Goal: Information Seeking & Learning: Learn about a topic

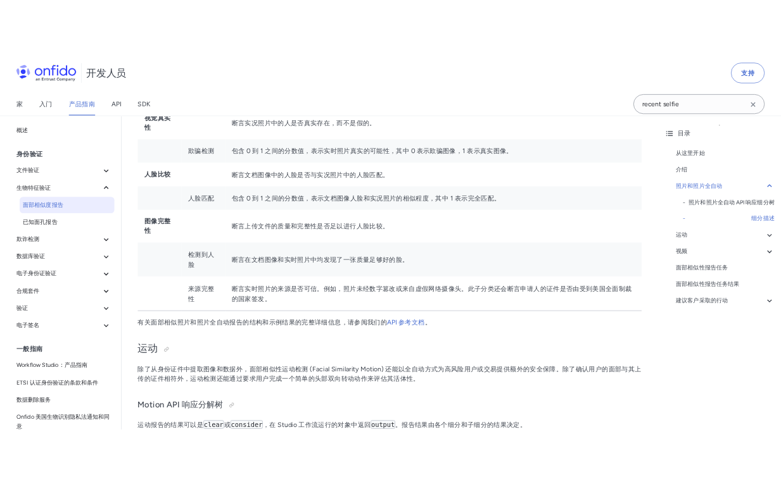
scroll to position [962, 0]
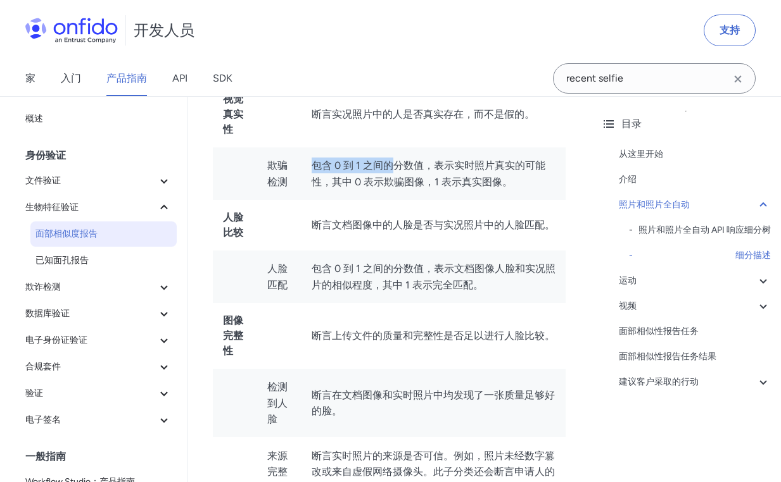
drag, startPoint x: 396, startPoint y: 174, endPoint x: 432, endPoint y: 174, distance: 36.7
click at [428, 174] on td "包含 0 到 1 之间的分数值，表示实时照片真实的可能性，其中 0 表示欺骗图像，1 表示真实图像。" at bounding box center [433, 174] width 265 height 53
click at [432, 174] on td "包含 0 到 1 之间的分数值，表示实时照片真实的可能性，其中 0 表示欺骗图像，1 表示真实图像。" at bounding box center [433, 174] width 265 height 53
drag, startPoint x: 324, startPoint y: 161, endPoint x: 406, endPoint y: 172, distance: 83.6
click at [384, 169] on font "包含 0 到 1 之间的分数值，表示实时照片真实的可能性，其中 0 表示欺骗图像，1 表示真实图像。" at bounding box center [429, 174] width 234 height 28
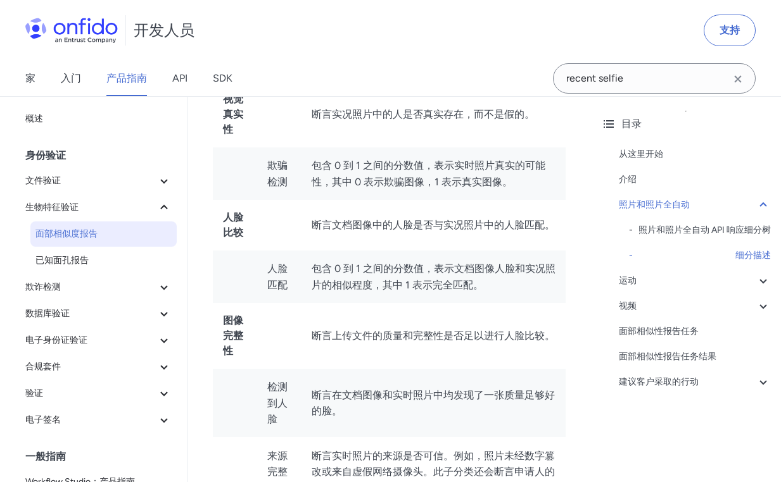
click at [408, 172] on font "包含 0 到 1 之间的分数值，表示实时照片真实的可能性，其中 0 表示欺骗图像，1 表示真实图像。" at bounding box center [429, 174] width 234 height 28
drag, startPoint x: 334, startPoint y: 177, endPoint x: 405, endPoint y: 177, distance: 70.9
click at [399, 177] on td "包含 0 到 1 之间的分数值，表示实时照片真实的可能性，其中 0 表示欺骗图像，1 表示真实图像。" at bounding box center [433, 174] width 265 height 53
click at [406, 177] on font "包含 0 到 1 之间的分数值，表示实时照片真实的可能性，其中 0 表示欺骗图像，1 表示真实图像。" at bounding box center [429, 174] width 234 height 28
click at [437, 166] on font "包含 0 到 1 之间的分数值，表示实时照片真实的可能性，其中 0 表示欺骗图像，1 表示真实图像。" at bounding box center [429, 174] width 234 height 28
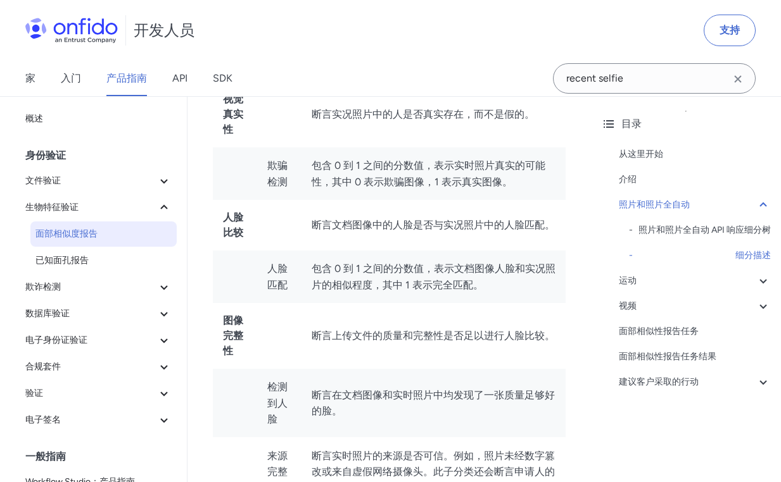
click at [448, 165] on font "包含 0 到 1 之间的分数值，表示实时照片真实的可能性，其中 0 表示欺骗图像，1 表示真实图像。" at bounding box center [429, 174] width 234 height 28
drag, startPoint x: 358, startPoint y: 171, endPoint x: 422, endPoint y: 173, distance: 64.0
click at [412, 173] on font "包含 0 到 1 之间的分数值，表示实时照片真实的可能性，其中 0 表示欺骗图像，1 表示真实图像。" at bounding box center [429, 174] width 234 height 28
click at [422, 173] on font "包含 0 到 1 之间的分数值，表示实时照片真实的可能性，其中 0 表示欺骗图像，1 表示真实图像。" at bounding box center [429, 174] width 234 height 28
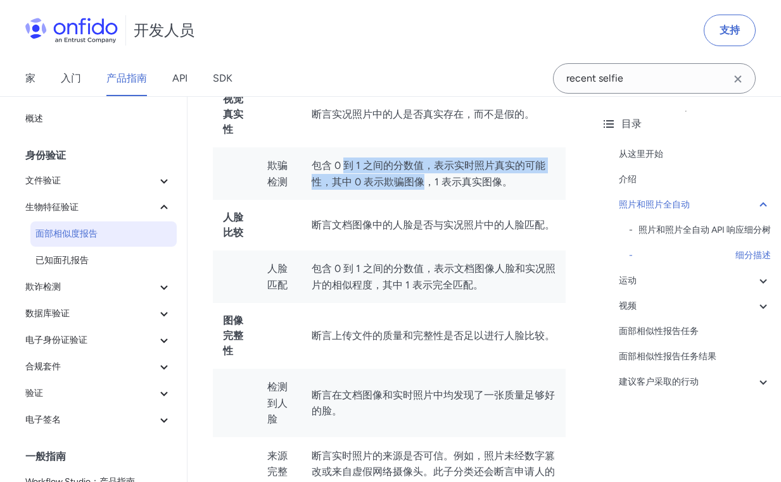
drag, startPoint x: 342, startPoint y: 173, endPoint x: 450, endPoint y: 175, distance: 107.7
click at [434, 175] on td "包含 0 到 1 之间的分数值，表示实时照片真实的可能性，其中 0 表示欺骗图像，1 表示真实图像。" at bounding box center [433, 174] width 265 height 53
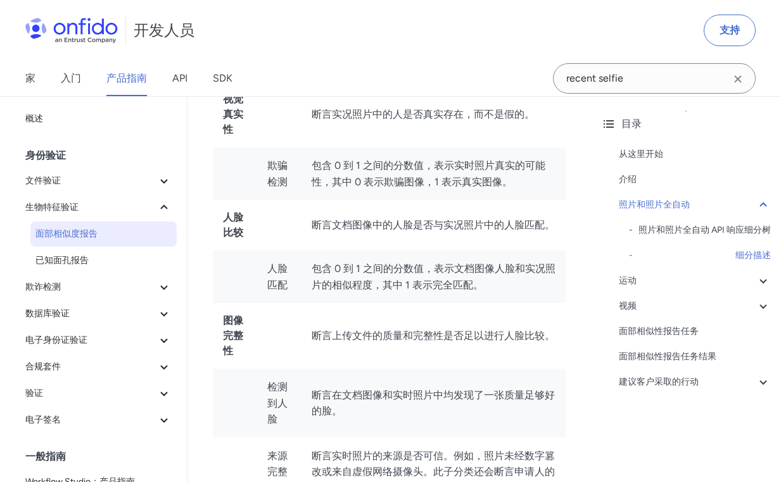
click at [450, 175] on td "包含 0 到 1 之间的分数值，表示实时照片真实的可能性，其中 0 表示欺骗图像，1 表示真实图像。" at bounding box center [433, 174] width 265 height 53
click at [107, 279] on button "欺诈检测" at bounding box center [98, 287] width 156 height 25
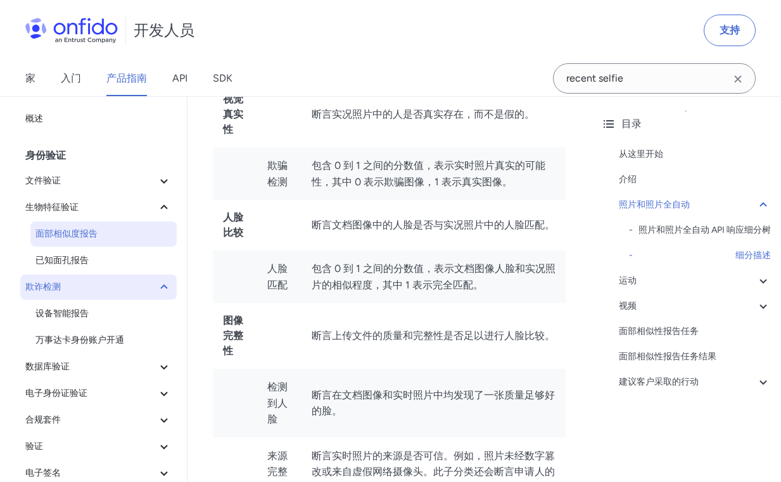
click at [145, 286] on span "欺诈检测" at bounding box center [90, 287] width 131 height 15
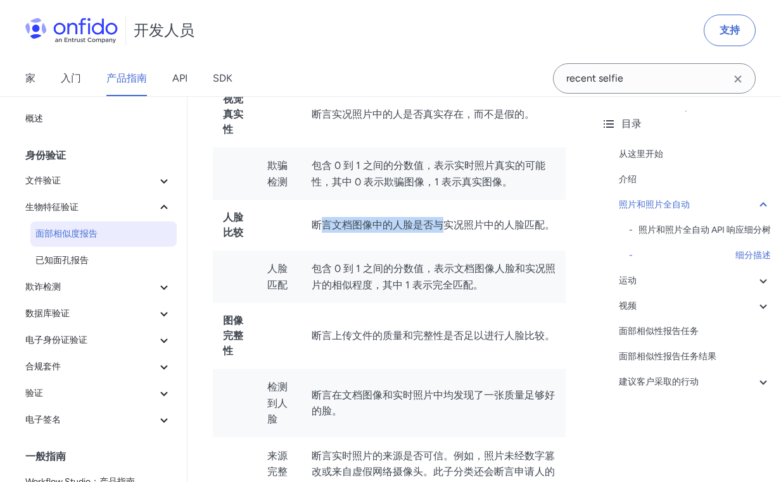
click at [474, 225] on td "断言文档图像中的人脸是否与实况照片中的人脸匹配。" at bounding box center [433, 225] width 265 height 51
click at [482, 225] on font "断言文档图像中的人脸是否与实况照片中的人脸匹配。" at bounding box center [433, 225] width 243 height 12
click at [752, 261] on font "细分描述" at bounding box center [752, 255] width 35 height 11
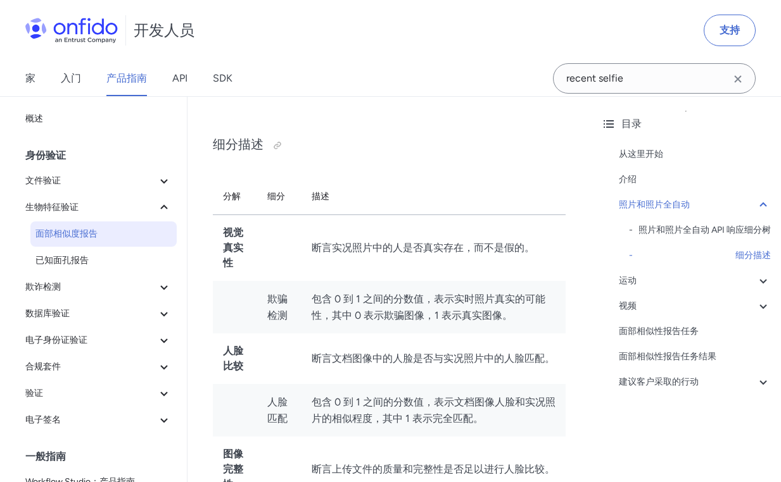
click at [276, 195] on font "细分" at bounding box center [276, 196] width 18 height 11
click at [450, 236] on td "断言实况照片中的人是否真实存在，而不是假的。" at bounding box center [433, 248] width 265 height 66
click at [462, 236] on td "断言实况照片中的人是否真实存在，而不是假的。" at bounding box center [433, 248] width 265 height 66
drag, startPoint x: 357, startPoint y: 248, endPoint x: 436, endPoint y: 257, distance: 79.1
click at [425, 257] on td "断言实况照片中的人是否真实存在，而不是假的。" at bounding box center [433, 248] width 265 height 66
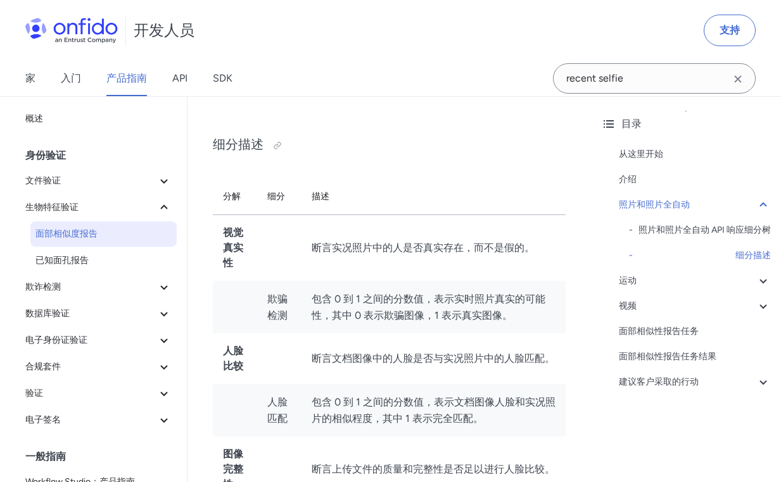
click at [455, 258] on td "断言实况照片中的人是否真实存在，而不是假的。" at bounding box center [433, 248] width 265 height 66
drag, startPoint x: 344, startPoint y: 291, endPoint x: 438, endPoint y: 298, distance: 94.6
click at [432, 298] on td "包含 0 到 1 之间的分数值，表示实时照片真实的可能性，其中 0 表示欺骗图像，1 表示真实图像。" at bounding box center [433, 307] width 265 height 53
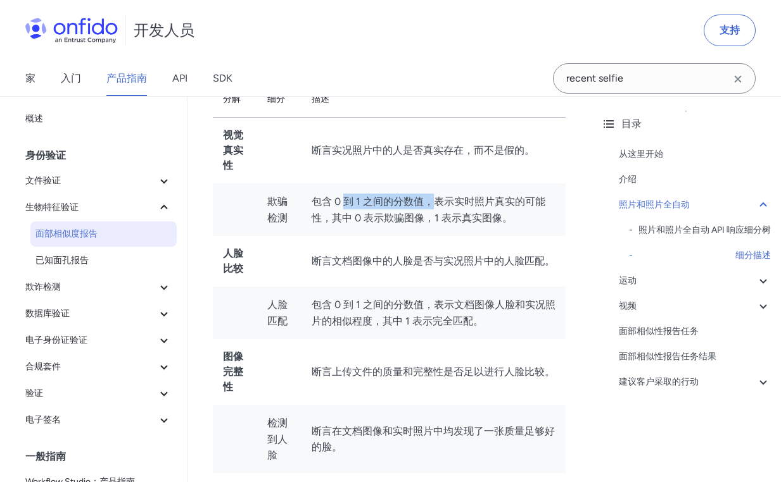
scroll to position [955, 0]
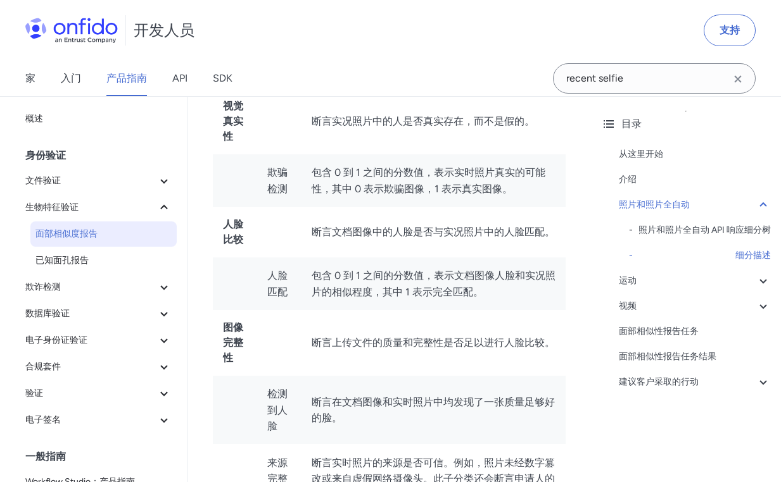
click at [411, 203] on td "包含 0 到 1 之间的分数值，表示实时照片真实的可能性，其中 0 表示欺骗图像，1 表示真实图像。" at bounding box center [433, 180] width 265 height 53
drag, startPoint x: 309, startPoint y: 177, endPoint x: 427, endPoint y: 177, distance: 118.4
click at [391, 179] on td "包含 0 到 1 之间的分数值，表示实时照片真实的可能性，其中 0 表示欺骗图像，1 表示真实图像。" at bounding box center [433, 180] width 265 height 53
click at [431, 177] on font "包含 0 到 1 之间的分数值，表示实时照片真实的可能性，其中 0 表示欺骗图像，1 表示真实图像。" at bounding box center [429, 181] width 234 height 28
drag, startPoint x: 476, startPoint y: 177, endPoint x: 511, endPoint y: 175, distance: 34.8
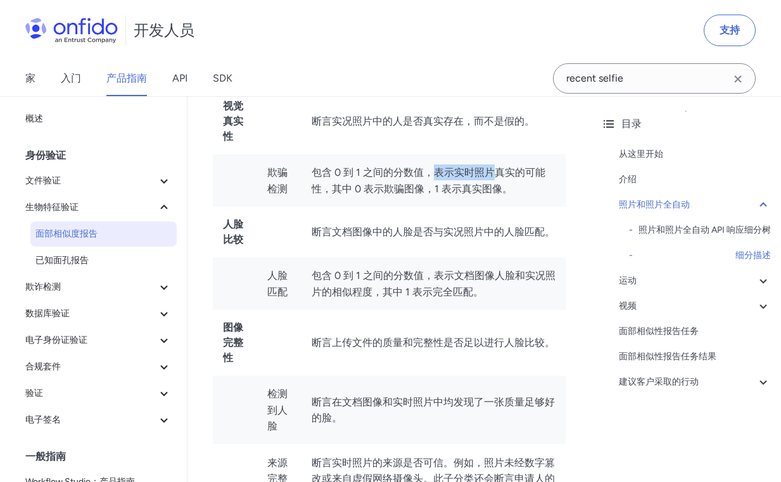
click at [508, 175] on font "包含 0 到 1 之间的分数值，表示实时照片真实的可能性，其中 0 表示欺骗图像，1 表示真实图像。" at bounding box center [429, 181] width 234 height 28
click at [512, 175] on font "包含 0 到 1 之间的分数值，表示实时照片真实的可能性，其中 0 表示欺骗图像，1 表示真实图像。" at bounding box center [429, 181] width 234 height 28
drag, startPoint x: 348, startPoint y: 195, endPoint x: 433, endPoint y: 193, distance: 84.9
click at [431, 193] on font "包含 0 到 1 之间的分数值，表示实时照片真实的可能性，其中 0 表示欺骗图像，1 表示真实图像。" at bounding box center [429, 181] width 234 height 28
drag, startPoint x: 442, startPoint y: 193, endPoint x: 411, endPoint y: 210, distance: 35.1
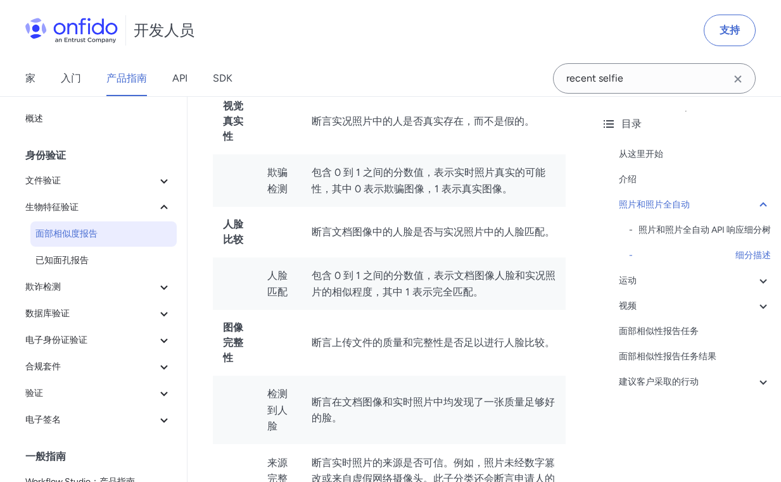
click at [440, 194] on font "包含 0 到 1 之间的分数值，表示实时照片真实的可能性，其中 0 表示欺骗图像，1 表示真实图像。" at bounding box center [429, 181] width 234 height 28
drag, startPoint x: 334, startPoint y: 243, endPoint x: 476, endPoint y: 246, distance: 142.5
click at [449, 246] on td "断言文档图像中的人脸是否与实况照片中的人脸匹配。" at bounding box center [433, 232] width 265 height 51
click at [479, 245] on td "断言文档图像中的人脸是否与实况照片中的人脸匹配。" at bounding box center [433, 232] width 265 height 51
drag, startPoint x: 315, startPoint y: 270, endPoint x: 448, endPoint y: 270, distance: 133.0
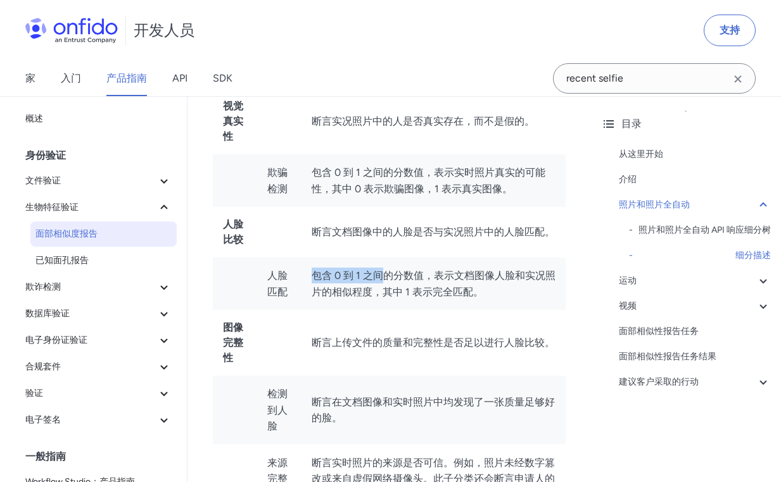
click at [438, 271] on td "包含 0 到 1 之间的分数值，表示文档图像人脸和实况照片的相似程度，其中 1 表示完全匹配。" at bounding box center [433, 284] width 265 height 53
click at [449, 270] on font "包含 0 到 1 之间的分数值，表示文档图像人脸和实况照片的相似程度，其中 1 表示完全匹配。" at bounding box center [434, 283] width 244 height 28
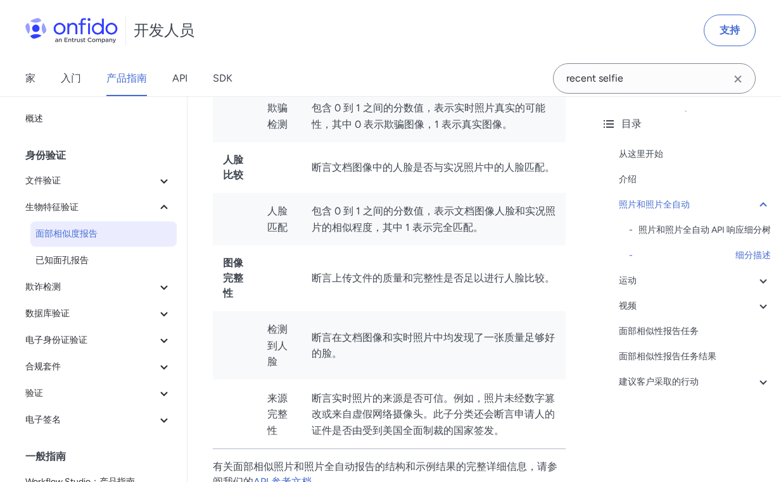
scroll to position [1081, 0]
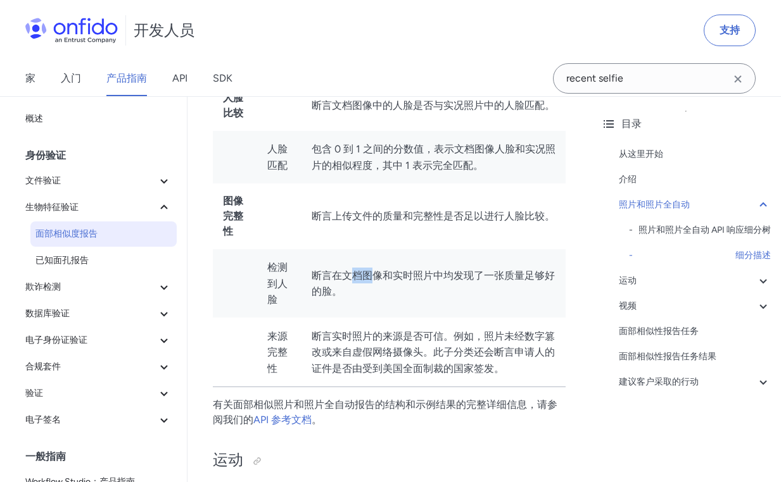
drag, startPoint x: 361, startPoint y: 280, endPoint x: 462, endPoint y: 281, distance: 101.3
click at [439, 284] on td "断言在文档图像和实时照片中均发现了一张质量足够好的脸。" at bounding box center [433, 283] width 265 height 69
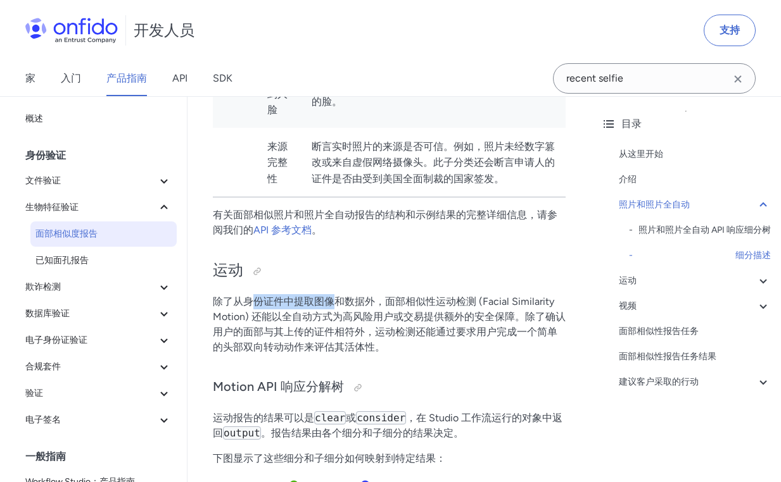
drag, startPoint x: 256, startPoint y: 306, endPoint x: 386, endPoint y: 306, distance: 130.4
click at [369, 308] on font "除了从身份证件中提取图像和数据外，面部相似性运动检测 (Facial Similarity Motion) 还能以全自动方式为高风险用户或交易提供额外的安全保…" at bounding box center [389, 325] width 353 height 58
click at [386, 306] on font "除了从身份证件中提取图像和数据外，面部相似性运动检测 (Facial Similarity Motion) 还能以全自动方式为高风险用户或交易提供额外的安全保…" at bounding box center [389, 325] width 353 height 58
drag, startPoint x: 286, startPoint y: 322, endPoint x: 412, endPoint y: 322, distance: 126.0
click at [406, 323] on font "除了从身份证件中提取图像和数据外，面部相似性运动检测 (Facial Similarity Motion) 还能以全自动方式为高风险用户或交易提供额外的安全保…" at bounding box center [389, 325] width 353 height 58
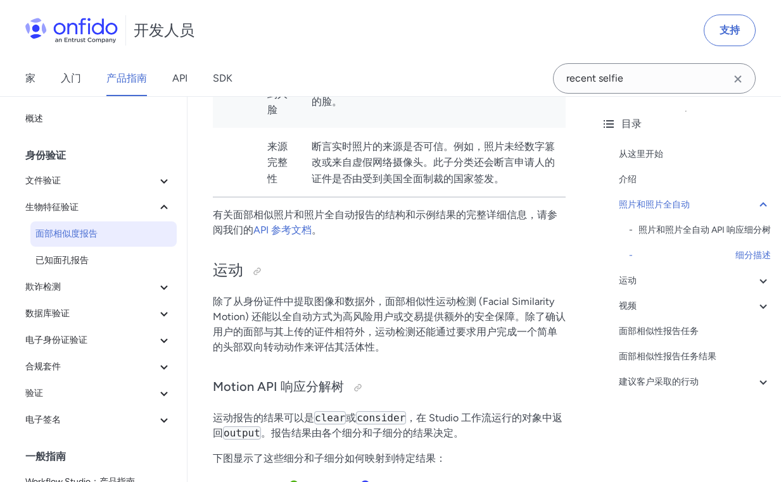
click at [421, 322] on font "除了从身份证件中提取图像和数据外，面部相似性运动检测 (Facial Similarity Motion) 还能以全自动方式为高风险用户或交易提供额外的安全保…" at bounding box center [389, 325] width 353 height 58
drag, startPoint x: 403, startPoint y: 308, endPoint x: 458, endPoint y: 306, distance: 54.5
click at [454, 306] on font "除了从身份证件中提取图像和数据外，面部相似性运动检测 (Facial Similarity Motion) 还能以全自动方式为高风险用户或交易提供额外的安全保…" at bounding box center [389, 325] width 353 height 58
click at [458, 306] on font "除了从身份证件中提取图像和数据外，面部相似性运动检测 (Facial Similarity Motion) 还能以全自动方式为高风险用户或交易提供额外的安全保…" at bounding box center [389, 325] width 353 height 58
drag, startPoint x: 277, startPoint y: 322, endPoint x: 412, endPoint y: 324, distance: 134.9
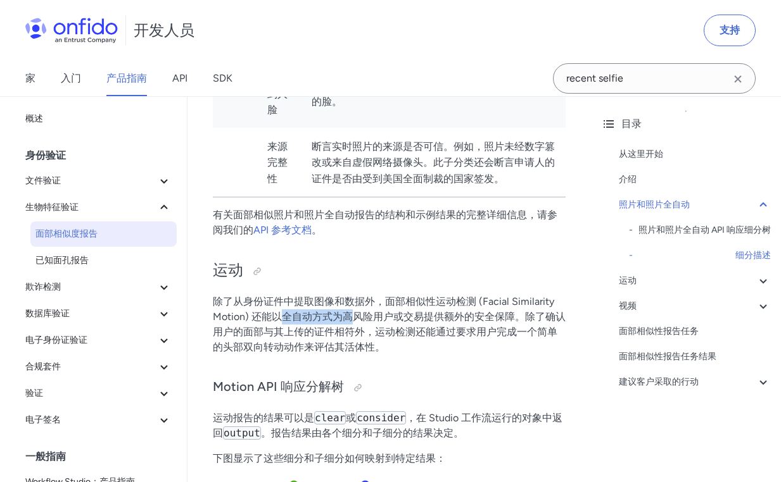
click at [412, 324] on font "除了从身份证件中提取图像和数据外，面部相似性运动检测 (Facial Similarity Motion) 还能以全自动方式为高风险用户或交易提供额外的安全保…" at bounding box center [389, 325] width 353 height 58
click at [444, 324] on font "除了从身份证件中提取图像和数据外，面部相似性运动检测 (Facial Similarity Motion) 还能以全自动方式为高风险用户或交易提供额外的安全保…" at bounding box center [389, 325] width 353 height 58
drag, startPoint x: 282, startPoint y: 336, endPoint x: 374, endPoint y: 337, distance: 91.8
click at [355, 338] on font "除了从身份证件中提取图像和数据外，面部相似性运动检测 (Facial Similarity Motion) 还能以全自动方式为高风险用户或交易提供额外的安全保…" at bounding box center [389, 325] width 353 height 58
click at [381, 336] on font "除了从身份证件中提取图像和数据外，面部相似性运动检测 (Facial Similarity Motion) 还能以全自动方式为高风险用户或交易提供额外的安全保…" at bounding box center [389, 325] width 353 height 58
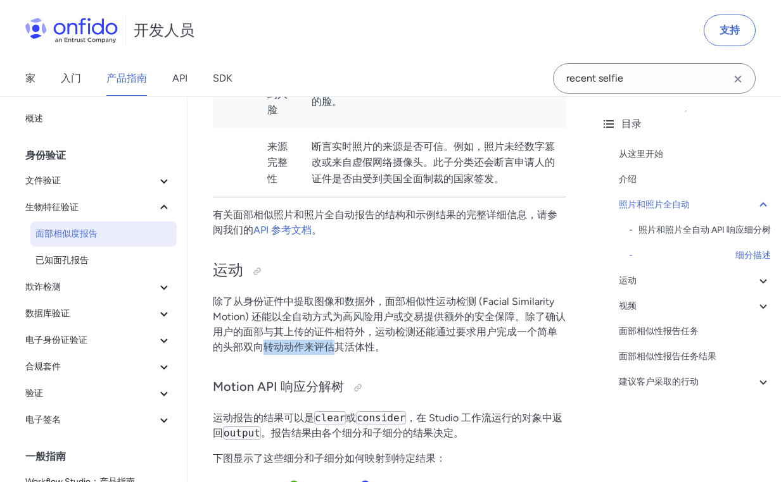
drag, startPoint x: 265, startPoint y: 342, endPoint x: 372, endPoint y: 343, distance: 107.0
click at [351, 343] on p "除了从身份证件中提取图像和数据外，面部相似性运动检测 (Facial Similarity Motion) 还能以全自动方式为高风险用户或交易提供额外的安全保…" at bounding box center [389, 324] width 353 height 61
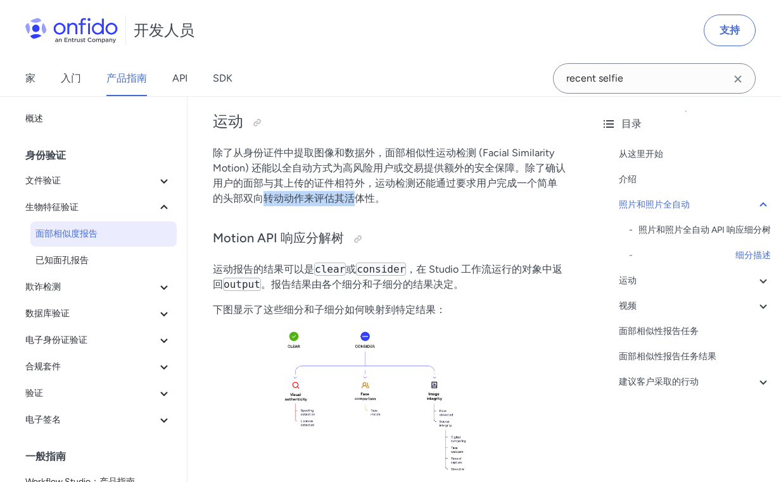
scroll to position [1461, 0]
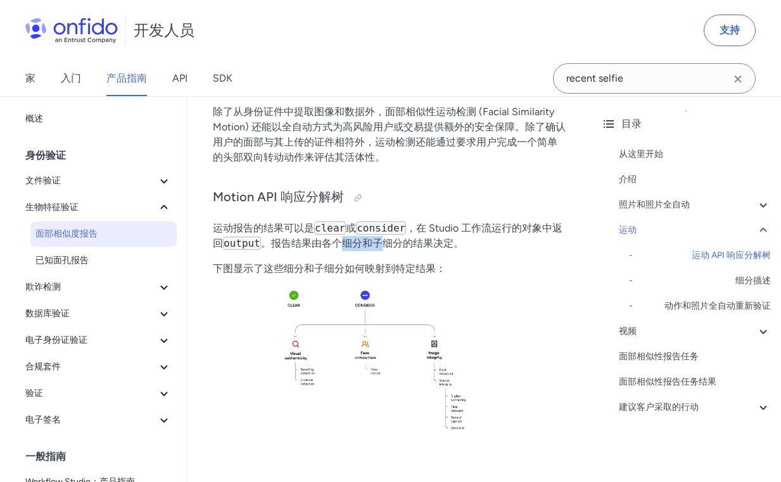
drag, startPoint x: 322, startPoint y: 249, endPoint x: 401, endPoint y: 253, distance: 79.2
click at [396, 249] on font "。报告结果由各个细分和子细分的结果决定。" at bounding box center [362, 243] width 203 height 12
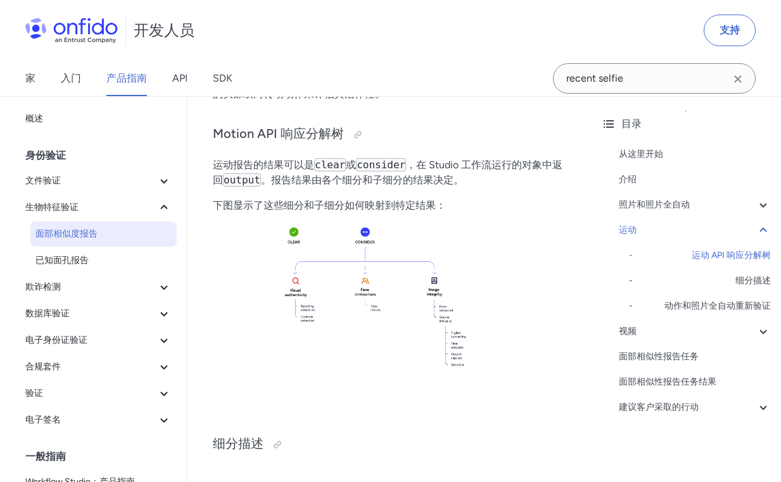
scroll to position [1651, 0]
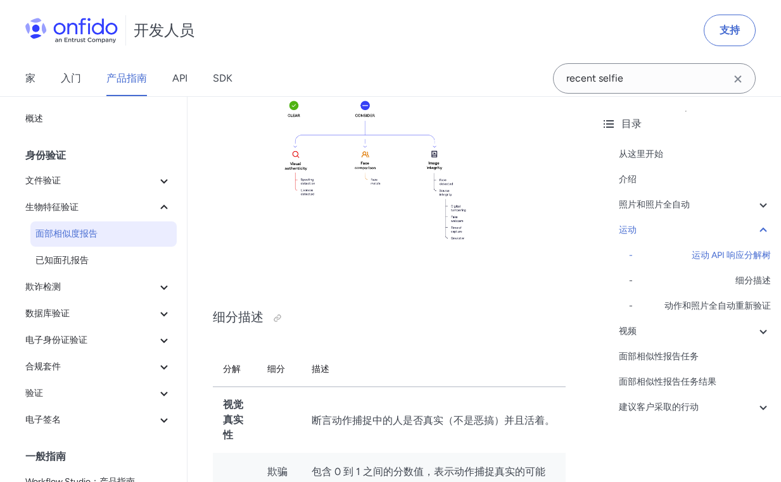
click at [455, 205] on img at bounding box center [389, 189] width 353 height 184
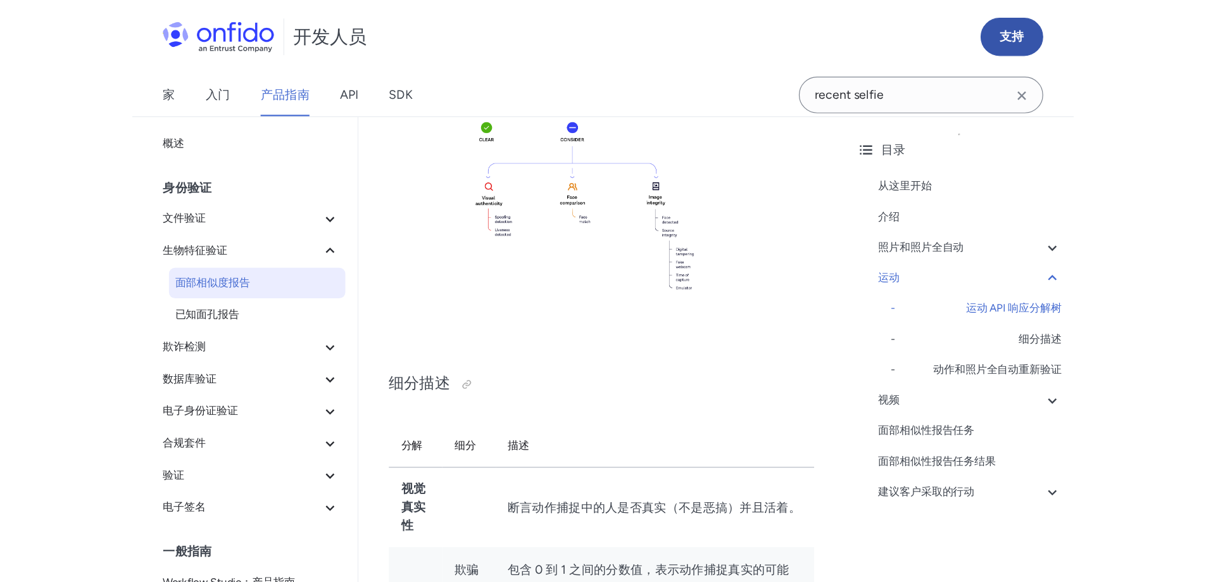
scroll to position [1611, 0]
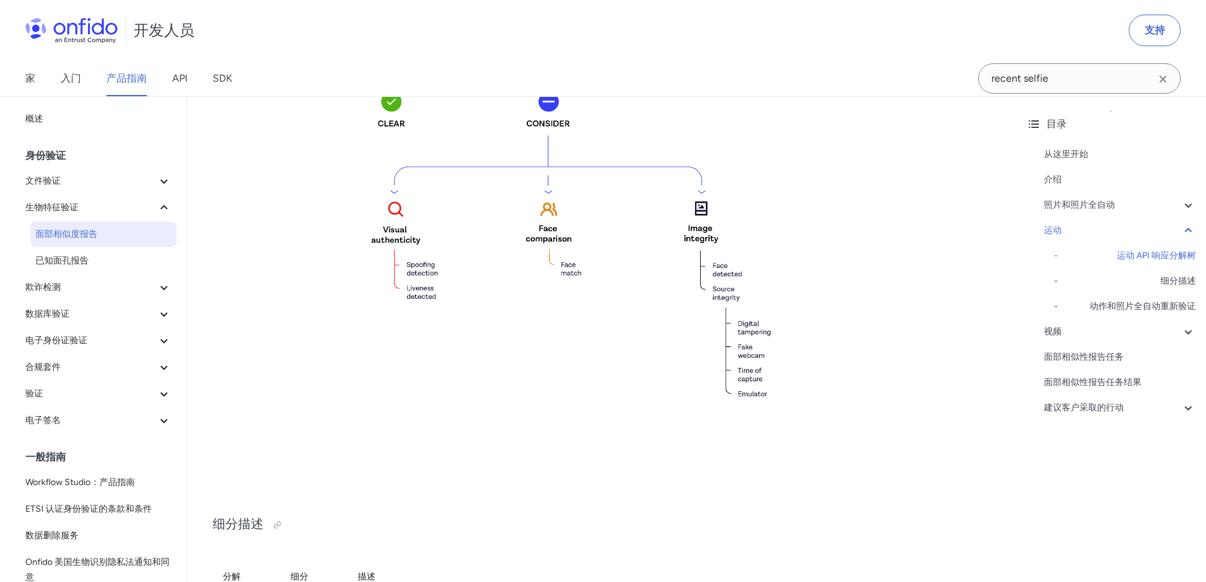
click at [714, 272] on img at bounding box center [602, 284] width 778 height 405
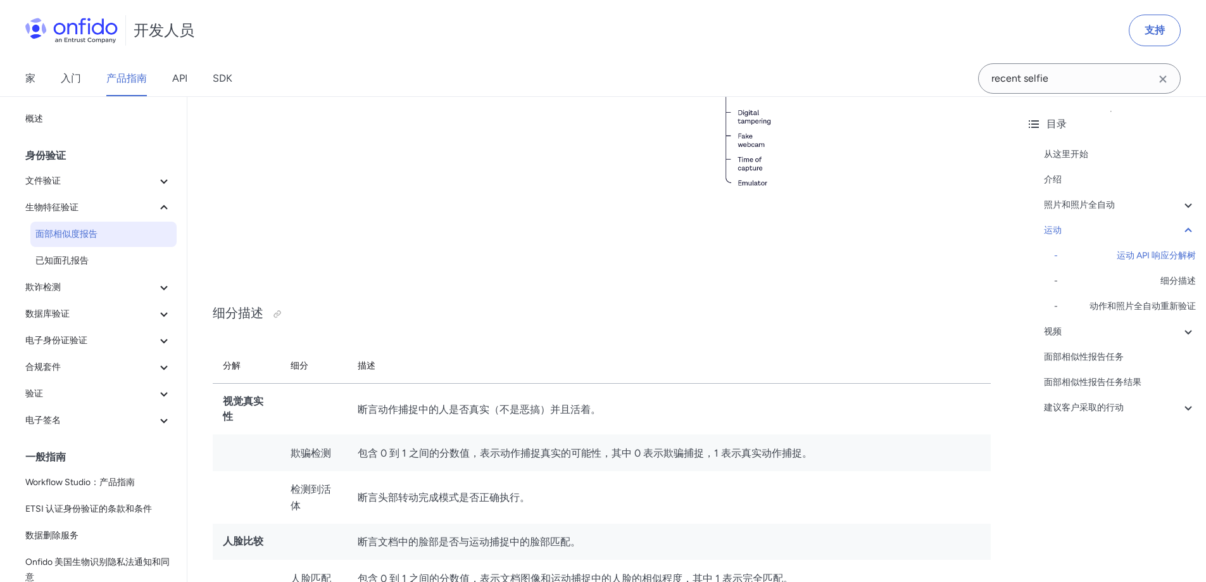
scroll to position [1865, 0]
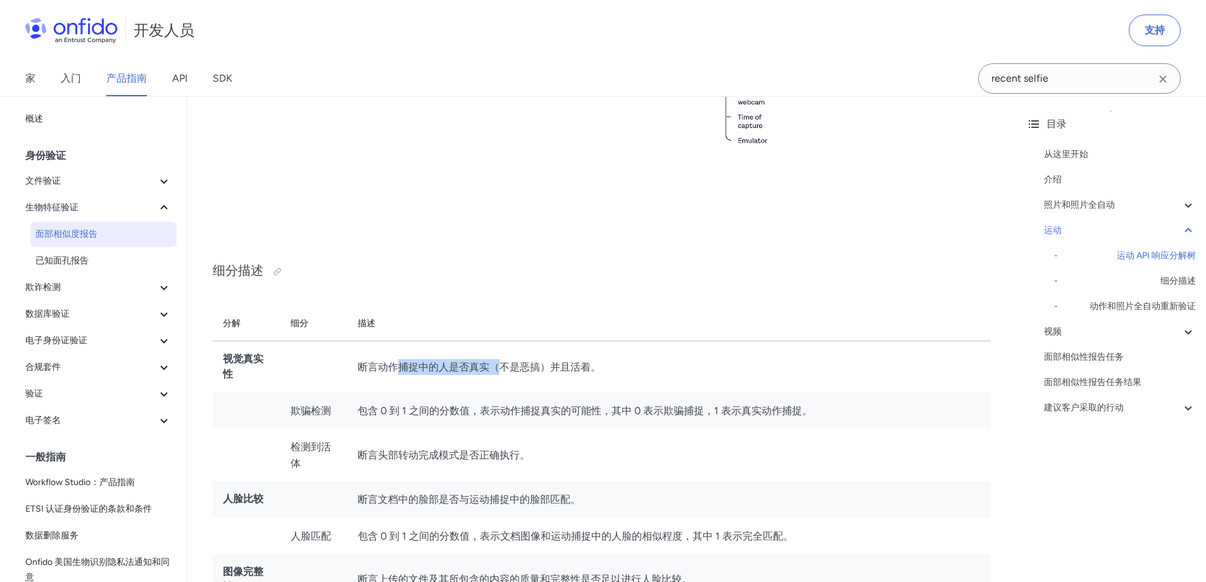
click at [513, 376] on td "断言动作捕捉中的人是否真实（不是恶搞）并且活着。" at bounding box center [669, 366] width 643 height 51
click at [562, 378] on td "断言动作捕捉中的人是否真实（不是恶搞）并且活着。" at bounding box center [669, 366] width 643 height 51
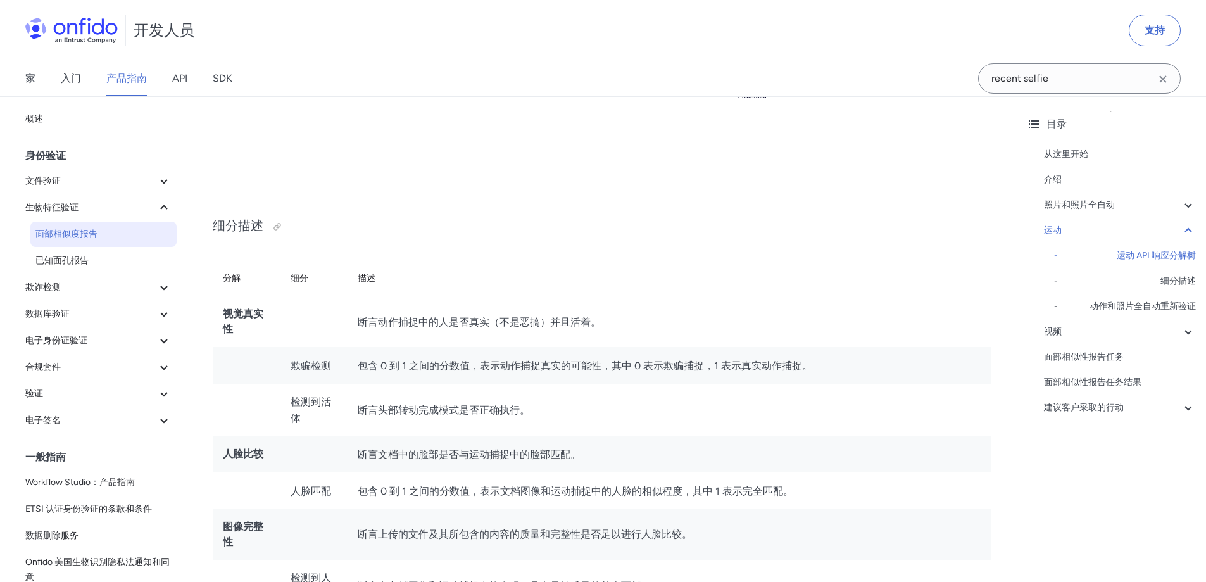
scroll to position [2118, 0]
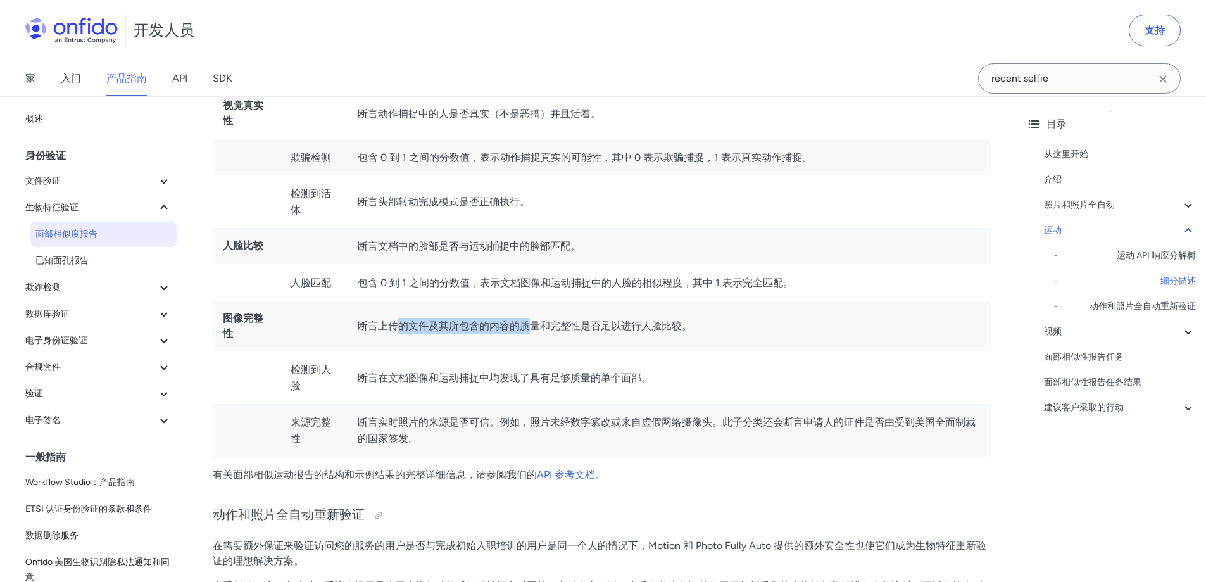
drag, startPoint x: 425, startPoint y: 333, endPoint x: 654, endPoint y: 321, distance: 229.5
click at [623, 317] on td "断言上传的文件及其所包含的内容的质量和完整性是否足以进行人脸比较。" at bounding box center [669, 326] width 643 height 51
click at [654, 321] on font "断言上传的文件及其所包含的内容的质量和完整性是否足以进行人脸比较。" at bounding box center [525, 326] width 334 height 12
drag, startPoint x: 457, startPoint y: 370, endPoint x: 598, endPoint y: 382, distance: 141.1
click at [592, 381] on td "断言在文档图像和运动捕捉中均发现了具有足够质量的单个面部。" at bounding box center [669, 377] width 643 height 53
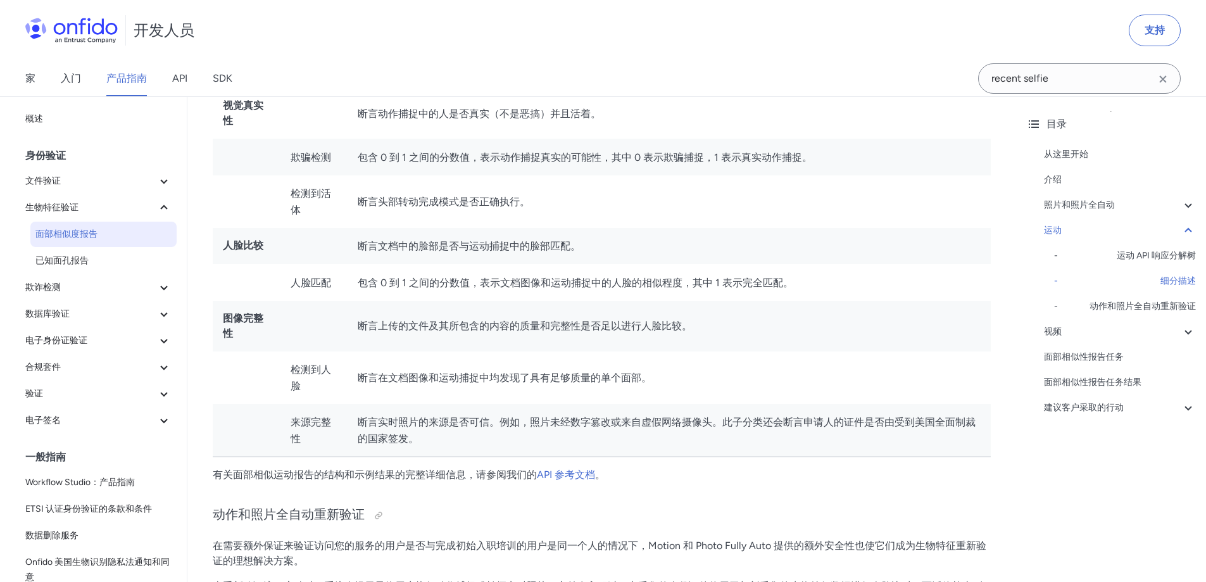
click at [603, 384] on font "断言在文档图像和运动捕捉中均发现了具有足够质量的单个面部。" at bounding box center [505, 378] width 294 height 12
drag, startPoint x: 372, startPoint y: 268, endPoint x: 589, endPoint y: 289, distance: 218.2
click at [572, 285] on tr "人脸匹配 包含 0 到 1 之间的分数值，表示文档图像和运动捕捉中的人脸的相似程度，其中 1 表示完全匹配。" at bounding box center [602, 282] width 778 height 37
click at [589, 289] on font "包含 0 到 1 之间的分数值，表示文档图像和运动捕捉中的人脸的相似程度，其中 1 表示完全匹配。" at bounding box center [576, 283] width 436 height 12
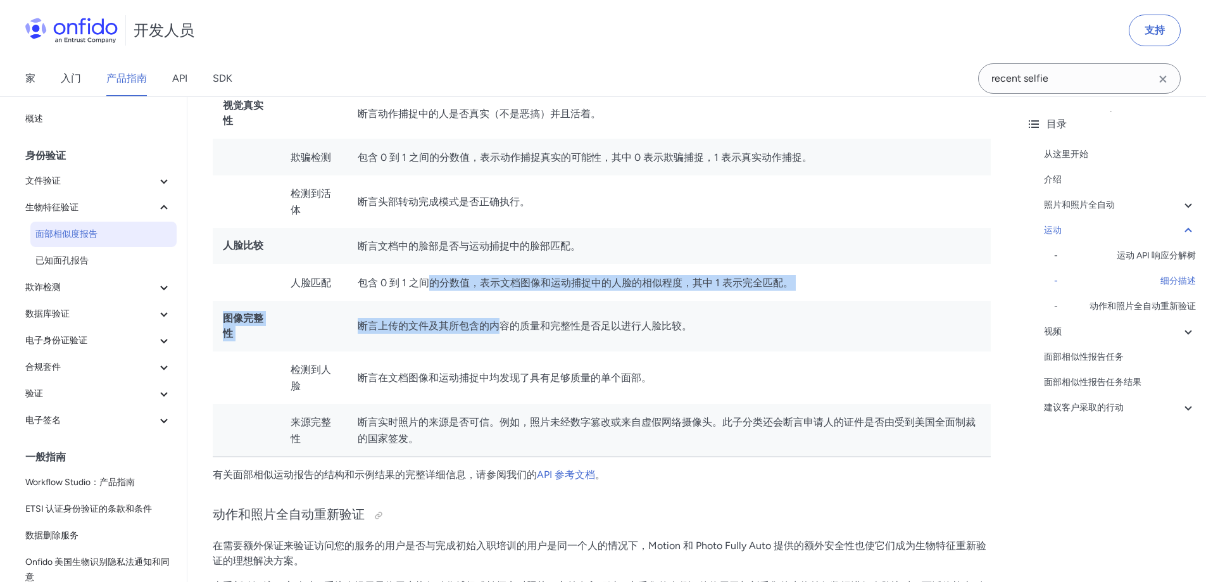
drag, startPoint x: 461, startPoint y: 309, endPoint x: 581, endPoint y: 328, distance: 121.8
click at [560, 325] on tbody "视觉真实性 断言动作捕捉中的人是否真实（不是恶搞）并且活着。 欺骗检测 包含 0 到 1 之间的分数值，表示动作捕捉真实的可能性，其中 0 表示欺骗捕捉，1 …" at bounding box center [602, 272] width 778 height 369
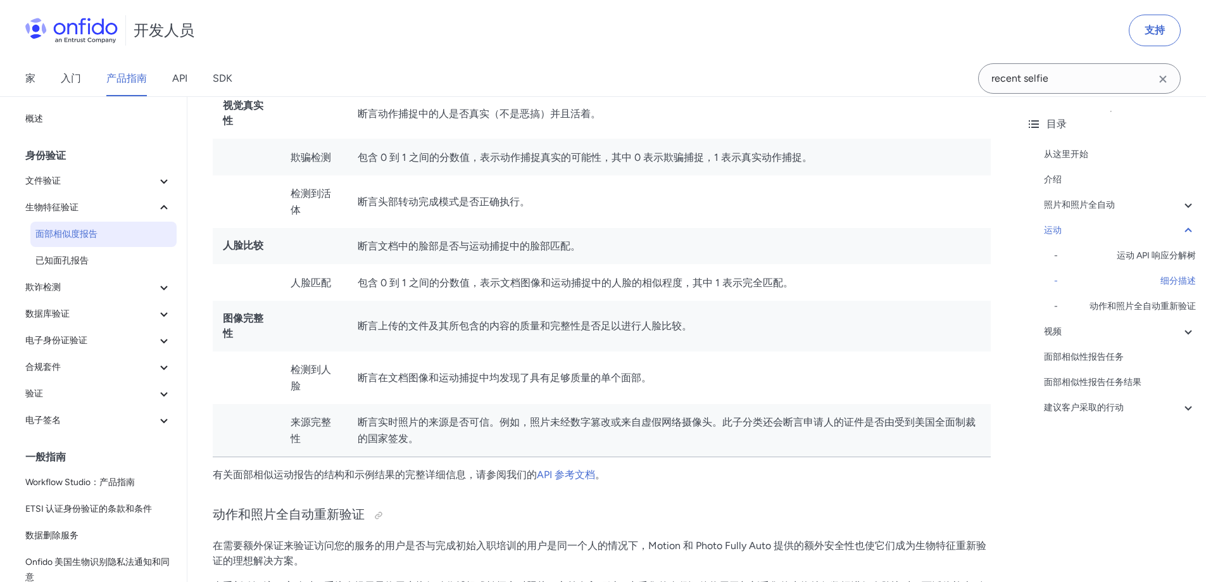
click at [581, 328] on font "断言上传的文件及其所包含的内容的质量和完整性是否足以进行人脸比较。" at bounding box center [525, 326] width 334 height 12
drag, startPoint x: 420, startPoint y: 275, endPoint x: 667, endPoint y: 279, distance: 246.9
click at [600, 277] on td "包含 0 到 1 之间的分数值，表示文档图像和运动捕捉中的人脸的相似程度，其中 1 表示完全匹配。" at bounding box center [669, 282] width 643 height 37
click at [668, 279] on font "包含 0 到 1 之间的分数值，表示文档图像和运动捕捉中的人脸的相似程度，其中 1 表示完全匹配。" at bounding box center [576, 283] width 436 height 12
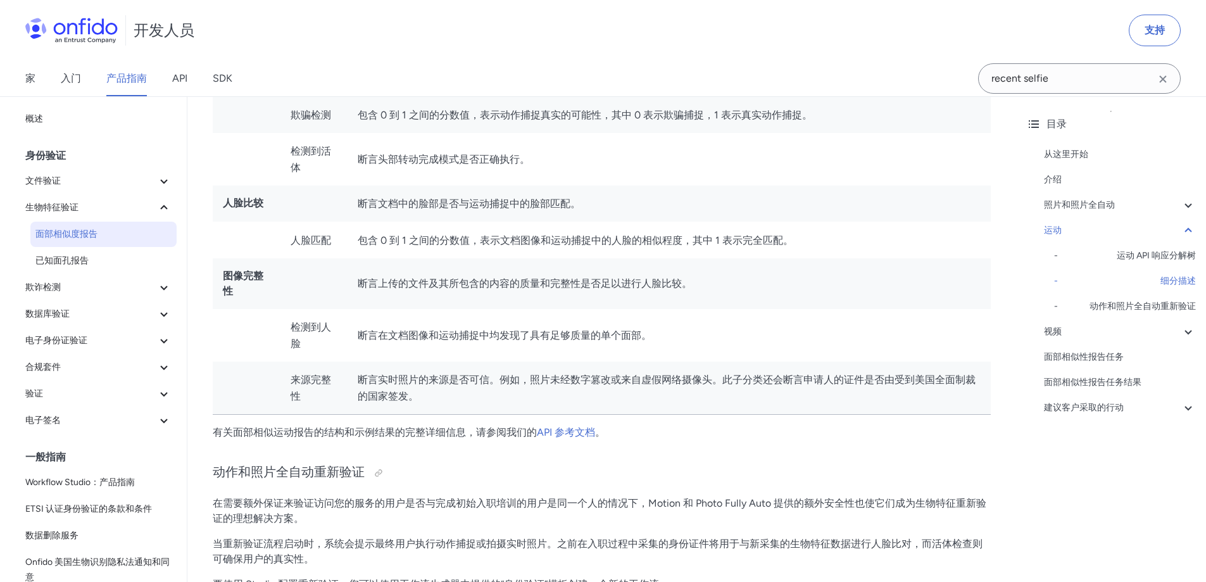
scroll to position [2308, 0]
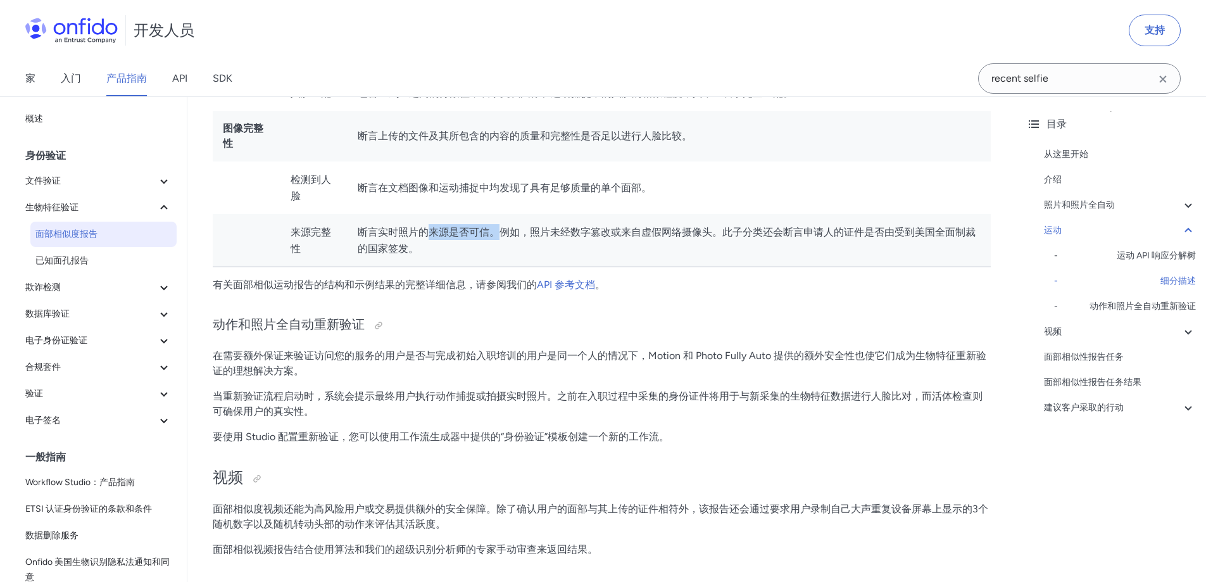
drag, startPoint x: 463, startPoint y: 228, endPoint x: 560, endPoint y: 228, distance: 96.2
click at [534, 228] on td "断言实时照片的来源是否可信。例如，照片未经数字篡改或来自虚假网络摄像头。此子分类还会断言申请人的证件是否由受到美国全面制裁的国家签发。" at bounding box center [669, 240] width 643 height 53
click at [560, 228] on font "断言实时照片的来源是否可信。例如，照片未经数字篡改或来自虚假网络摄像头。此子分类还会断言申请人的证件是否由受到美国全面制裁的国家签发。" at bounding box center [667, 240] width 618 height 28
drag, startPoint x: 532, startPoint y: 234, endPoint x: 598, endPoint y: 234, distance: 65.8
click at [593, 234] on font "断言实时照片的来源是否可信。例如，照片未经数字篡改或来自虚假网络摄像头。此子分类还会断言申请人的证件是否由受到美国全面制裁的国家签发。" at bounding box center [667, 240] width 618 height 28
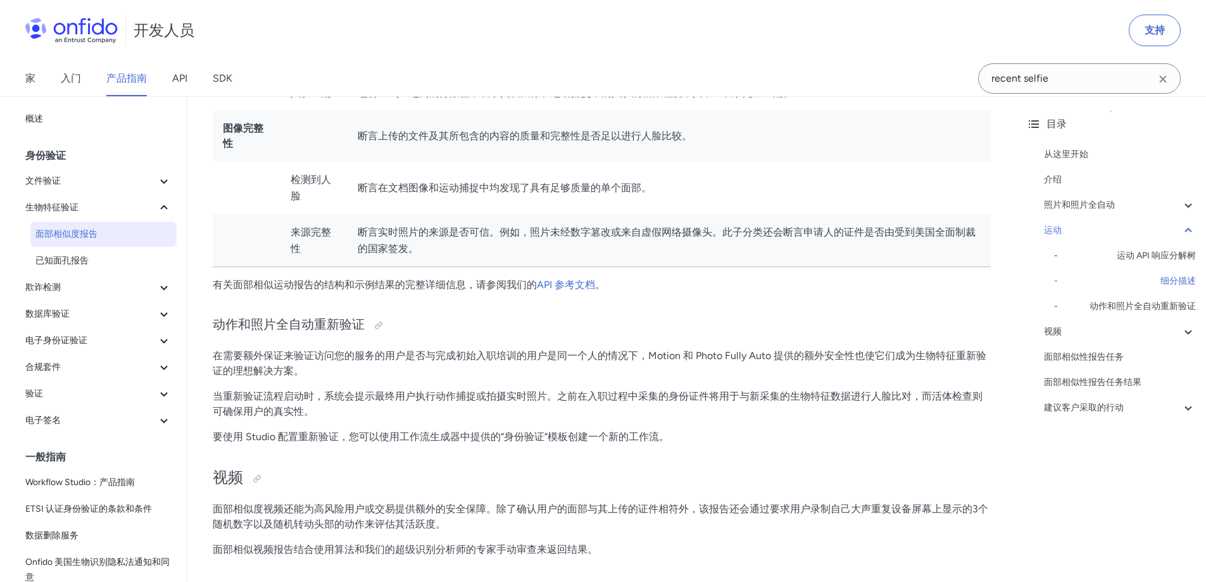
click at [598, 234] on font "断言实时照片的来源是否可信。例如，照片未经数字篡改或来自虚假网络摄像头。此子分类还会断言申请人的证件是否由受到美国全面制裁的国家签发。" at bounding box center [667, 240] width 618 height 28
drag, startPoint x: 546, startPoint y: 236, endPoint x: 615, endPoint y: 235, distance: 68.4
click at [604, 235] on font "断言实时照片的来源是否可信。例如，照片未经数字篡改或来自虚假网络摄像头。此子分类还会断言申请人的证件是否由受到美国全面制裁的国家签发。" at bounding box center [667, 240] width 618 height 28
click at [615, 235] on font "断言实时照片的来源是否可信。例如，照片未经数字篡改或来自虚假网络摄像头。此子分类还会断言申请人的证件是否由受到美国全面制裁的国家签发。" at bounding box center [667, 240] width 618 height 28
drag, startPoint x: 582, startPoint y: 237, endPoint x: 658, endPoint y: 239, distance: 76.0
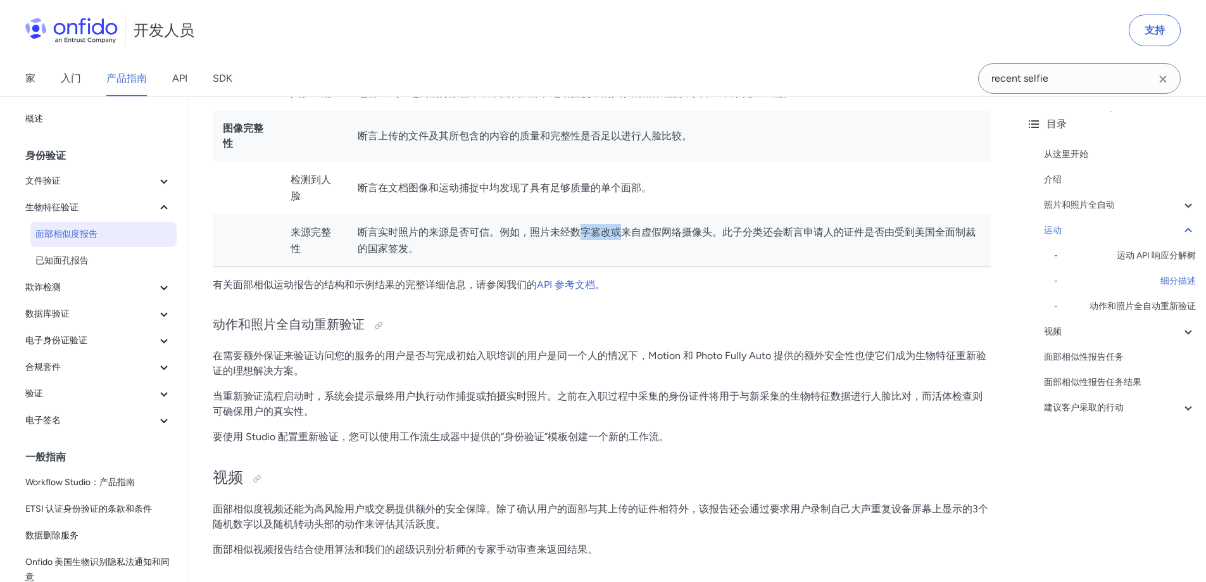
click at [648, 239] on font "断言实时照片的来源是否可信。例如，照片未经数字篡改或来自虚假网络摄像头。此子分类还会断言申请人的证件是否由受到美国全面制裁的国家签发。" at bounding box center [667, 240] width 618 height 28
click at [659, 239] on font "断言实时照片的来源是否可信。例如，照片未经数字篡改或来自虚假网络摄像头。此子分类还会断言申请人的证件是否由受到美国全面制裁的国家签发。" at bounding box center [667, 240] width 618 height 28
drag, startPoint x: 628, startPoint y: 239, endPoint x: 701, endPoint y: 238, distance: 72.8
click at [698, 238] on font "断言实时照片的来源是否可信。例如，照片未经数字篡改或来自虚假网络摄像头。此子分类还会断言申请人的证件是否由受到美国全面制裁的国家签发。" at bounding box center [667, 240] width 618 height 28
click at [707, 238] on font "断言实时照片的来源是否可信。例如，照片未经数字篡改或来自虚假网络摄像头。此子分类还会断言申请人的证件是否由受到美国全面制裁的国家签发。" at bounding box center [667, 240] width 618 height 28
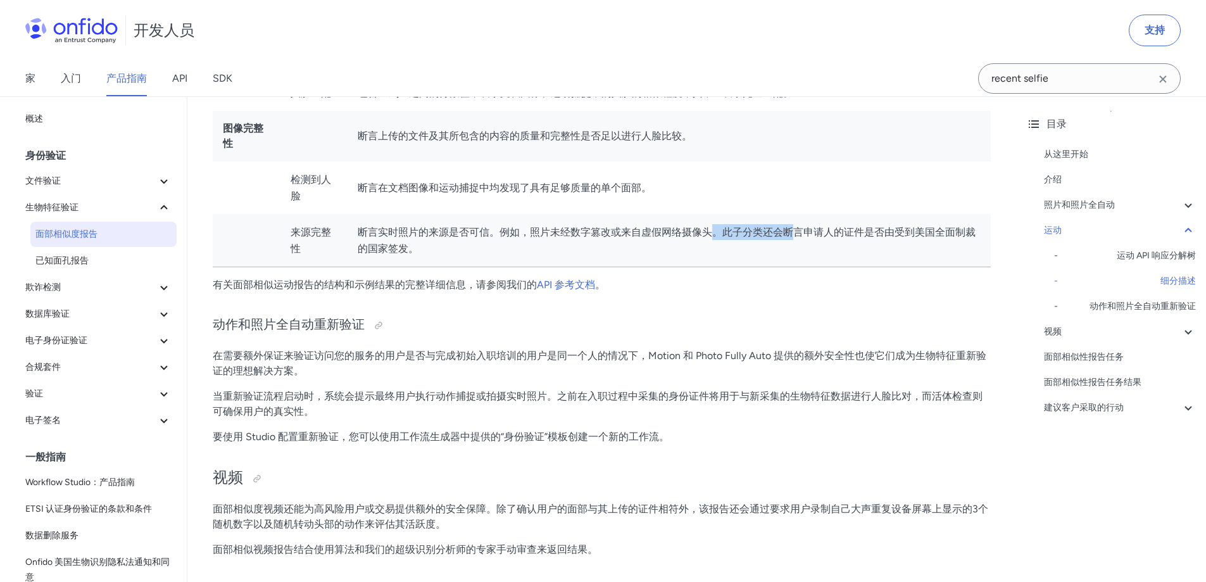
drag, startPoint x: 765, startPoint y: 237, endPoint x: 801, endPoint y: 237, distance: 36.1
click at [794, 237] on font "断言实时照片的来源是否可信。例如，照片未经数字篡改或来自虚假网络摄像头。此子分类还会断言申请人的证件是否由受到美国全面制裁的国家签发。" at bounding box center [667, 240] width 618 height 28
click at [802, 237] on font "断言实时照片的来源是否可信。例如，照片未经数字篡改或来自虚假网络摄像头。此子分类还会断言申请人的证件是否由受到美国全面制裁的国家签发。" at bounding box center [667, 240] width 618 height 28
drag, startPoint x: 792, startPoint y: 236, endPoint x: 866, endPoint y: 236, distance: 73.4
click at [862, 236] on font "断言实时照片的来源是否可信。例如，照片未经数字篡改或来自虚假网络摄像头。此子分类还会断言申请人的证件是否由受到美国全面制裁的国家签发。" at bounding box center [667, 240] width 618 height 28
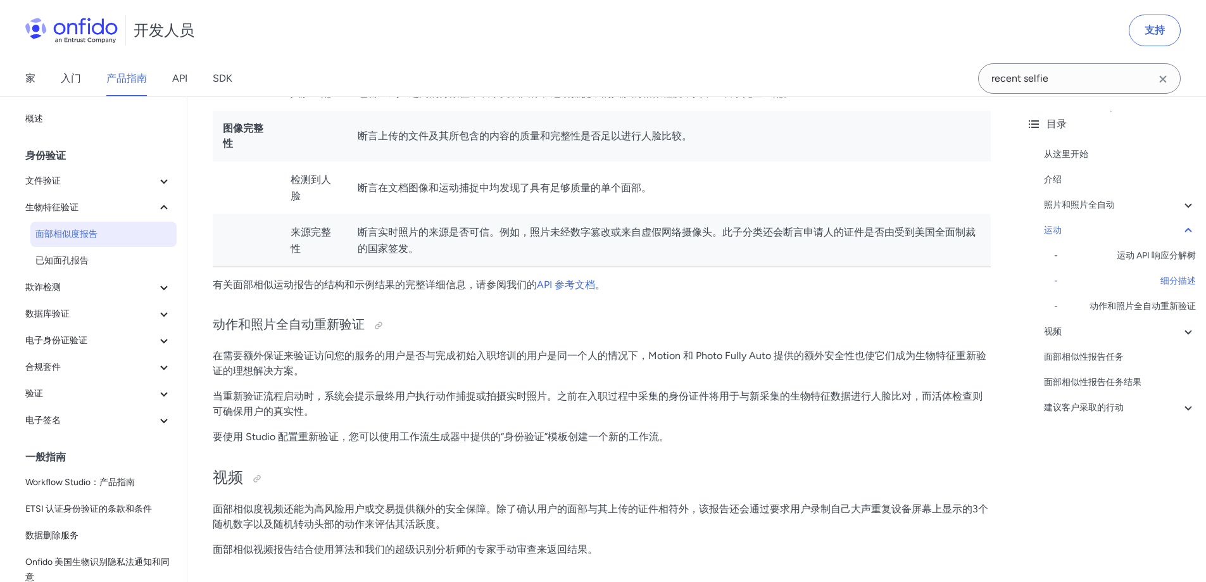
click at [871, 236] on font "断言实时照片的来源是否可信。例如，照片未经数字篡改或来自虚假网络摄像头。此子分类还会断言申请人的证件是否由受到美国全面制裁的国家签发。" at bounding box center [667, 240] width 618 height 28
drag, startPoint x: 375, startPoint y: 349, endPoint x: 458, endPoint y: 348, distance: 83.6
drag, startPoint x: 394, startPoint y: 231, endPoint x: 467, endPoint y: 232, distance: 73.4
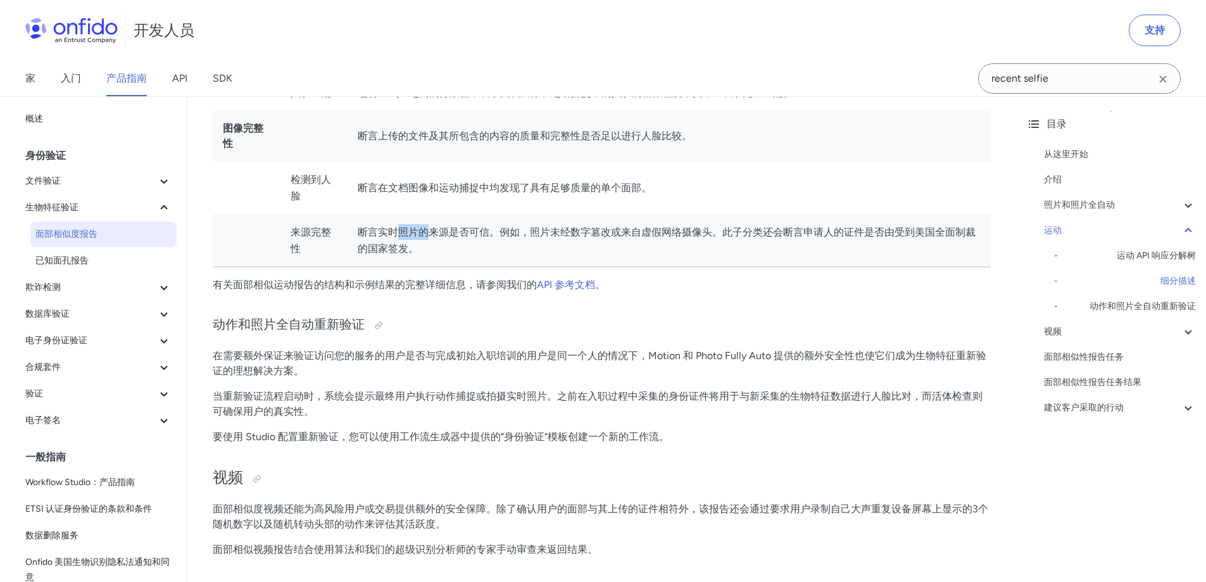
click at [462, 232] on font "断言实时照片的来源是否可信。例如，照片未经数字篡改或来自虚假网络摄像头。此子分类还会断言申请人的证件是否由受到美国全面制裁的国家签发。" at bounding box center [667, 240] width 618 height 28
click at [467, 232] on font "断言实时照片的来源是否可信。例如，照片未经数字篡改或来自虚假网络摄像头。此子分类还会断言申请人的证件是否由受到美国全面制裁的国家签发。" at bounding box center [667, 240] width 618 height 28
drag, startPoint x: 400, startPoint y: 231, endPoint x: 530, endPoint y: 233, distance: 129.8
click at [522, 233] on font "断言实时照片的来源是否可信。例如，照片未经数字篡改或来自虚假网络摄像头。此子分类还会断言申请人的证件是否由受到美国全面制裁的国家签发。" at bounding box center [667, 240] width 618 height 28
click at [538, 233] on font "断言实时照片的来源是否可信。例如，照片未经数字篡改或来自虚假网络摄像头。此子分类还会断言申请人的证件是否由受到美国全面制裁的国家签发。" at bounding box center [667, 240] width 618 height 28
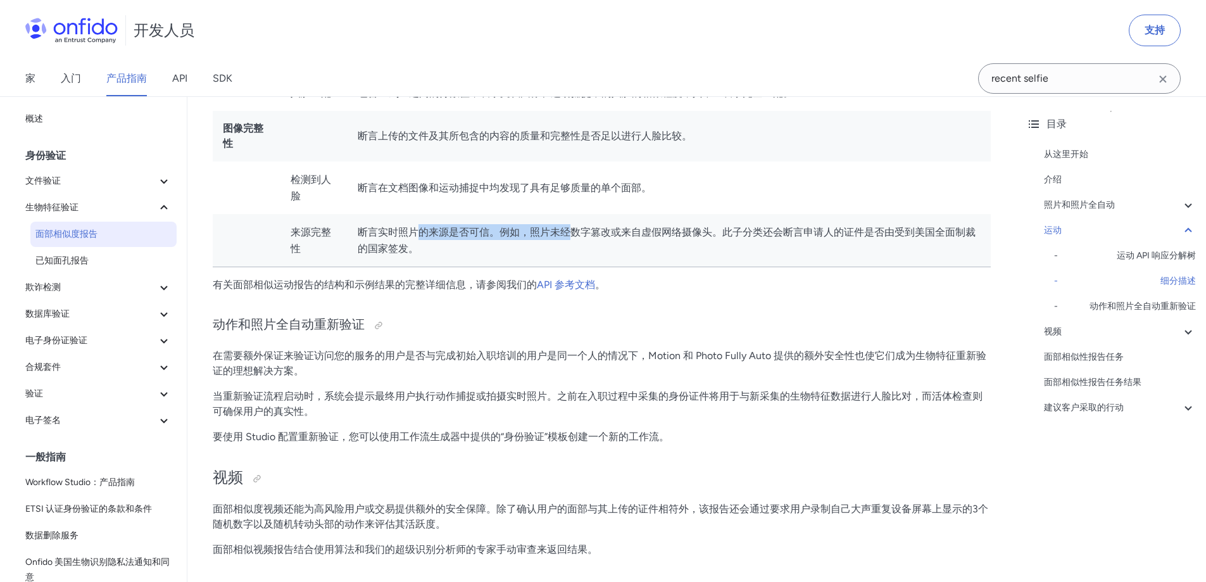
drag, startPoint x: 503, startPoint y: 232, endPoint x: 580, endPoint y: 230, distance: 77.3
click at [572, 230] on font "断言实时照片的来源是否可信。例如，照片未经数字篡改或来自虚假网络摄像头。此子分类还会断言申请人的证件是否由受到美国全面制裁的国家签发。" at bounding box center [667, 240] width 618 height 28
click at [580, 230] on font "断言实时照片的来源是否可信。例如，照片未经数字篡改或来自虚假网络摄像头。此子分类还会断言申请人的证件是否由受到美国全面制裁的国家签发。" at bounding box center [667, 240] width 618 height 28
drag, startPoint x: 551, startPoint y: 234, endPoint x: 660, endPoint y: 231, distance: 108.9
click at [653, 231] on font "断言实时照片的来源是否可信。例如，照片未经数字篡改或来自虚假网络摄像头。此子分类还会断言申请人的证件是否由受到美国全面制裁的国家签发。" at bounding box center [667, 240] width 618 height 28
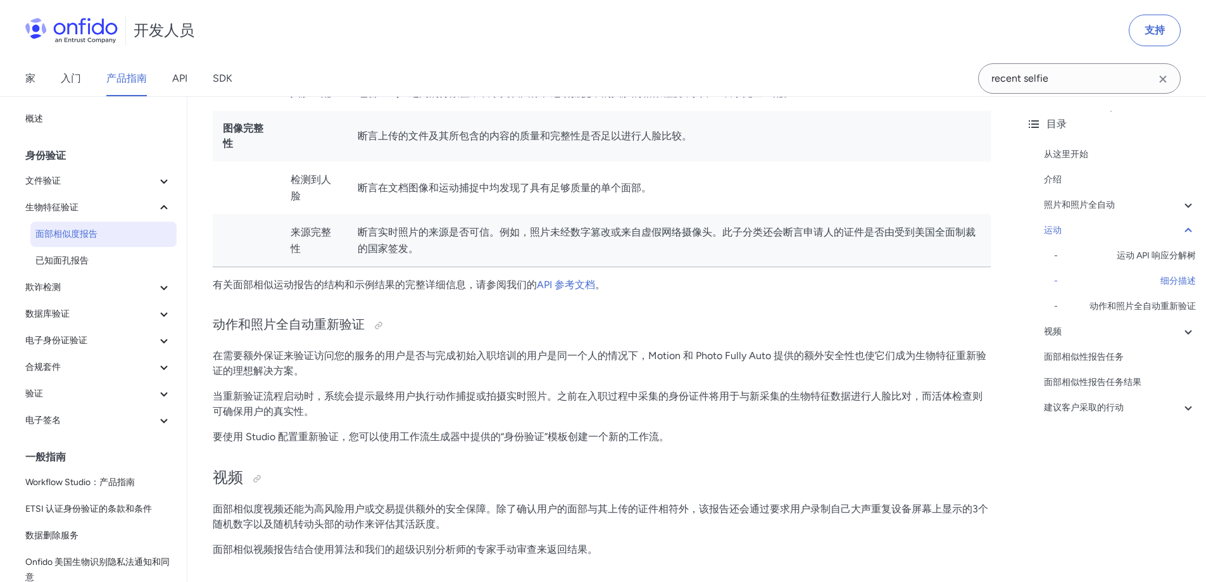
click at [660, 231] on font "断言实时照片的来源是否可信。例如，照片未经数字篡改或来自虚假网络摄像头。此子分类还会断言申请人的证件是否由受到美国全面制裁的国家签发。" at bounding box center [667, 240] width 618 height 28
drag, startPoint x: 545, startPoint y: 234, endPoint x: 654, endPoint y: 225, distance: 109.3
click at [654, 225] on td "断言实时照片的来源是否可信。例如，照片未经数字篡改或来自虚假网络摄像头。此子分类还会断言申请人的证件是否由受到美国全面制裁的国家签发。" at bounding box center [669, 240] width 643 height 53
click at [655, 225] on td "断言实时照片的来源是否可信。例如，照片未经数字篡改或来自虚假网络摄像头。此子分类还会断言申请人的证件是否由受到美国全面制裁的国家签发。" at bounding box center [669, 240] width 643 height 53
drag, startPoint x: 634, startPoint y: 228, endPoint x: 714, endPoint y: 229, distance: 79.8
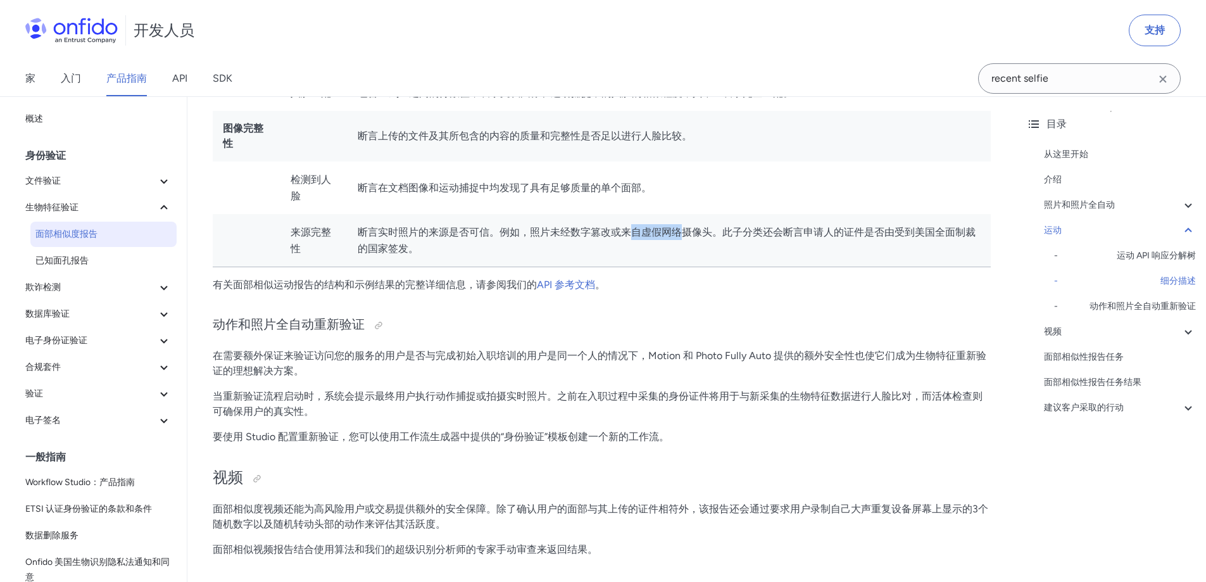
click at [712, 229] on font "断言实时照片的来源是否可信。例如，照片未经数字篡改或来自虚假网络摄像头。此子分类还会断言申请人的证件是否由受到美国全面制裁的国家签发。" at bounding box center [667, 240] width 618 height 28
drag, startPoint x: 723, startPoint y: 229, endPoint x: 808, endPoint y: 236, distance: 85.2
click at [804, 236] on font "断言实时照片的来源是否可信。例如，照片未经数字篡改或来自虚假网络摄像头。此子分类还会断言申请人的证件是否由受到美国全面制裁的国家签发。" at bounding box center [667, 240] width 618 height 28
click at [809, 236] on font "断言实时照片的来源是否可信。例如，照片未经数字篡改或来自虚假网络摄像头。此子分类还会断言申请人的证件是否由受到美国全面制裁的国家签发。" at bounding box center [667, 240] width 618 height 28
drag, startPoint x: 798, startPoint y: 234, endPoint x: 867, endPoint y: 234, distance: 69.0
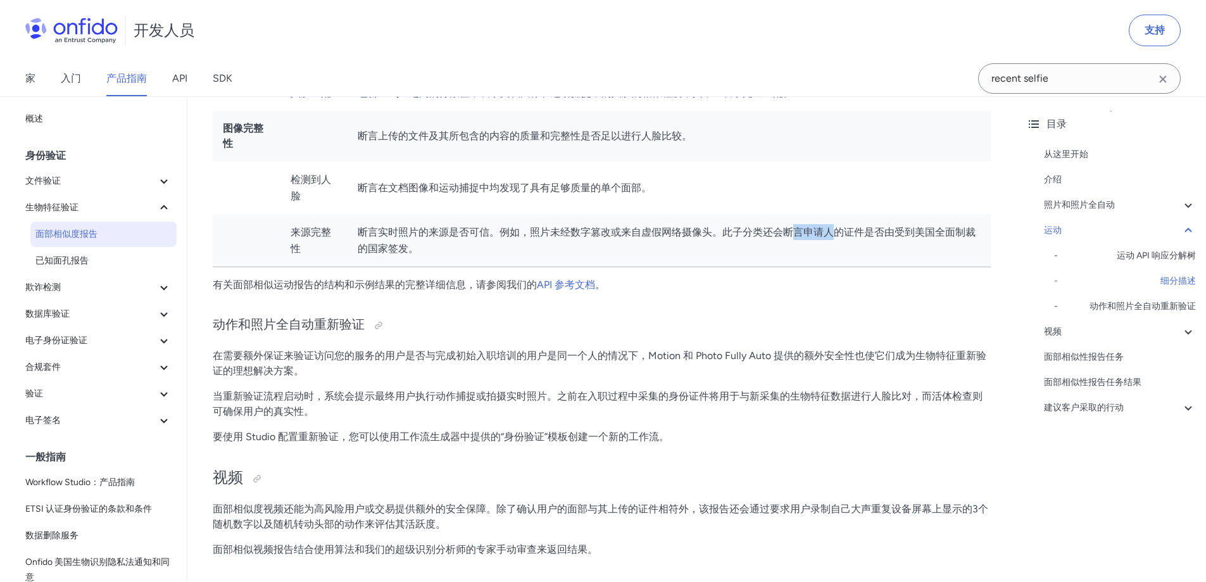
click at [864, 234] on font "断言实时照片的来源是否可信。例如，照片未经数字篡改或来自虚假网络摄像头。此子分类还会断言申请人的证件是否由受到美国全面制裁的国家签发。" at bounding box center [667, 240] width 618 height 28
click at [869, 234] on font "断言实时照片的来源是否可信。例如，照片未经数字篡改或来自虚假网络摄像头。此子分类还会断言申请人的证件是否由受到美国全面制裁的国家签发。" at bounding box center [667, 240] width 618 height 28
drag, startPoint x: 382, startPoint y: 393, endPoint x: 520, endPoint y: 392, distance: 138.0
click at [497, 392] on font "当重新验证流程启动时，系统会提示最终用户执行动作捕捉或拍摄实时照片。之前在入职过程中采集的身份证件将用于与新采集的生物特征数据进行人脸比对，而活体检查则可确保…" at bounding box center [598, 403] width 770 height 27
click at [520, 392] on font "当重新验证流程启动时，系统会提示最终用户执行动作捕捉或拍摄实时照片。之前在入职过程中采集的身份证件将用于与新采集的生物特征数据进行人脸比对，而活体检查则可确保…" at bounding box center [598, 403] width 770 height 27
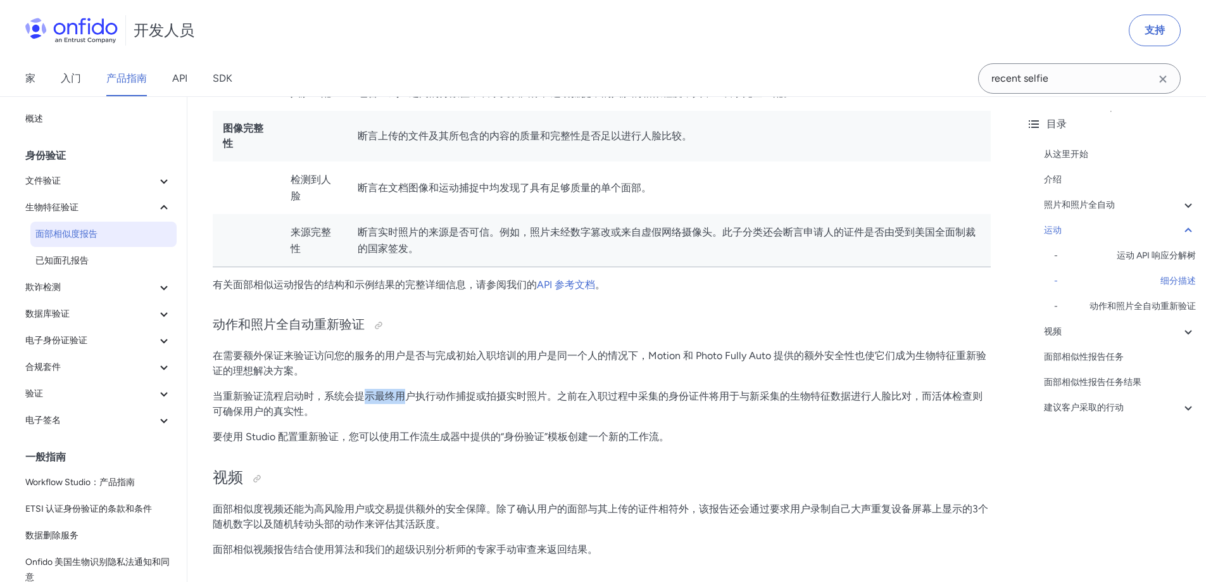
drag, startPoint x: 367, startPoint y: 397, endPoint x: 453, endPoint y: 394, distance: 85.5
click at [453, 394] on font "当重新验证流程启动时，系统会提示最终用户执行动作捕捉或拍摄实时照片。之前在入职过程中采集的身份证件将用于与新采集的生物特征数据进行人脸比对，而活体检查则可确保…" at bounding box center [598, 403] width 770 height 27
click at [482, 393] on font "当重新验证流程启动时，系统会提示最终用户执行动作捕捉或拍摄实时照片。之前在入职过程中采集的身份证件将用于与新采集的生物特征数据进行人脸比对，而活体检查则可确保…" at bounding box center [598, 403] width 770 height 27
drag, startPoint x: 489, startPoint y: 394, endPoint x: 615, endPoint y: 394, distance: 126.0
click at [610, 394] on font "当重新验证流程启动时，系统会提示最终用户执行动作捕捉或拍摄实时照片。之前在入职过程中采集的身份证件将用于与新采集的生物特征数据进行人脸比对，而活体检查则可确保…" at bounding box center [598, 403] width 770 height 27
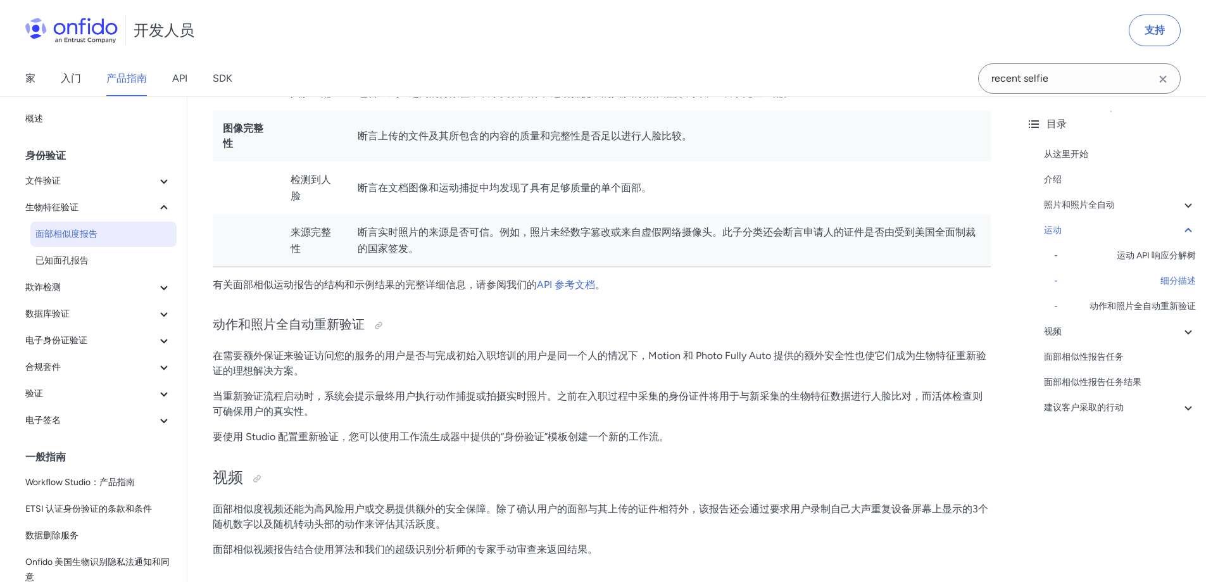
click at [621, 394] on font "当重新验证流程启动时，系统会提示最终用户执行动作捕捉或拍摄实时照片。之前在入职过程中采集的身份证件将用于与新采集的生物特征数据进行人脸比对，而活体检查则可确保…" at bounding box center [598, 403] width 770 height 27
drag, startPoint x: 647, startPoint y: 394, endPoint x: 758, endPoint y: 402, distance: 111.1
click at [745, 401] on font "当重新验证流程启动时，系统会提示最终用户执行动作捕捉或拍摄实时照片。之前在入职过程中采集的身份证件将用于与新采集的生物特征数据进行人脸比对，而活体检查则可确保…" at bounding box center [598, 403] width 770 height 27
drag, startPoint x: 760, startPoint y: 402, endPoint x: 747, endPoint y: 402, distance: 13.3
click at [760, 402] on font "当重新验证流程启动时，系统会提示最终用户执行动作捕捉或拍摄实时照片。之前在入职过程中采集的身份证件将用于与新采集的生物特征数据进行人脸比对，而活体检查则可确保…" at bounding box center [598, 403] width 770 height 27
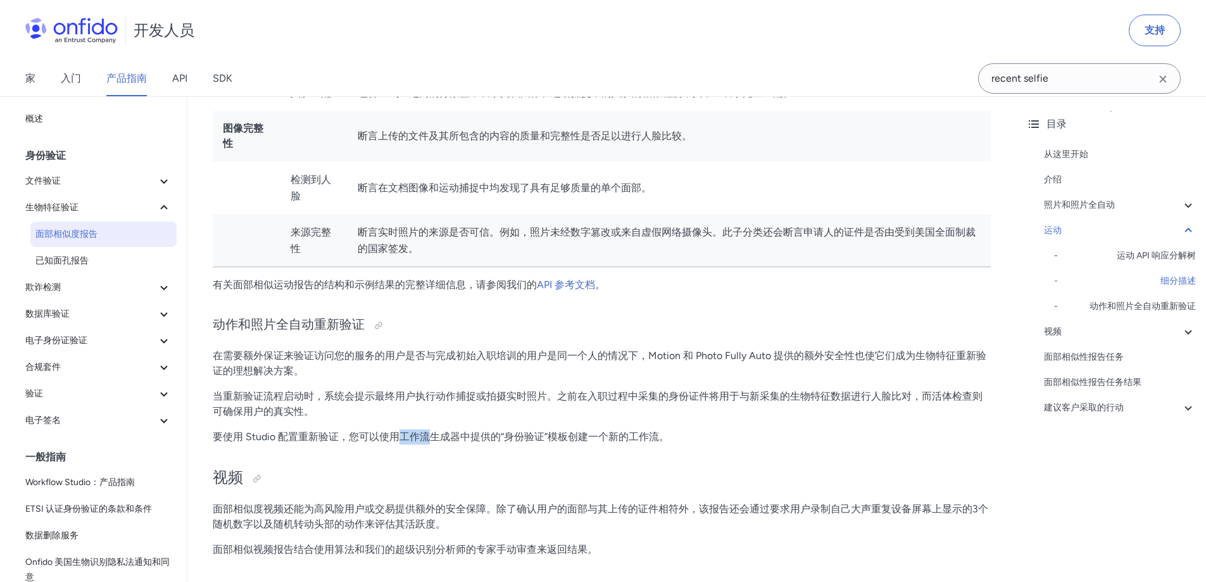
drag, startPoint x: 397, startPoint y: 436, endPoint x: 493, endPoint y: 436, distance: 96.2
click at [493, 436] on font "要使用 Studio 配置重新验证，您可以使用工作流生成器中提供的“身份验证”模板创建一个新的工作流。" at bounding box center [441, 437] width 456 height 12
click at [530, 437] on font "要使用 Studio 配置重新验证，您可以使用工作流生成器中提供的“身份验证”模板创建一个新的工作流。" at bounding box center [441, 437] width 456 height 12
drag, startPoint x: 458, startPoint y: 438, endPoint x: 578, endPoint y: 439, distance: 119.7
click at [563, 439] on font "要使用 Studio 配置重新验证，您可以使用工作流生成器中提供的“身份验证”模板创建一个新的工作流。" at bounding box center [441, 437] width 456 height 12
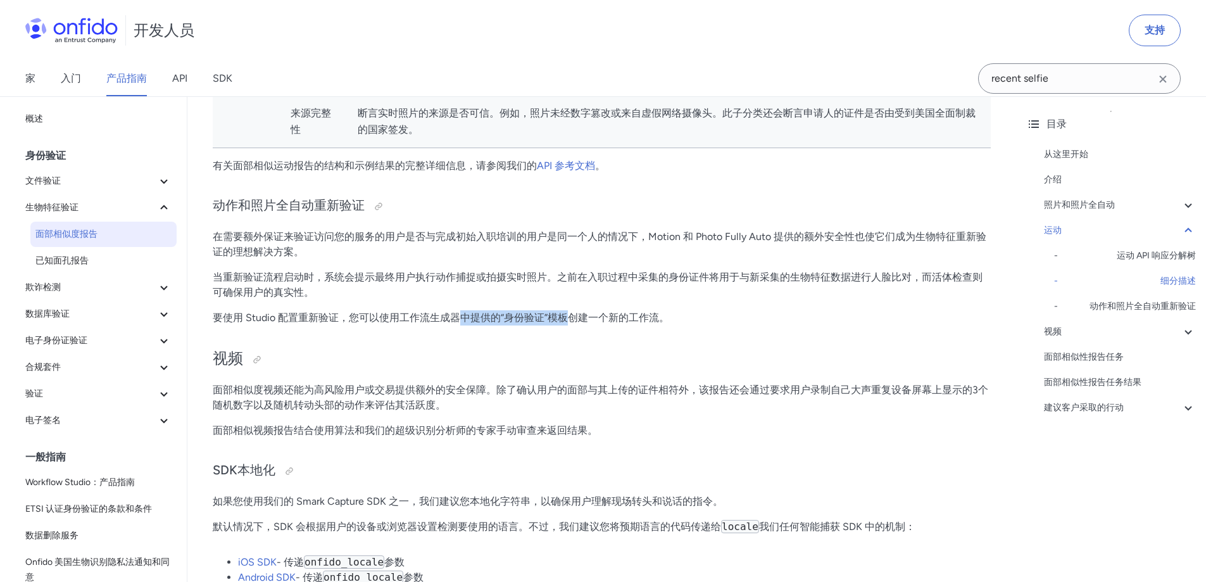
scroll to position [2434, 0]
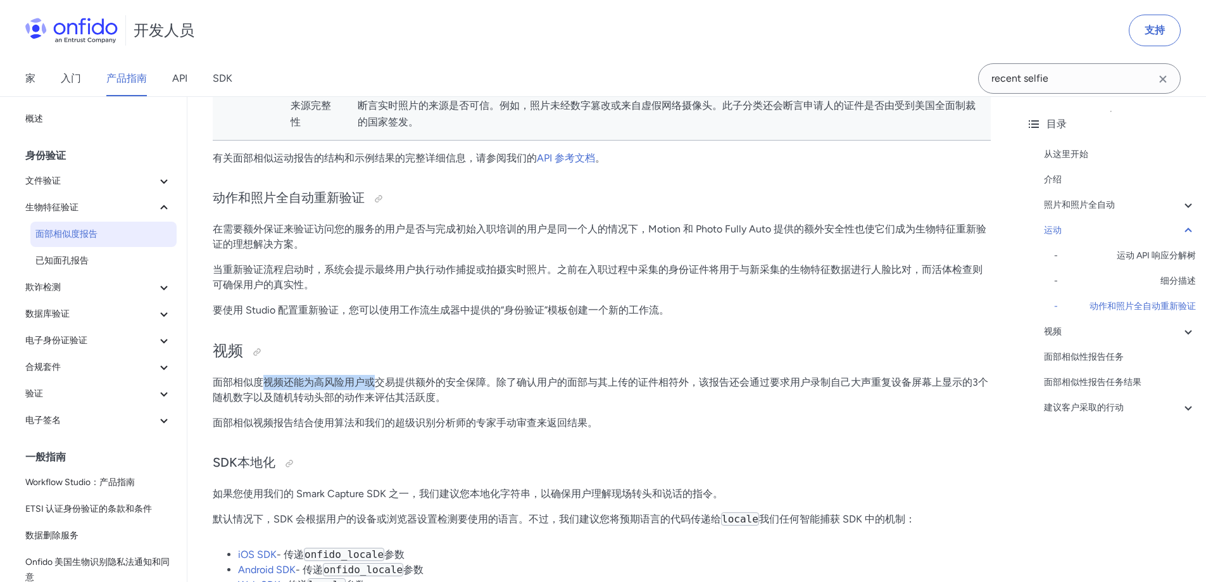
drag, startPoint x: 260, startPoint y: 371, endPoint x: 493, endPoint y: 379, distance: 233.8
click at [503, 379] on font "面部相似度视频还能为高风险用户或交易提供额外的安全保障。除了确认用户的面部与其上传的证件相符外，该报告还会通过要求用户录制自己大声重复设备屏幕上显示的3个随机…" at bounding box center [601, 389] width 776 height 27
drag, startPoint x: 565, startPoint y: 382, endPoint x: 684, endPoint y: 382, distance: 119.7
click at [684, 382] on font "面部相似度视频还能为高风险用户或交易提供额外的安全保障。除了确认用户的面部与其上传的证件相符外，该报告还会通过要求用户录制自己大声重复设备屏幕上显示的3个随机…" at bounding box center [601, 389] width 776 height 27
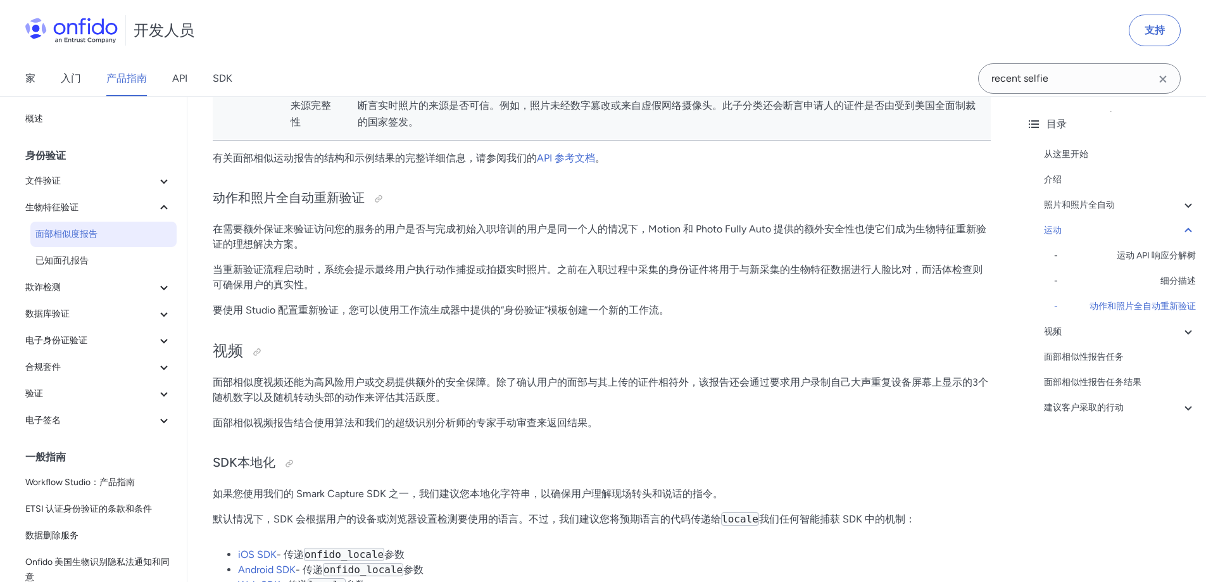
click at [695, 382] on font "面部相似度视频还能为高风险用户或交易提供额外的安全保障。除了确认用户的面部与其上传的证件相符外，该报告还会通过要求用户录制自己大声重复设备屏幕上显示的3个随机…" at bounding box center [601, 389] width 776 height 27
drag, startPoint x: 764, startPoint y: 382, endPoint x: 788, endPoint y: 382, distance: 23.4
click at [781, 382] on font "面部相似度视频还能为高风险用户或交易提供额外的安全保障。除了确认用户的面部与其上传的证件相符外，该报告还会通过要求用户录制自己大声重复设备屏幕上显示的3个随机…" at bounding box center [601, 389] width 776 height 27
click at [788, 382] on font "面部相似度视频还能为高风险用户或交易提供额外的安全保障。除了确认用户的面部与其上传的证件相符外，该报告还会通过要求用户录制自己大声重复设备屏幕上显示的3个随机…" at bounding box center [601, 389] width 776 height 27
drag, startPoint x: 429, startPoint y: 426, endPoint x: 476, endPoint y: 425, distance: 47.5
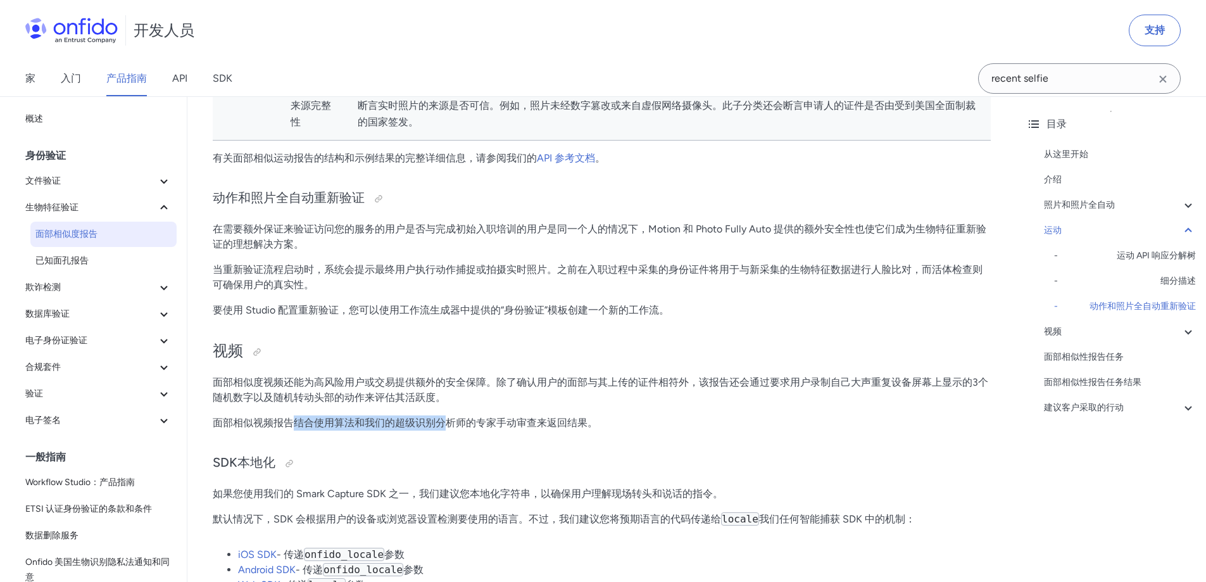
click at [469, 426] on font "面部相似视频报告结合使用算法和我们的超级识别分析师的专家手动审查来返回结果。" at bounding box center [405, 423] width 385 height 12
click at [479, 425] on font "面部相似视频报告结合使用算法和我们的超级识别分析师的专家手动审查来返回结果。" at bounding box center [405, 423] width 385 height 12
drag, startPoint x: 360, startPoint y: 424, endPoint x: 493, endPoint y: 423, distance: 133.0
click at [493, 423] on font "面部相似视频报告结合使用算法和我们的超级识别分析师的专家手动审查来返回结果。" at bounding box center [405, 423] width 385 height 12
click at [504, 422] on font "面部相似视频报告结合使用算法和我们的超级识别分析师的专家手动审查来返回结果。" at bounding box center [405, 423] width 385 height 12
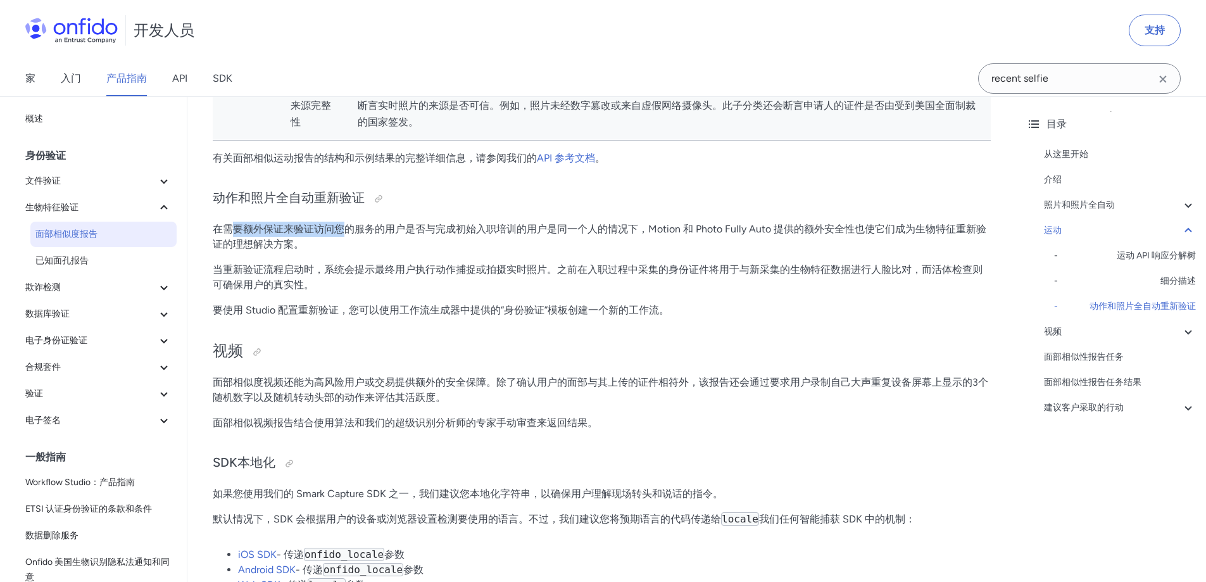
drag, startPoint x: 232, startPoint y: 225, endPoint x: 350, endPoint y: 229, distance: 118.5
click at [347, 229] on font "在需要额外保证来验证访问您的服务的用户是否与完成初始入职培训的用户是同一个人的情况下，Motion 和 Photo Fully Auto 提供的额外安全性也使…" at bounding box center [600, 236] width 774 height 27
click at [350, 229] on font "在需要额外保证来验证访问您的服务的用户是否与完成初始入职培训的用户是同一个人的情况下，Motion 和 Photo Fully Auto 提供的额外安全性也使…" at bounding box center [600, 236] width 774 height 27
drag, startPoint x: 376, startPoint y: 227, endPoint x: 598, endPoint y: 239, distance: 222.5
click at [598, 239] on p "在需要额外保证来验证访问您的服务的用户是否与完成初始入职培训的用户是同一个人的情况下，Motion 和 Photo Fully Auto 提供的额外安全性也使…" at bounding box center [602, 237] width 778 height 30
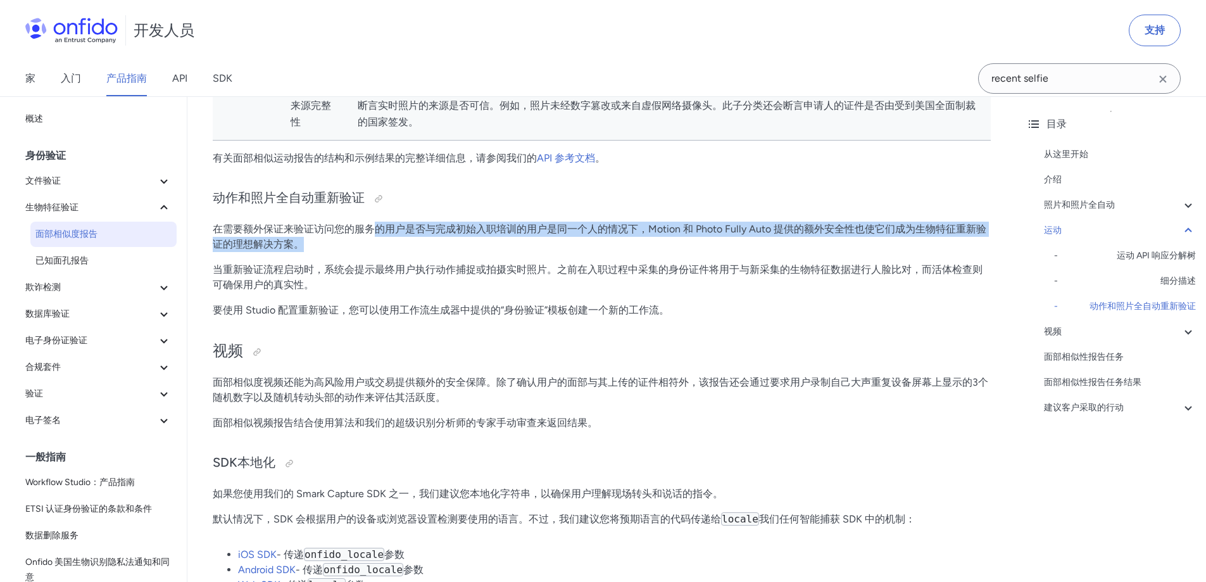
click at [620, 240] on p "在需要额外保证来验证访问您的服务的用户是否与完成初始入职培训的用户是同一个人的情况下，Motion 和 Photo Fully Auto 提供的额外安全性也使…" at bounding box center [602, 237] width 778 height 30
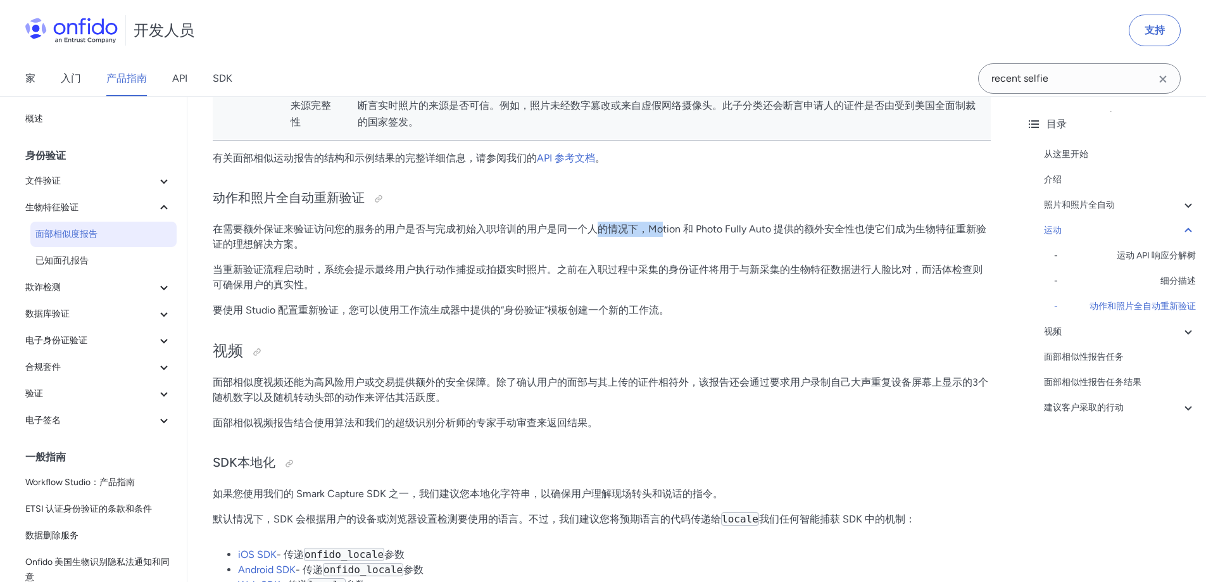
drag, startPoint x: 601, startPoint y: 237, endPoint x: 717, endPoint y: 242, distance: 115.4
click at [684, 237] on p "在需要额外保证来验证访问您的服务的用户是否与完成初始入职培训的用户是同一个人的情况下，Motion 和 Photo Fully Auto 提供的额外安全性也使…" at bounding box center [602, 237] width 778 height 30
click at [717, 243] on p "在需要额外保证来验证访问您的服务的用户是否与完成初始入职培训的用户是同一个人的情况下，Motion 和 Photo Fully Auto 提供的额外安全性也使…" at bounding box center [602, 237] width 778 height 30
drag, startPoint x: 715, startPoint y: 232, endPoint x: 773, endPoint y: 244, distance: 59.0
click at [770, 243] on p "在需要额外保证来验证访问您的服务的用户是否与完成初始入职培训的用户是同一个人的情况下，Motion 和 Photo Fully Auto 提供的额外安全性也使…" at bounding box center [602, 237] width 778 height 30
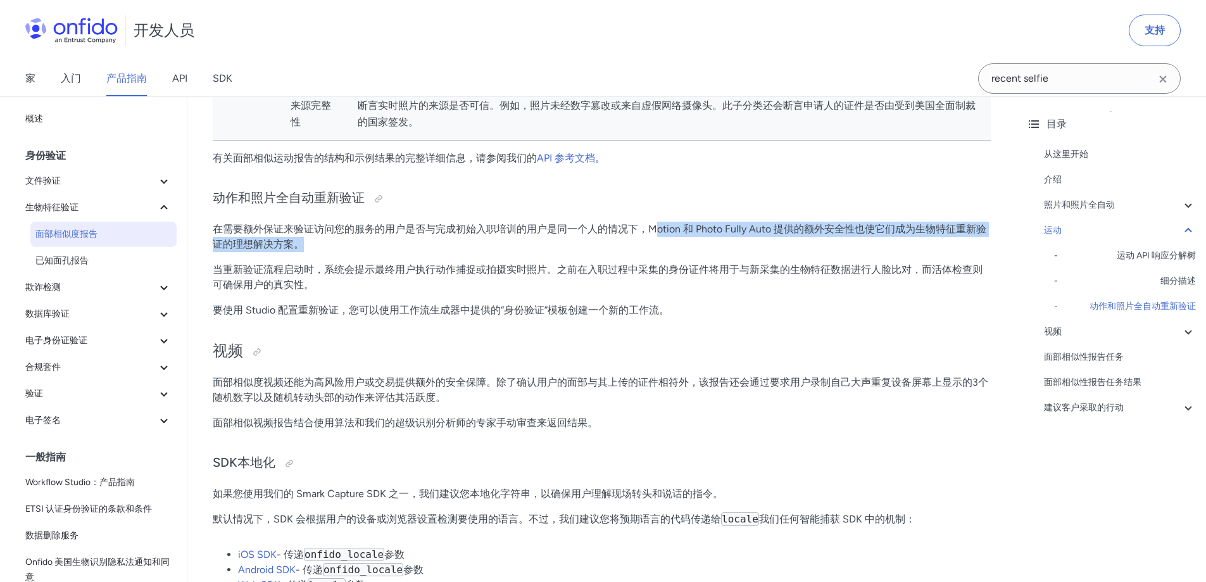
click at [773, 244] on p "在需要额外保证来验证访问您的服务的用户是否与完成初始入职培训的用户是同一个人的情况下，Motion 和 Photo Fully Auto 提供的额外安全性也使…" at bounding box center [602, 237] width 778 height 30
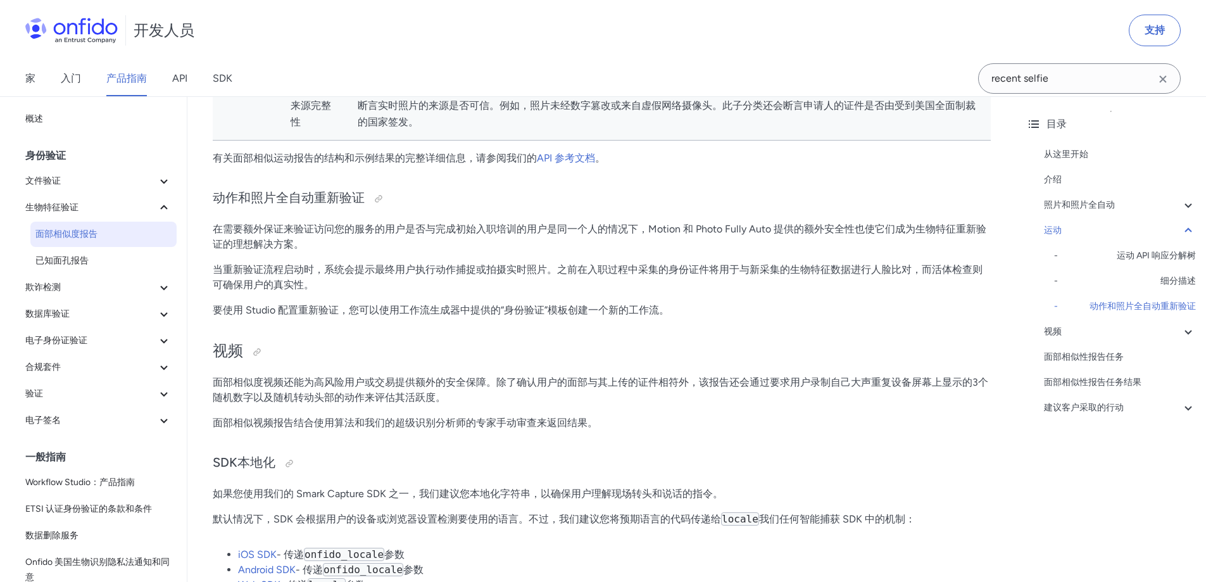
drag, startPoint x: 411, startPoint y: 273, endPoint x: 588, endPoint y: 280, distance: 176.8
click at [485, 275] on font "当重新验证流程启动时，系统会提示最终用户执行动作捕捉或拍摄实时照片。之前在入职过程中采集的身份证件将用于与新采集的生物特征数据进行人脸比对，而活体检查则可确保…" at bounding box center [598, 276] width 770 height 27
click at [588, 280] on p "当重新验证流程启动时，系统会提示最终用户执行动作捕捉或拍摄实时照片。之前在入职过程中采集的身份证件将用于与新采集的生物特征数据进行人脸比对，而活体检查则可确保…" at bounding box center [602, 277] width 778 height 30
drag, startPoint x: 279, startPoint y: 251, endPoint x: 486, endPoint y: 277, distance: 209.3
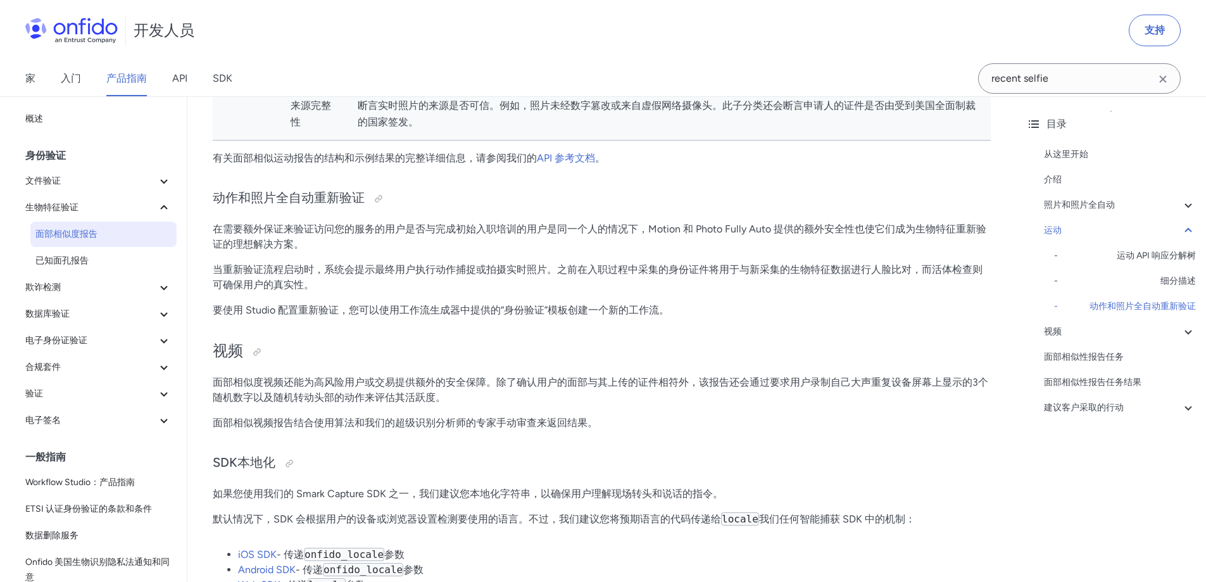
click at [486, 277] on p "当重新验证流程启动时，系统会提示最终用户执行动作捕捉或拍摄实时照片。之前在入职过程中采集的身份证件将用于与新采集的生物特征数据进行人脸比对，而活体检查则可确保…" at bounding box center [602, 277] width 778 height 30
drag, startPoint x: 346, startPoint y: 315, endPoint x: 472, endPoint y: 314, distance: 126.0
click at [436, 314] on font "要使用 Studio 配置重新验证，您可以使用工作流生成器中提供的“身份验证”模板创建一个新的工作流。" at bounding box center [441, 310] width 456 height 12
click at [472, 314] on font "要使用 Studio 配置重新验证，您可以使用工作流生成器中提供的“身份验证”模板创建一个新的工作流。" at bounding box center [441, 310] width 456 height 12
drag, startPoint x: 368, startPoint y: 313, endPoint x: 465, endPoint y: 311, distance: 96.3
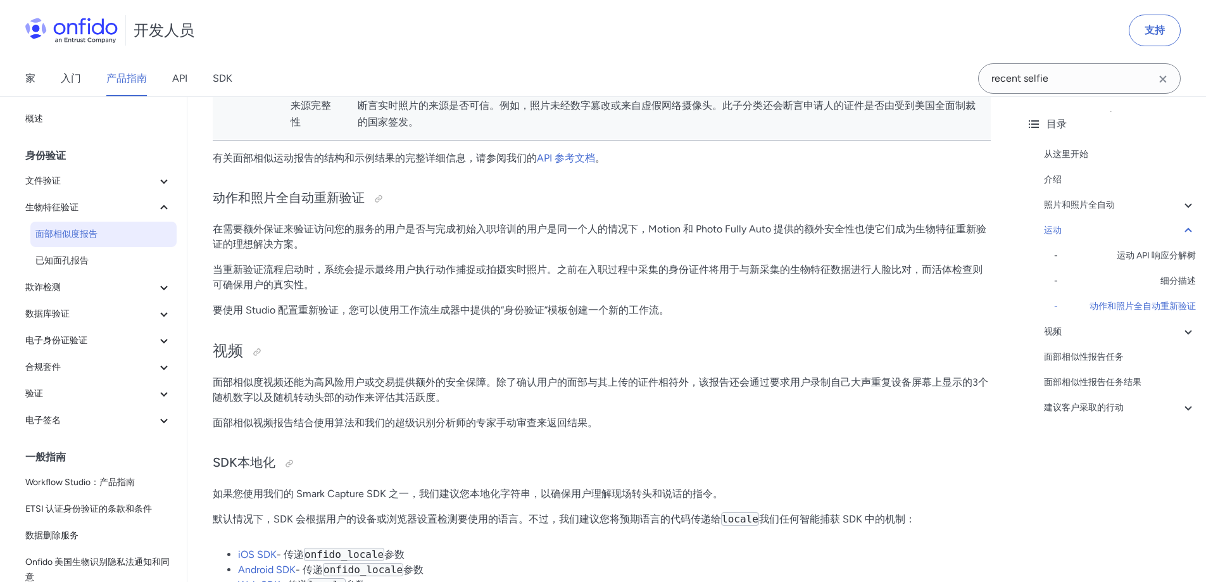
click at [453, 312] on font "要使用 Studio 配置重新验证，您可以使用工作流生成器中提供的“身份验证”模板创建一个新的工作流。" at bounding box center [441, 310] width 456 height 12
click at [465, 311] on font "要使用 Studio 配置重新验证，您可以使用工作流生成器中提供的“身份验证”模板创建一个新的工作流。" at bounding box center [441, 310] width 456 height 12
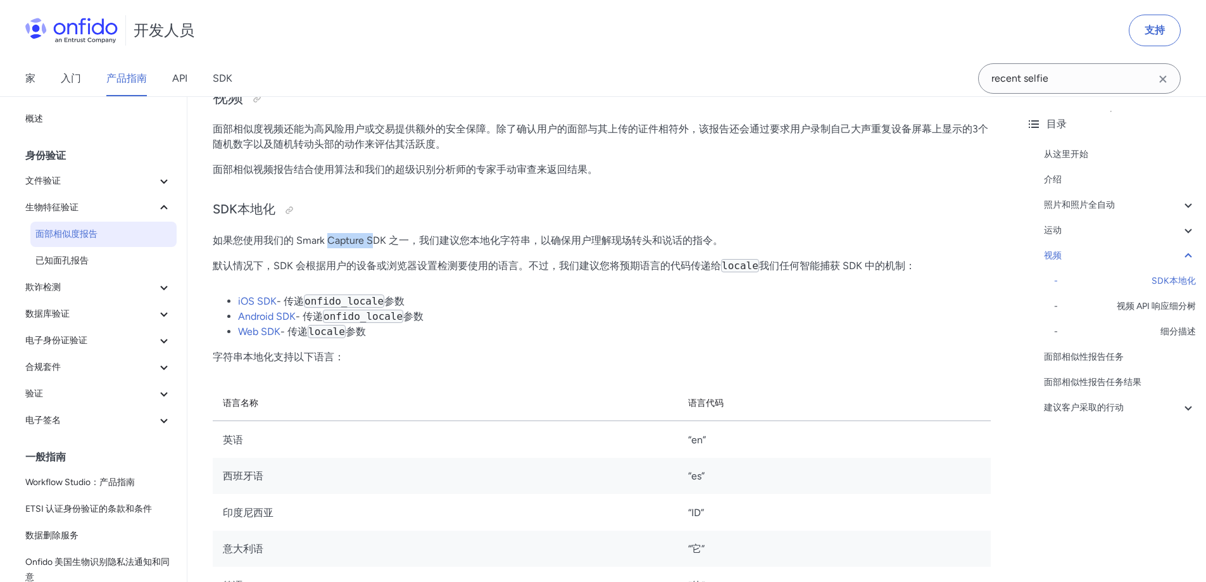
drag, startPoint x: 372, startPoint y: 245, endPoint x: 572, endPoint y: 257, distance: 199.8
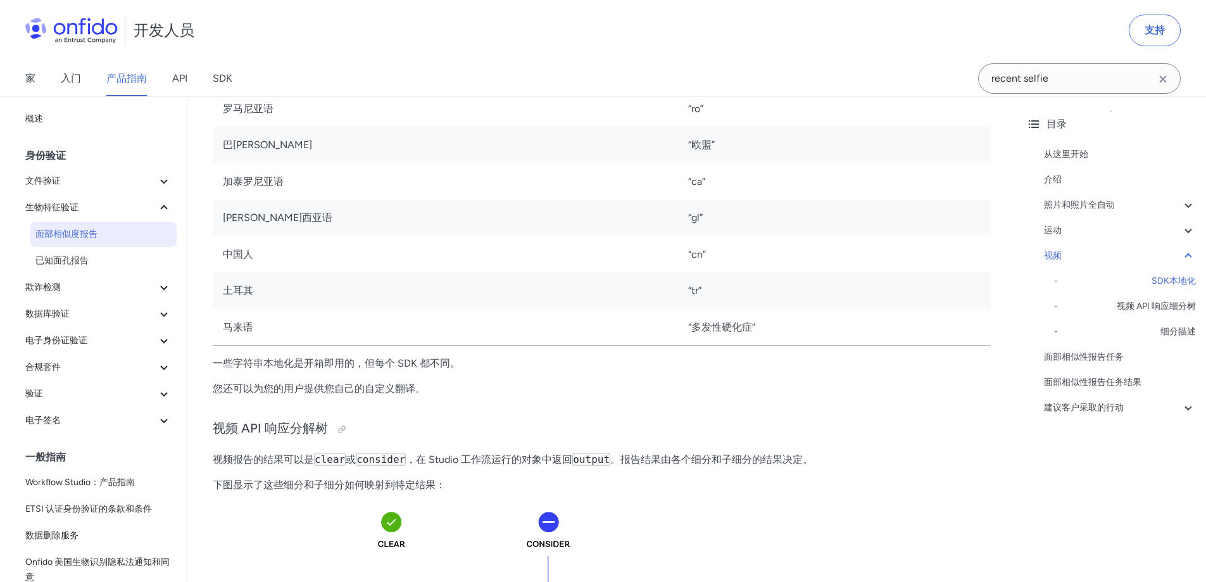
scroll to position [3511, 0]
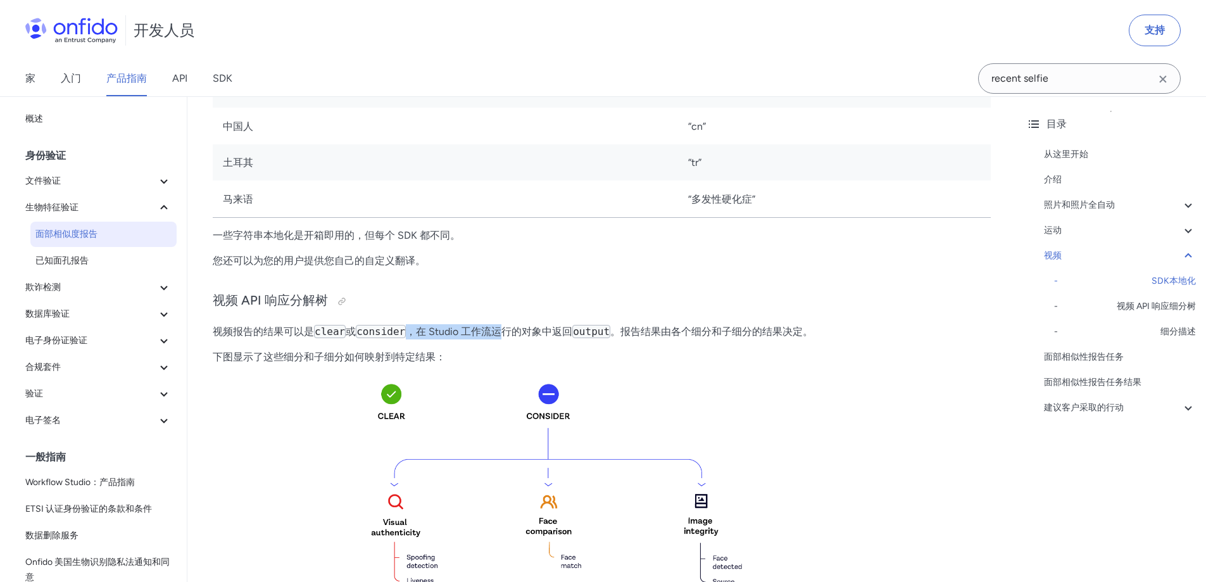
drag, startPoint x: 421, startPoint y: 332, endPoint x: 565, endPoint y: 327, distance: 143.8
click at [547, 327] on div "面部相似度报告 从这里开始 本指南介绍了我们的面部相似性报告的技术概述。 介绍 人脸相似度报告会将申请人在身份验证流程中提供的最新实时照片、实时视频或动作捕捉…" at bounding box center [602, 293] width 778 height 7291
click at [565, 327] on div "面部相似度报告 从这里开始 本指南介绍了我们的面部相似性报告的技术概述。 介绍 人脸相似度报告会将申请人在身份验证流程中提供的最新实时照片、实时视频或动作捕捉…" at bounding box center [602, 293] width 778 height 7291
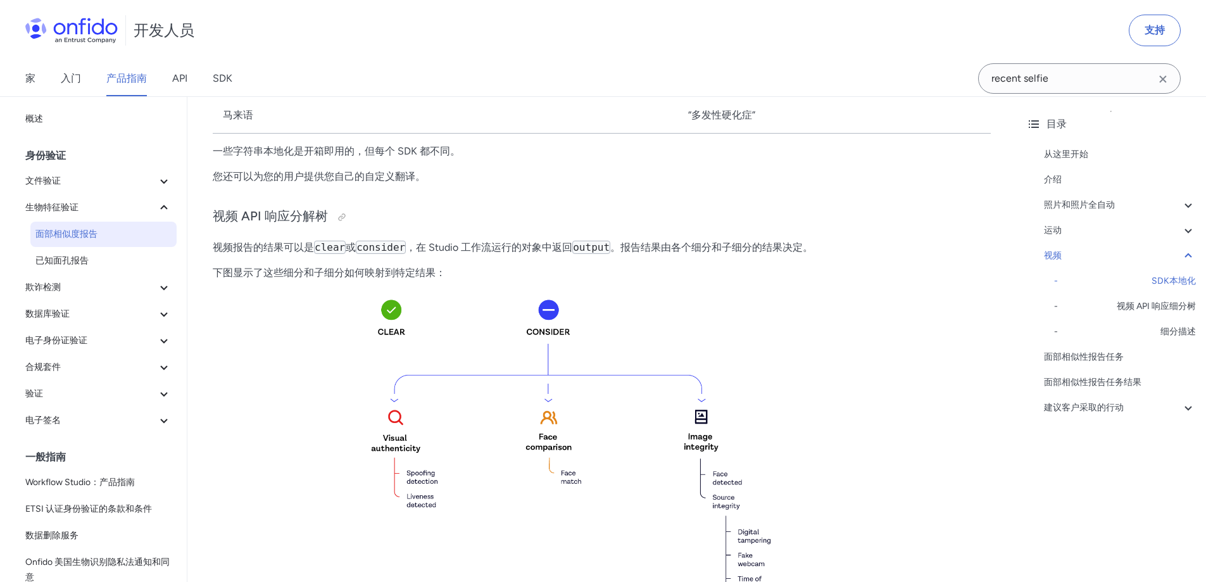
scroll to position [3764, 0]
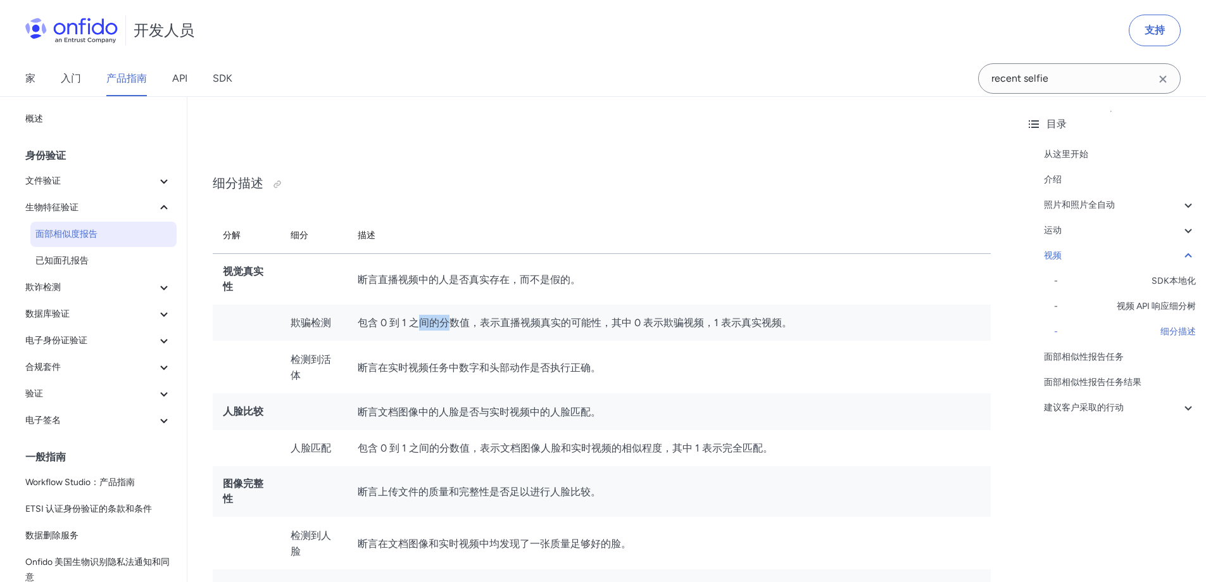
drag, startPoint x: 422, startPoint y: 316, endPoint x: 650, endPoint y: 318, distance: 228.6
click at [577, 317] on td "包含 0 到 1 之间的分数值，表示直播视频真实的可能性，其中 0 表示欺骗视频，1 表示真实视频。" at bounding box center [669, 323] width 643 height 37
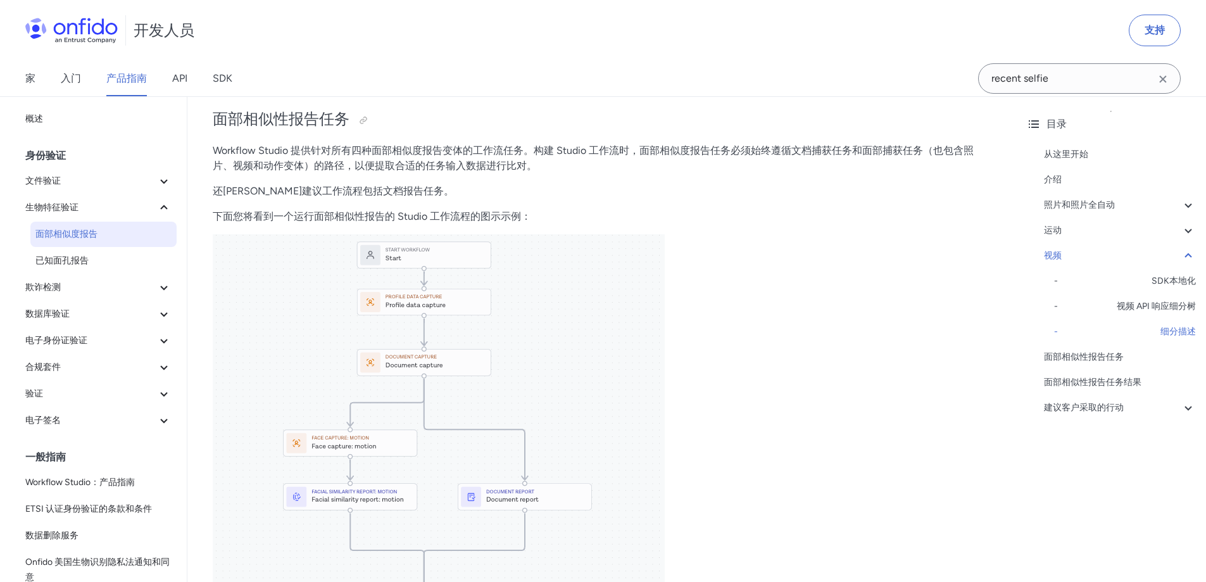
scroll to position [4714, 0]
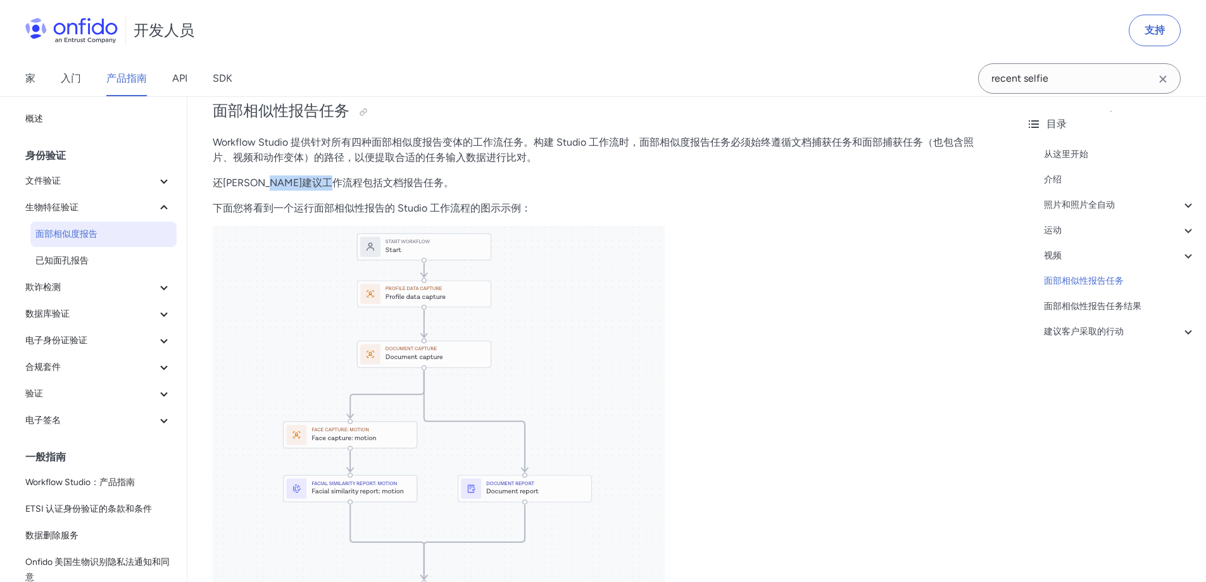
drag, startPoint x: 355, startPoint y: 189, endPoint x: 456, endPoint y: 194, distance: 101.4
click at [429, 191] on p "还强烈建议工作流程包括文档报告任务。" at bounding box center [602, 182] width 778 height 15
click at [456, 191] on p "还强烈建议工作流程包括文档报告任务。" at bounding box center [602, 182] width 778 height 15
drag, startPoint x: 343, startPoint y: 127, endPoint x: 522, endPoint y: 134, distance: 178.7
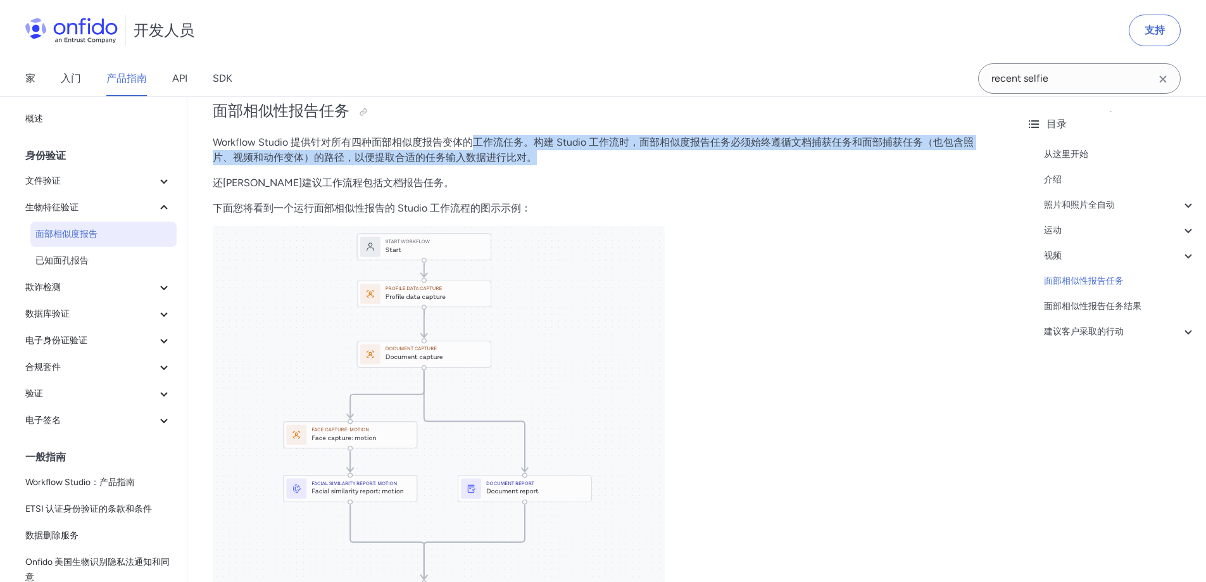
click at [679, 165] on p "Workflow Studio 提供针对所有四种面部相似度报告变体的工作流任务。构建 Studio 工作流时，面部相似度报告任务必须始终遵循文档捕获任务和面部…" at bounding box center [602, 150] width 778 height 30
click at [700, 165] on p "Workflow Studio 提供针对所有四种面部相似度报告变体的工作流任务。构建 Studio 工作流时，面部相似度报告任务必须始终遵循文档捕获任务和面部…" at bounding box center [602, 150] width 778 height 30
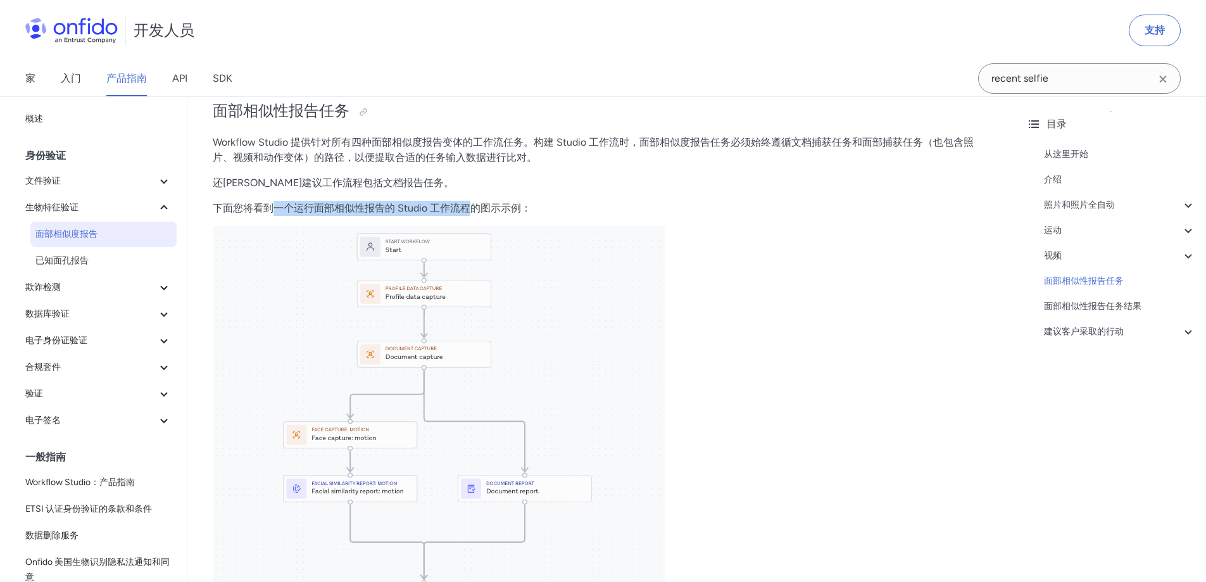
drag, startPoint x: 409, startPoint y: 207, endPoint x: 484, endPoint y: 207, distance: 75.3
click at [475, 207] on font "下面您将看到一个运行面部相似性报告的 Studio 工作流程的图示示例：" at bounding box center [372, 208] width 318 height 12
click at [484, 207] on font "下面您将看到一个运行面部相似性报告的 Studio 工作流程的图示示例：" at bounding box center [372, 208] width 318 height 12
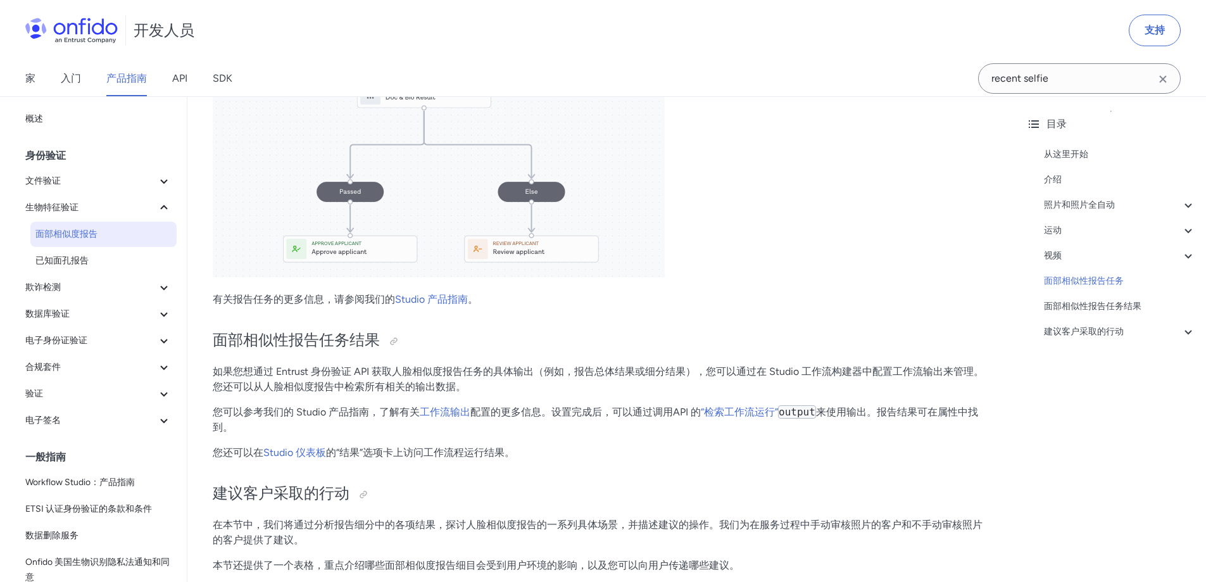
scroll to position [5220, 0]
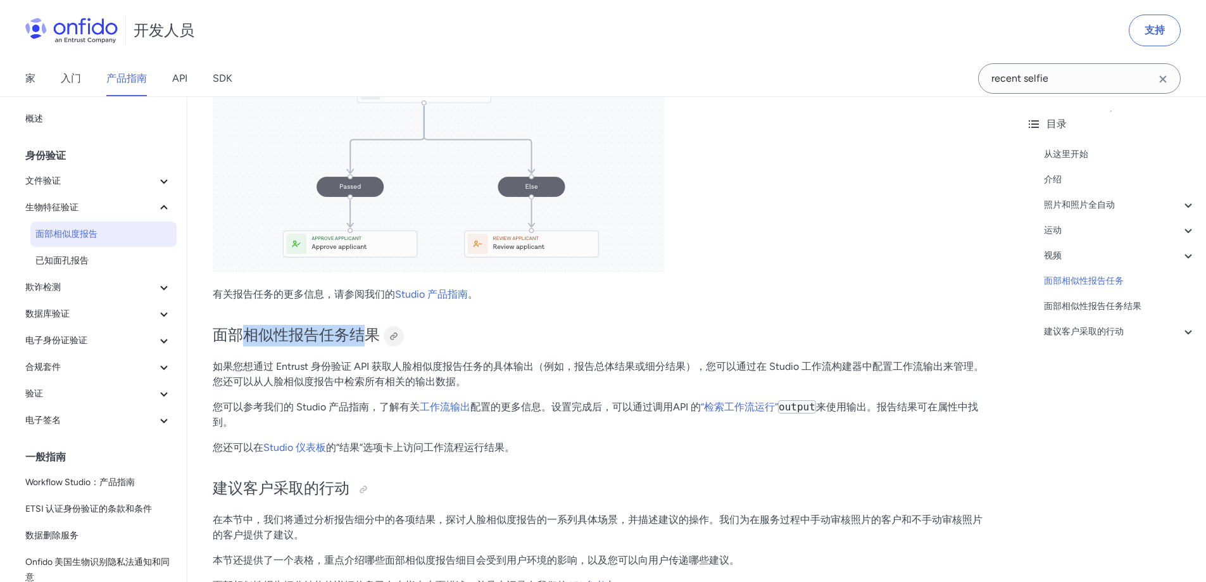
drag, startPoint x: 250, startPoint y: 336, endPoint x: 398, endPoint y: 336, distance: 147.5
click at [374, 336] on font "面部相似性报告任务结果" at bounding box center [296, 334] width 167 height 18
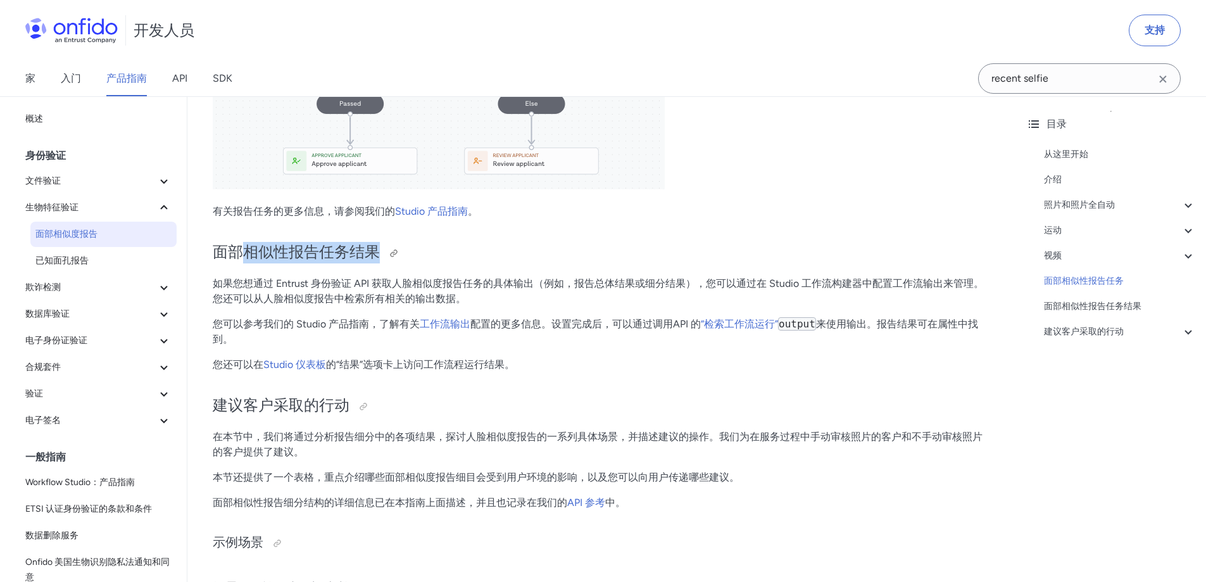
scroll to position [5474, 0]
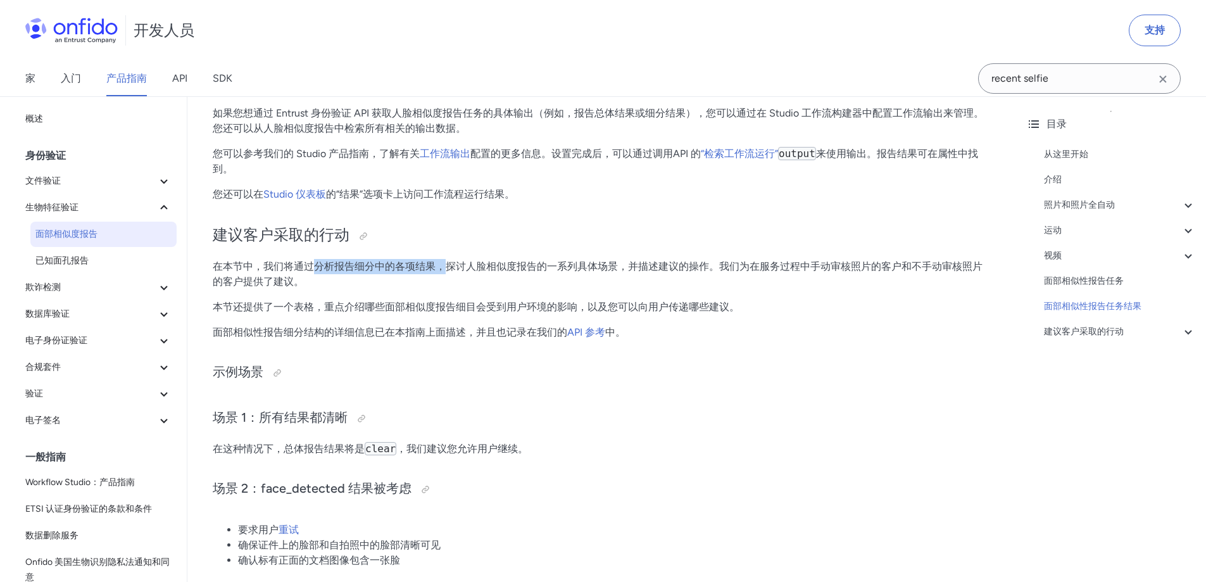
drag, startPoint x: 318, startPoint y: 266, endPoint x: 542, endPoint y: 274, distance: 224.3
click at [515, 272] on font "在本节中，我们将通过分析报告细分中的各项结果，探讨人脸相似度报告的一系列具体场景，并描述建议的操作。我们为在服务过程中手动审核照片的客户和不手动审核照片的客户…" at bounding box center [598, 273] width 770 height 27
click at [547, 274] on font "在本节中，我们将通过分析报告细分中的各项结果，探讨人脸相似度报告的一系列具体场景，并描述建议的操作。我们为在服务过程中手动审核照片的客户和不手动审核照片的客户…" at bounding box center [598, 273] width 770 height 27
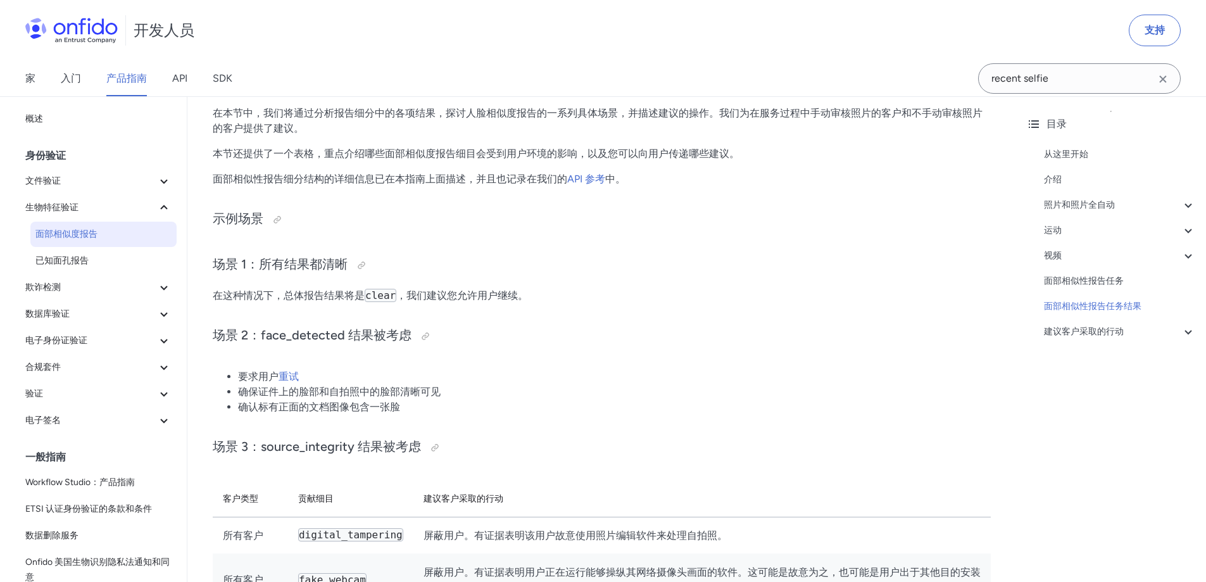
scroll to position [5663, 0]
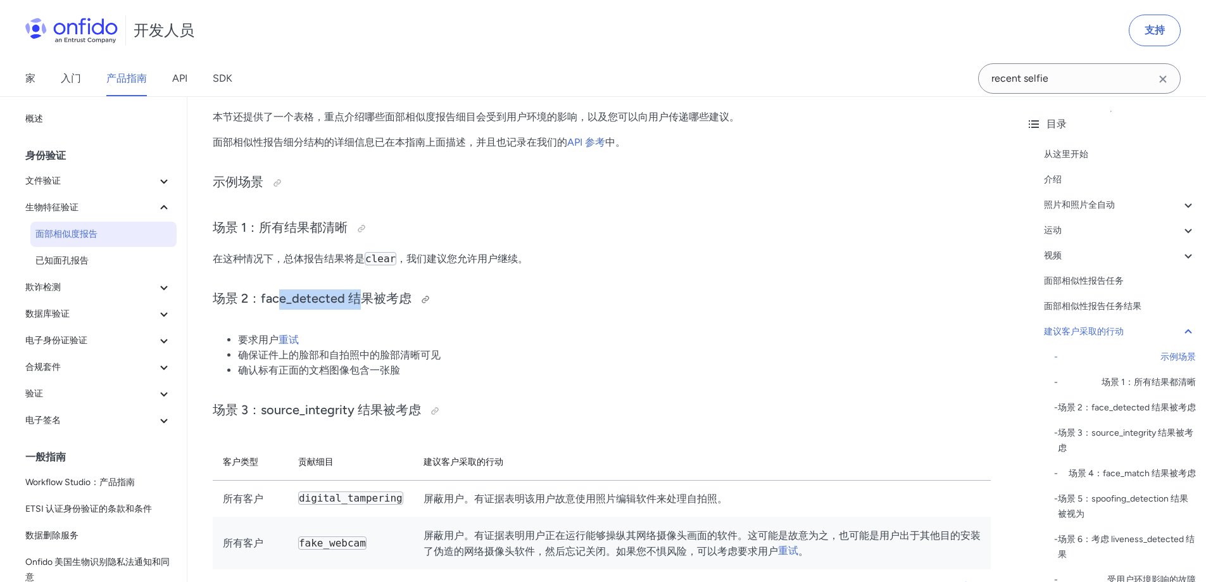
drag, startPoint x: 282, startPoint y: 304, endPoint x: 454, endPoint y: 303, distance: 171.6
click at [418, 303] on h3 "场景 2：face_detected 结果被考虑" at bounding box center [602, 299] width 778 height 20
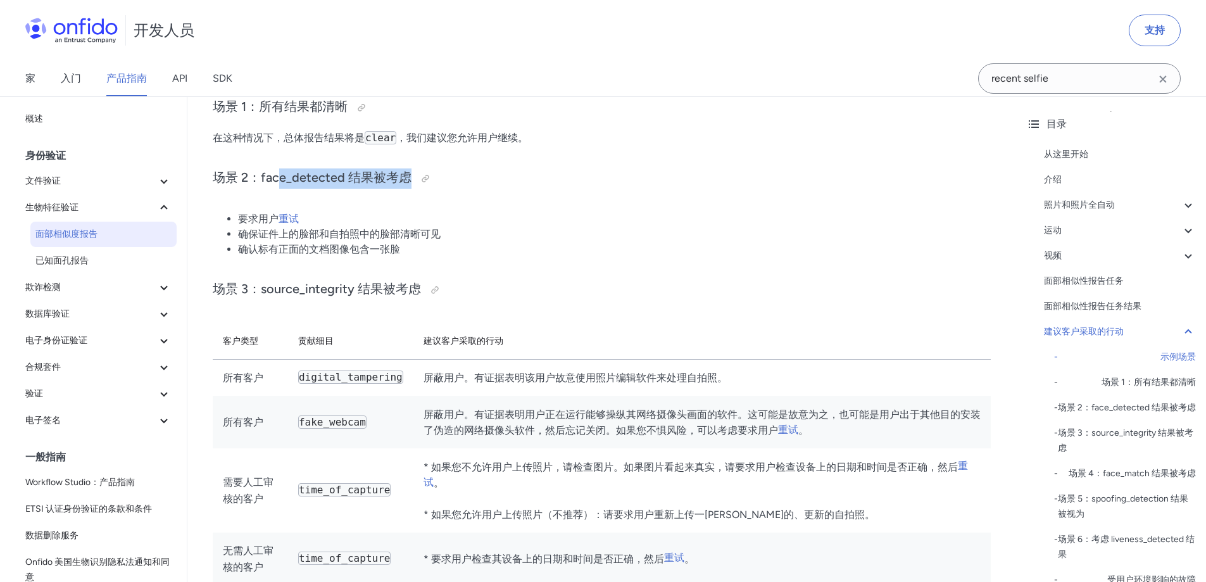
scroll to position [5790, 0]
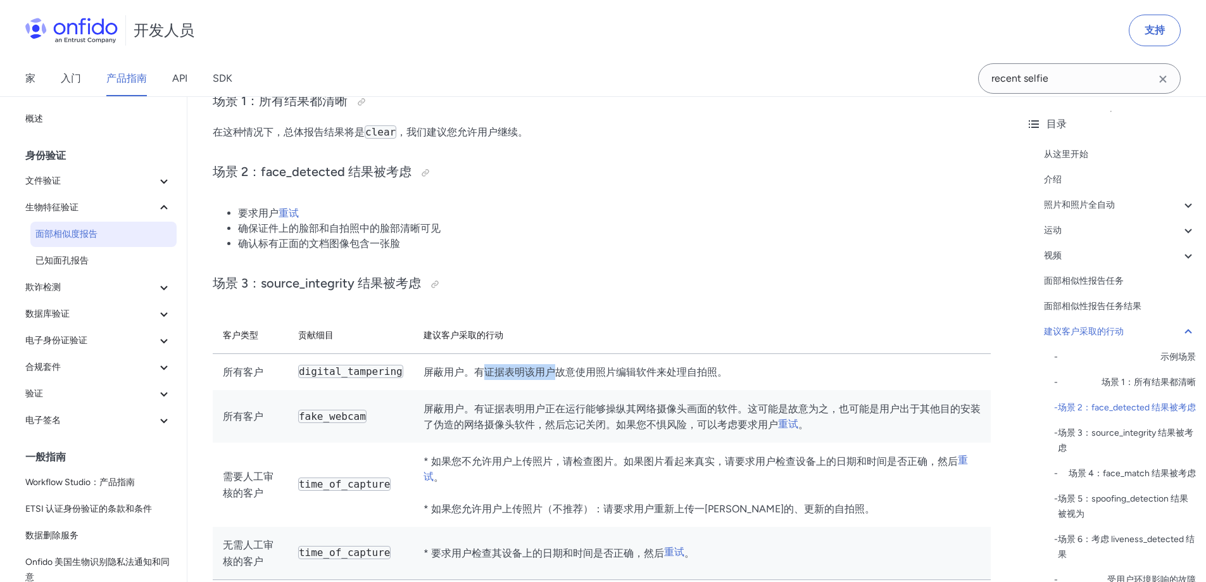
drag, startPoint x: 483, startPoint y: 373, endPoint x: 695, endPoint y: 375, distance: 212.1
click at [644, 374] on font "屏蔽用户。有证据表明该用户故意使用照片编辑软件来处理自拍照。" at bounding box center [576, 372] width 304 height 12
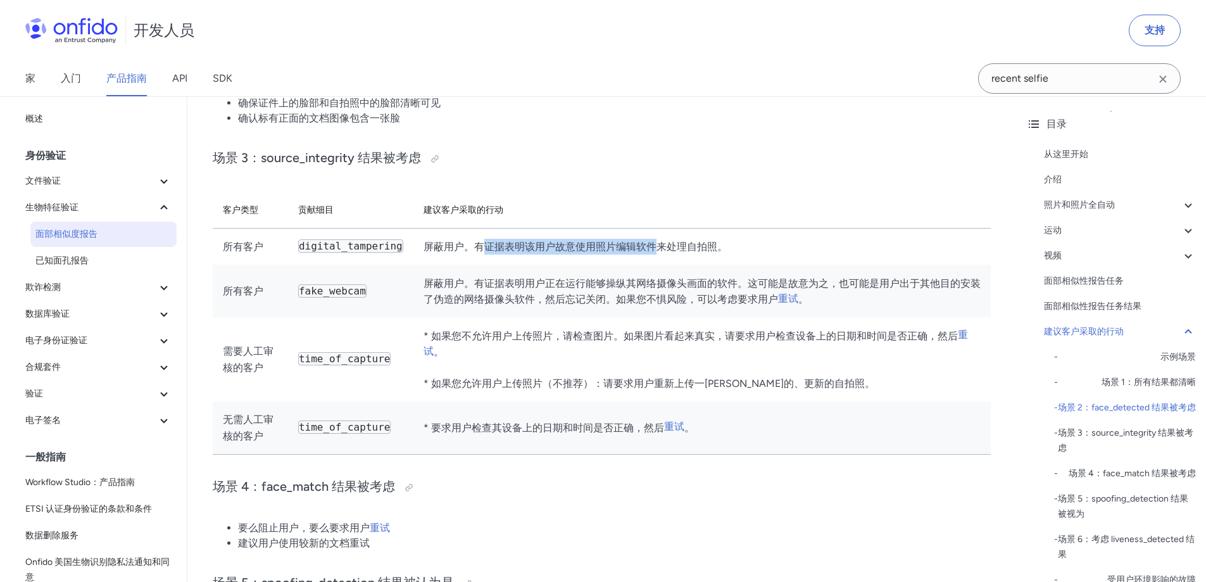
scroll to position [5917, 0]
click at [463, 251] on font "屏蔽用户。有证据表明该用户故意使用照片编辑软件来处理自拍照。" at bounding box center [576, 245] width 304 height 12
drag, startPoint x: 455, startPoint y: 252, endPoint x: 583, endPoint y: 251, distance: 127.9
click at [578, 251] on font "屏蔽用户。有证据表明该用户故意使用照片编辑软件来处理自拍照。" at bounding box center [576, 245] width 304 height 12
click at [595, 251] on font "屏蔽用户。有证据表明该用户故意使用照片编辑软件来处理自拍照。" at bounding box center [576, 245] width 304 height 12
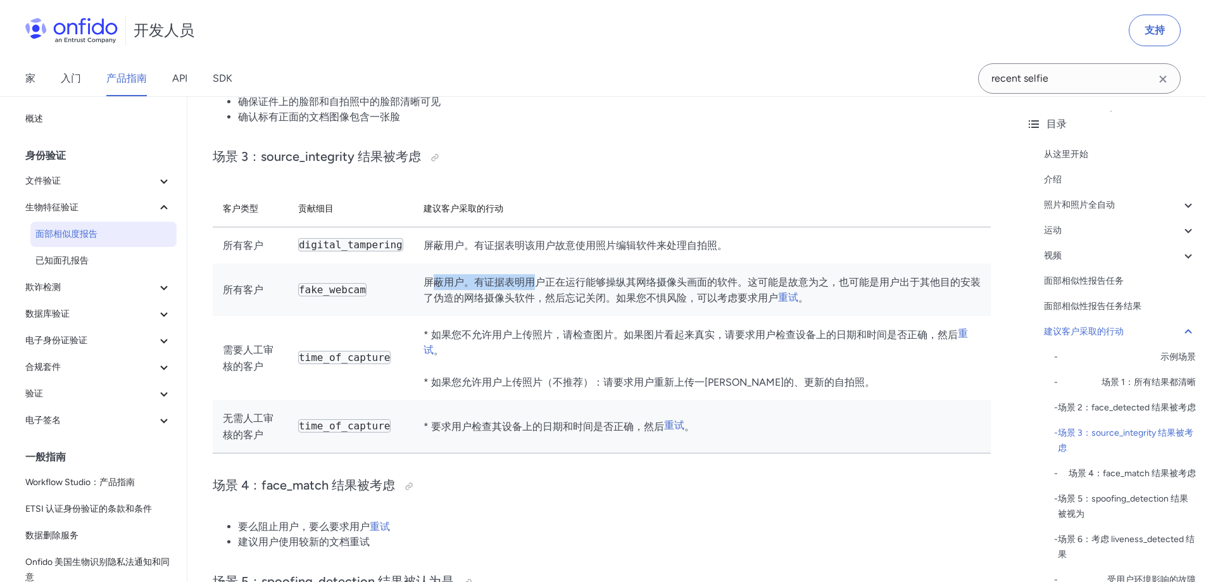
drag, startPoint x: 424, startPoint y: 291, endPoint x: 584, endPoint y: 287, distance: 160.2
click at [555, 287] on font "屏蔽用户。有证据表明用户正在运行能够操纵其网络摄像头画面的软件。这可能是故意为之，也可能是用户出于其他目的安装了伪造的网络摄像头软件，然后忘记关闭。如果您不惧…" at bounding box center [702, 290] width 557 height 28
click at [585, 287] on font "屏蔽用户。有证据表明用户正在运行能够操纵其网络摄像头画面的软件。这可能是故意为之，也可能是用户出于其他目的安装了伪造的网络摄像头软件，然后忘记关闭。如果您不惧…" at bounding box center [702, 290] width 557 height 28
drag, startPoint x: 467, startPoint y: 291, endPoint x: 614, endPoint y: 292, distance: 147.5
click at [595, 289] on font "屏蔽用户。有证据表明用户正在运行能够操纵其网络摄像头画面的软件。这可能是故意为之，也可能是用户出于其他目的安装了伪造的网络摄像头软件，然后忘记关闭。如果您不惧…" at bounding box center [702, 290] width 557 height 28
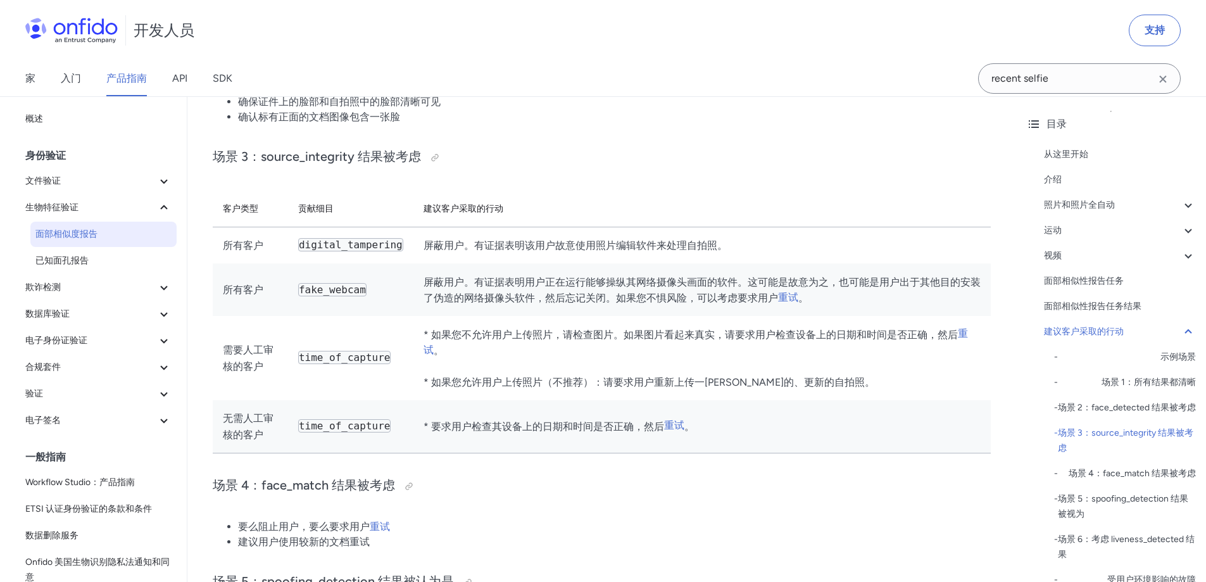
click at [615, 292] on font "屏蔽用户。有证据表明用户正在运行能够操纵其网络摄像头画面的软件。这可能是故意为之，也可能是用户出于其他目的安装了伪造的网络摄像头软件，然后忘记关闭。如果您不惧…" at bounding box center [702, 290] width 557 height 28
drag, startPoint x: 588, startPoint y: 289, endPoint x: 696, endPoint y: 287, distance: 108.9
click at [681, 287] on font "屏蔽用户。有证据表明用户正在运行能够操纵其网络摄像头画面的软件。这可能是故意为之，也可能是用户出于其他目的安装了伪造的网络摄像头软件，然后忘记关闭。如果您不惧…" at bounding box center [702, 290] width 557 height 28
click at [696, 287] on font "屏蔽用户。有证据表明用户正在运行能够操纵其网络摄像头画面的软件。这可能是故意为之，也可能是用户出于其他目的安装了伪造的网络摄像头软件，然后忘记关闭。如果您不惧…" at bounding box center [702, 290] width 557 height 28
drag, startPoint x: 443, startPoint y: 301, endPoint x: 531, endPoint y: 301, distance: 88.6
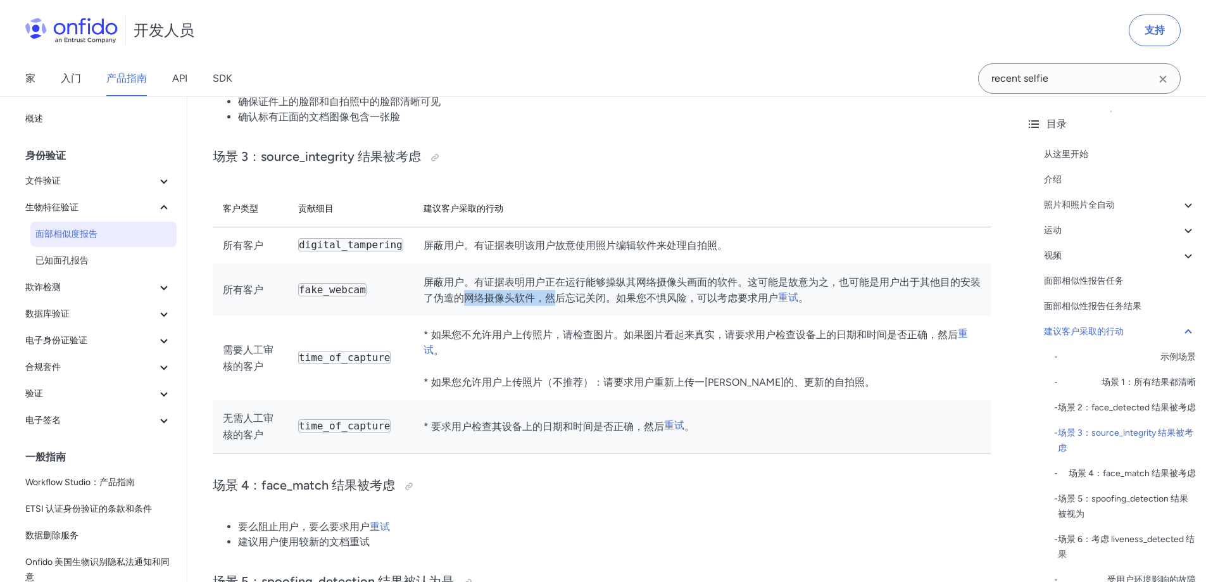
click at [529, 301] on font "屏蔽用户。有证据表明用户正在运行能够操纵其网络摄像头画面的软件。这可能是故意为之，也可能是用户出于其他目的安装了伪造的网络摄像头软件，然后忘记关闭。如果您不惧…" at bounding box center [702, 290] width 557 height 28
click at [542, 301] on font "屏蔽用户。有证据表明用户正在运行能够操纵其网络摄像头画面的软件。这可能是故意为之，也可能是用户出于其他目的安装了伪造的网络摄像头软件，然后忘记关闭。如果您不惧…" at bounding box center [702, 290] width 557 height 28
drag, startPoint x: 490, startPoint y: 303, endPoint x: 616, endPoint y: 307, distance: 126.1
click at [608, 305] on font "屏蔽用户。有证据表明用户正在运行能够操纵其网络摄像头画面的软件。这可能是故意为之，也可能是用户出于其他目的安装了伪造的网络摄像头软件，然后忘记关闭。如果您不惧…" at bounding box center [702, 290] width 557 height 28
click at [639, 311] on td "屏蔽用户。有证据表明用户正在运行能够操纵其网络摄像头画面的软件。这可能是故意为之，也可能是用户出于其他目的安装了伪造的网络摄像头软件，然后忘记关闭。如果您不惧…" at bounding box center [701, 289] width 577 height 53
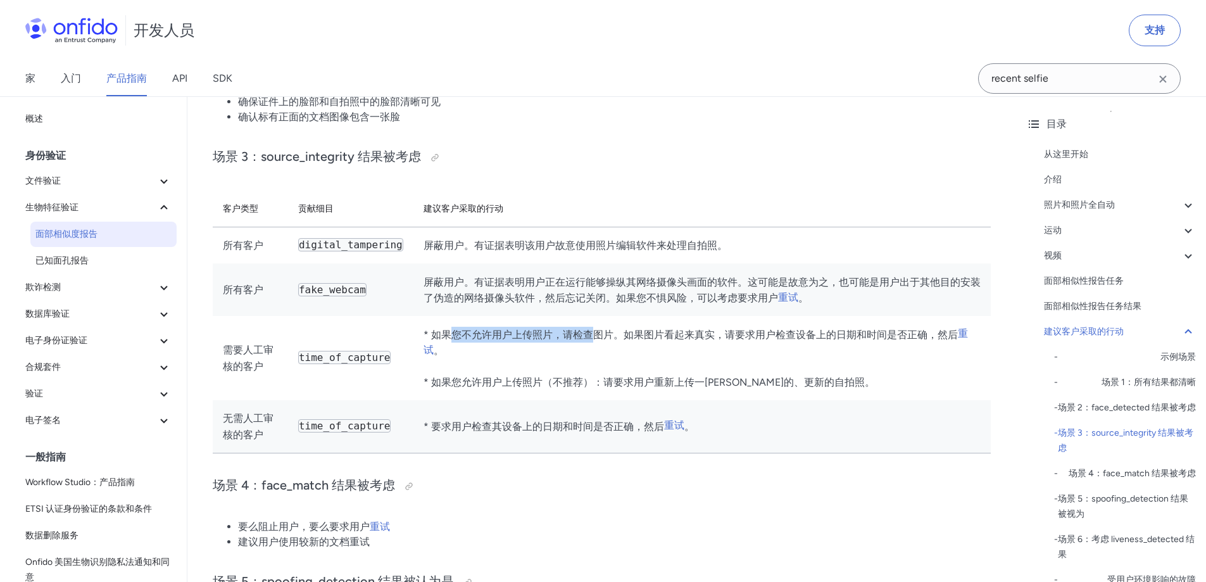
drag, startPoint x: 436, startPoint y: 340, endPoint x: 617, endPoint y: 334, distance: 181.2
click at [608, 334] on font "* 如果您不允许用户上传照片，请检查图片。如果图片看起来真实，请要求用户检查设备上的日期和时间是否正确，然后" at bounding box center [691, 335] width 534 height 12
click at [617, 334] on font "* 如果您不允许用户上传照片，请检查图片。如果图片看起来真实，请要求用户检查设备上的日期和时间是否正确，然后" at bounding box center [691, 335] width 534 height 12
drag, startPoint x: 552, startPoint y: 338, endPoint x: 691, endPoint y: 340, distance: 138.7
click at [685, 340] on font "* 如果您不允许用户上传照片，请检查图片。如果图片看起来真实，请要求用户检查设备上的日期和时间是否正确，然后" at bounding box center [691, 335] width 534 height 12
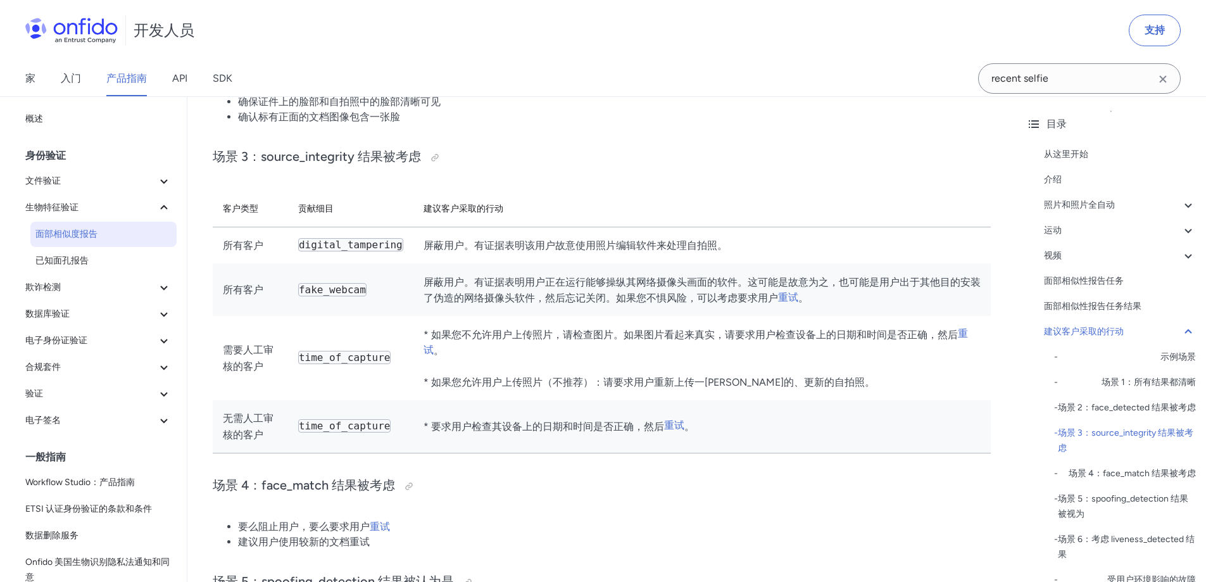
click at [711, 341] on font "* 如果您不允许用户上传照片，请检查图片。如果图片看起来真实，请要求用户检查设备上的日期和时间是否正确，然后" at bounding box center [691, 335] width 534 height 12
drag, startPoint x: 681, startPoint y: 341, endPoint x: 802, endPoint y: 348, distance: 120.5
click at [791, 346] on td "* 如果您不允许用户上传照片，请检查图片。如果图片看起来真实，请要求用户检查设备上的日期和时间是否正确，然后 重试 。 * 如果您允许用户上传照片（不推荐）：…" at bounding box center [701, 358] width 577 height 84
click at [815, 351] on td "* 如果您不允许用户上传照片，请检查图片。如果图片看起来真实，请要求用户检查设备上的日期和时间是否正确，然后 重试 。 * 如果您允许用户上传照片（不推荐）：…" at bounding box center [701, 358] width 577 height 84
drag, startPoint x: 445, startPoint y: 367, endPoint x: 638, endPoint y: 367, distance: 193.1
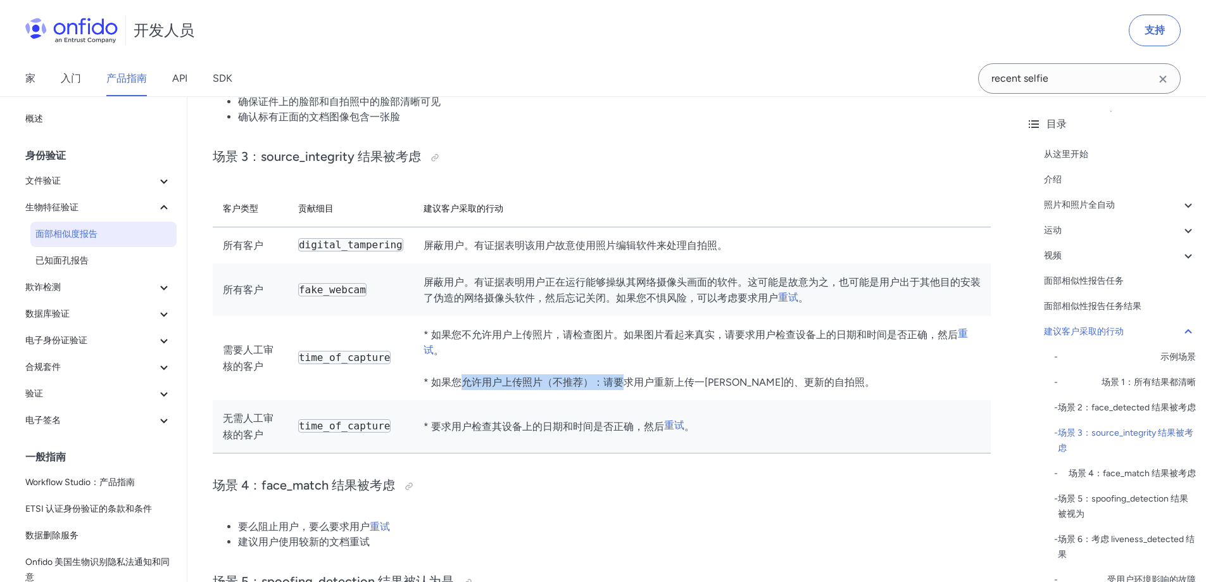
click at [609, 376] on font "* 如果您允许用户上传照片（不推荐）：请要求用户重新上传一张新的、更新的自拍照。" at bounding box center [649, 382] width 451 height 12
click at [638, 376] on font "* 如果您允许用户上传照片（不推荐）：请要求用户重新上传一张新的、更新的自拍照。" at bounding box center [649, 382] width 451 height 12
drag, startPoint x: 593, startPoint y: 372, endPoint x: 716, endPoint y: 377, distance: 123.6
click at [710, 377] on font "* 如果您允许用户上传照片（不推荐）：请要求用户重新上传一张新的、更新的自拍照。" at bounding box center [649, 382] width 451 height 12
drag, startPoint x: 731, startPoint y: 379, endPoint x: 724, endPoint y: 379, distance: 7.0
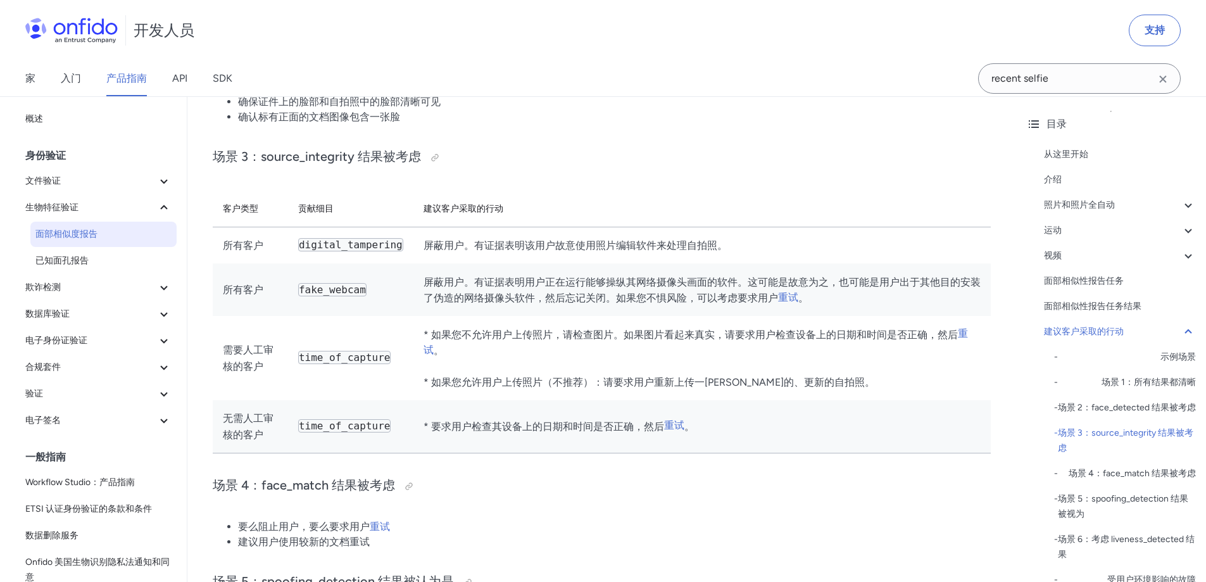
click at [731, 379] on td "* 如果您不允许用户上传照片，请检查图片。如果图片看起来真实，请要求用户检查设备上的日期和时间是否正确，然后 重试 。 * 如果您允许用户上传照片（不推荐）：…" at bounding box center [701, 358] width 577 height 84
drag
click at [546, 410] on td "* 要求用户检查其设备上的日期和时间是否正确，然后 重试 。" at bounding box center [701, 426] width 577 height 53
click at [593, 401] on td "* 要求用户检查其设备上的日期和时间是否正确，然后 重试 。" at bounding box center [701, 426] width 577 height 53
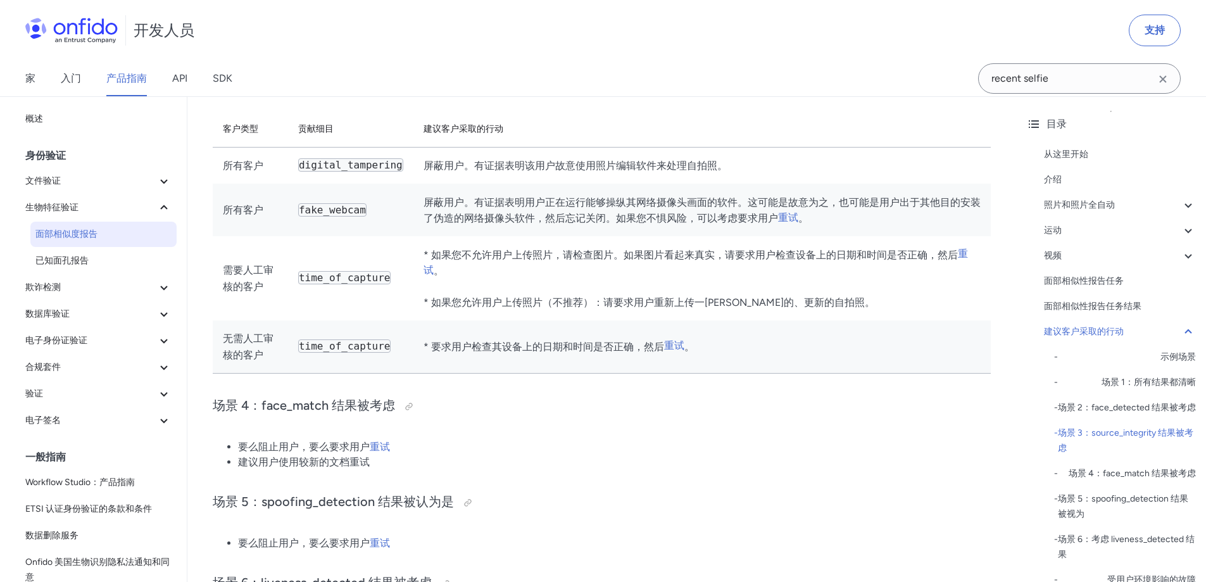
scroll to position [6170, 0]
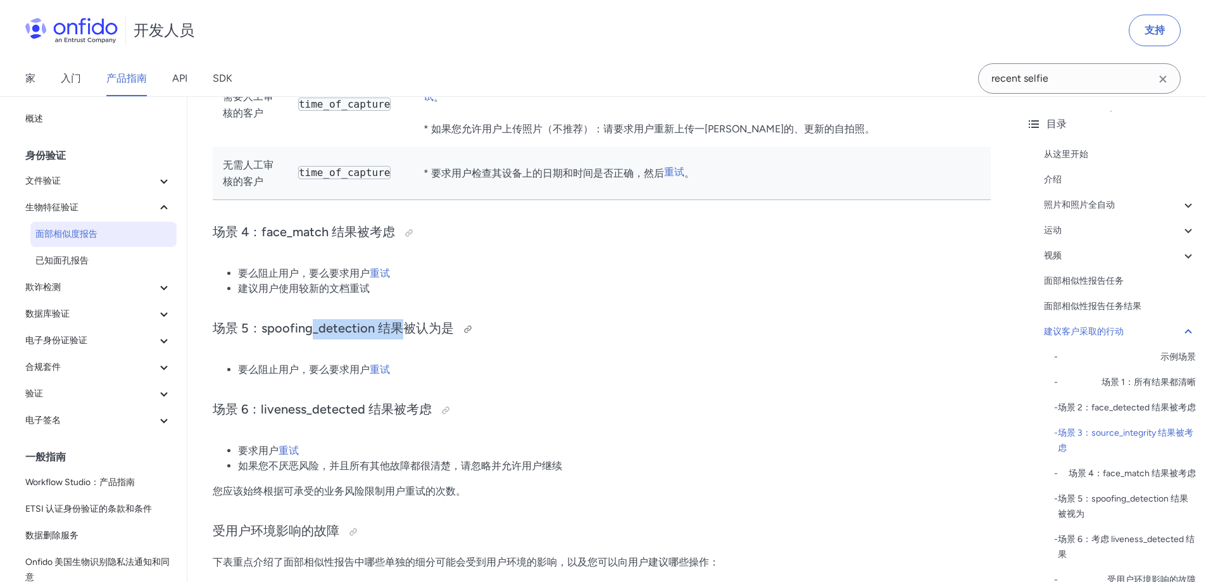
click at [410, 320] on font "场景 5：spoofing_detection 结果被认为是" at bounding box center [333, 327] width 241 height 15
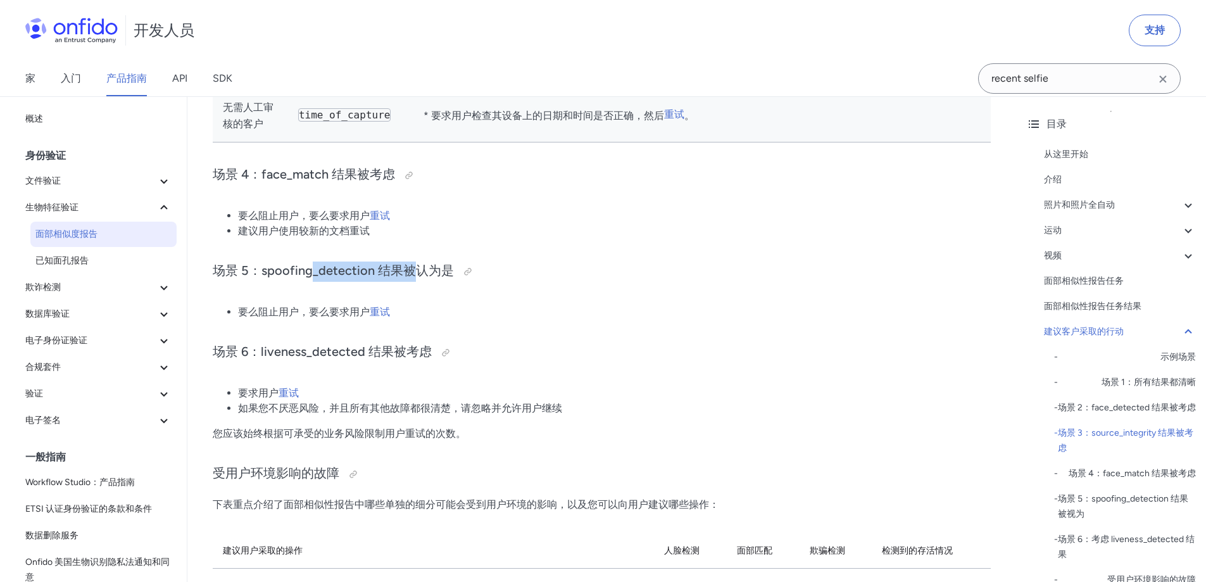
scroll to position [6297, 0]
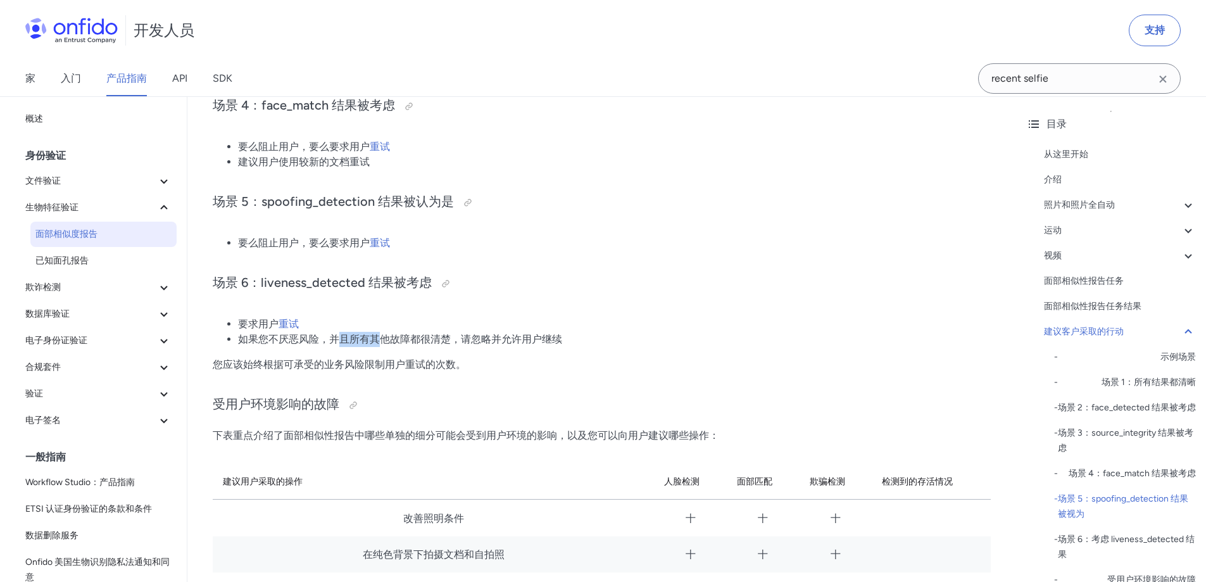
click at [433, 333] on font "如果您不厌恶风险，并且所有其他故障都很清楚，请忽略并允许用户继续" at bounding box center [400, 339] width 324 height 12
click at [452, 333] on font "如果您不厌恶风险，并且所有其他故障都很清楚，请忽略并允许用户继续" at bounding box center [400, 339] width 324 height 12
click at [444, 333] on font "如果您不厌恶风险，并且所有其他故障都很清楚，请忽略并允许用户继续" at bounding box center [400, 339] width 324 height 12
click at [469, 333] on font "如果您不厌恶风险，并且所有其他故障都很清楚，请忽略并允许用户继续" at bounding box center [400, 339] width 324 height 12
click at [462, 358] on font "您应该始终根据可承受的业务风险限制用户重试的次数。" at bounding box center [339, 364] width 253 height 12
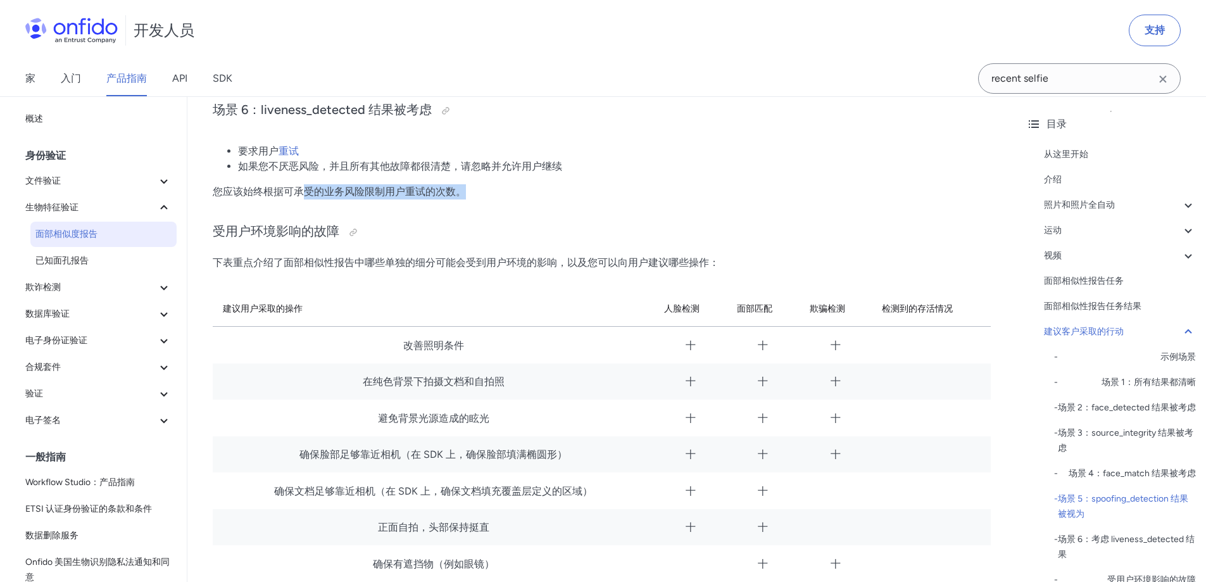
scroll to position [6487, 0]
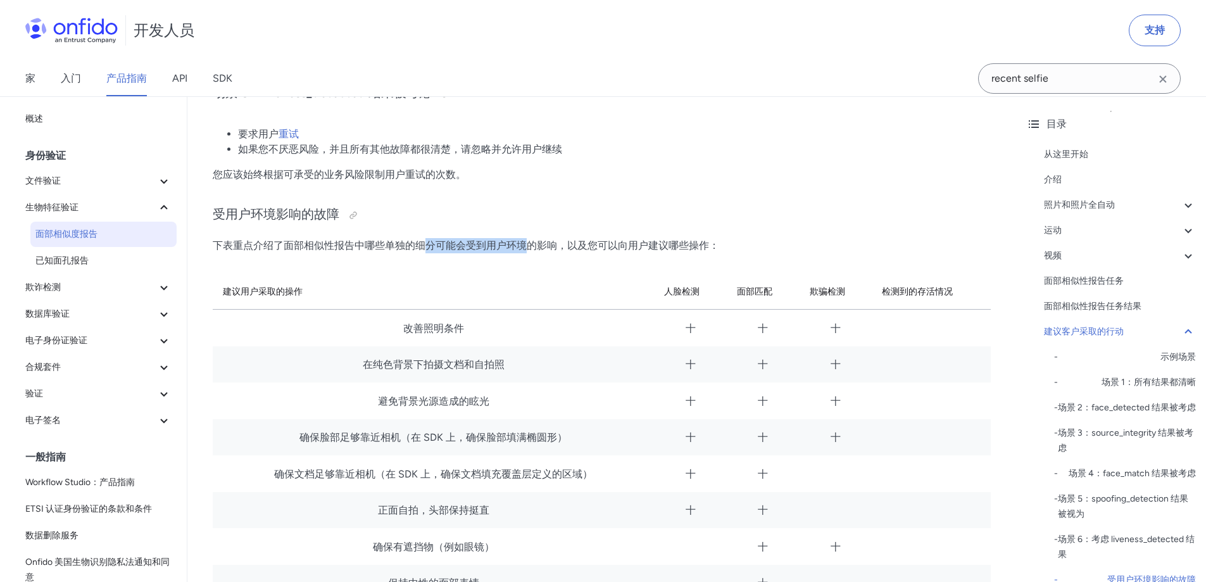
click at [557, 239] on font "下表重点介绍了面部相似性报告中哪些单独的细分可能会受到用户环境的影响，以及您可以向用户建议哪些操作：" at bounding box center [466, 245] width 507 height 12
click at [587, 239] on font "下表重点介绍了面部相似性报告中哪些单独的细分可能会受到用户环境的影响，以及您可以向用户建议哪些操作：" at bounding box center [466, 245] width 507 height 12
click at [539, 238] on p "下表重点介绍了面部相似性报告中哪些单独的细分可能会受到用户环境的影响，以及您可以向用户建议哪些操作：" at bounding box center [602, 245] width 778 height 15
click at [574, 238] on p "下表重点介绍了面部相似性报告中哪些单独的细分可能会受到用户环境的影响，以及您可以向用户建议哪些操作：" at bounding box center [602, 245] width 778 height 15
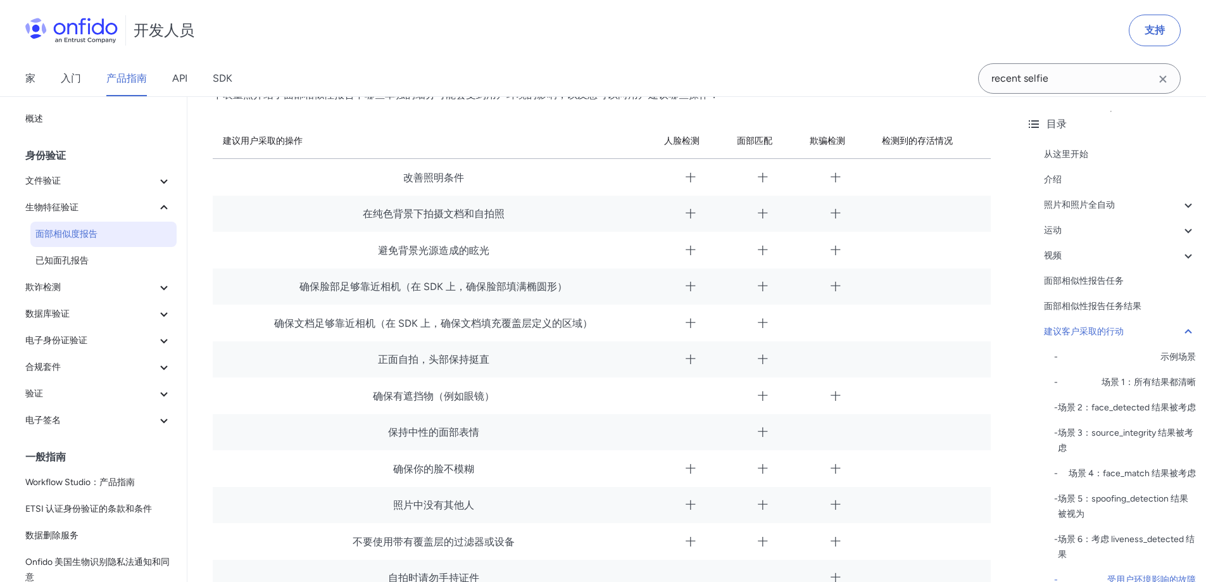
scroll to position [6676, 0]
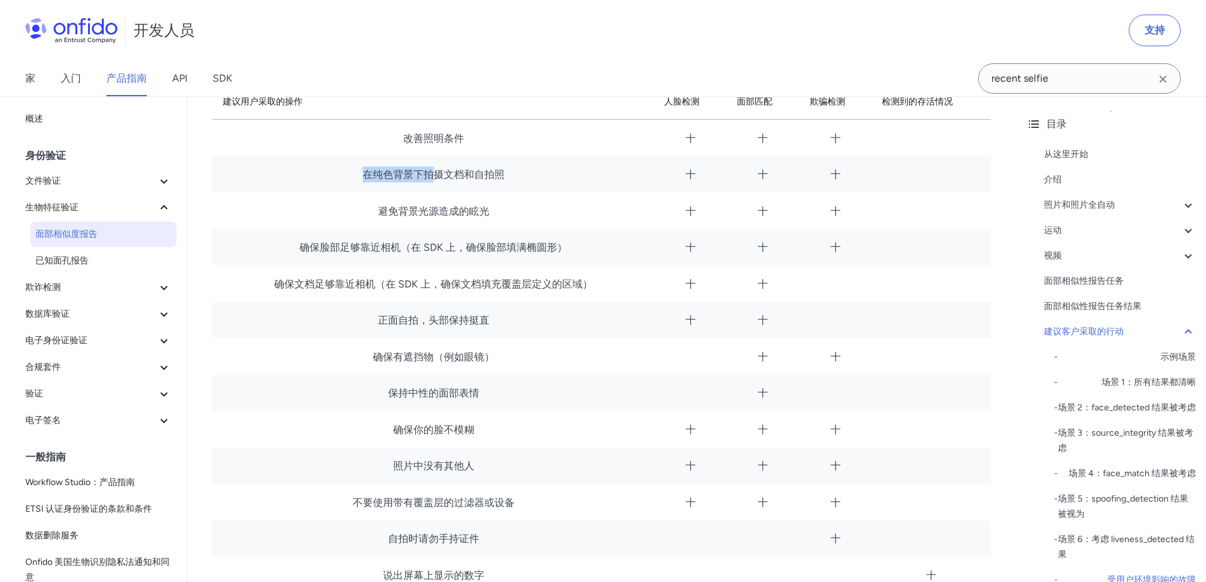
click at [493, 170] on font "在纯色背景下拍摄文档和自拍照" at bounding box center [434, 174] width 142 height 12
click at [510, 172] on td "在纯色背景下拍摄文档和自拍照" at bounding box center [433, 174] width 441 height 37
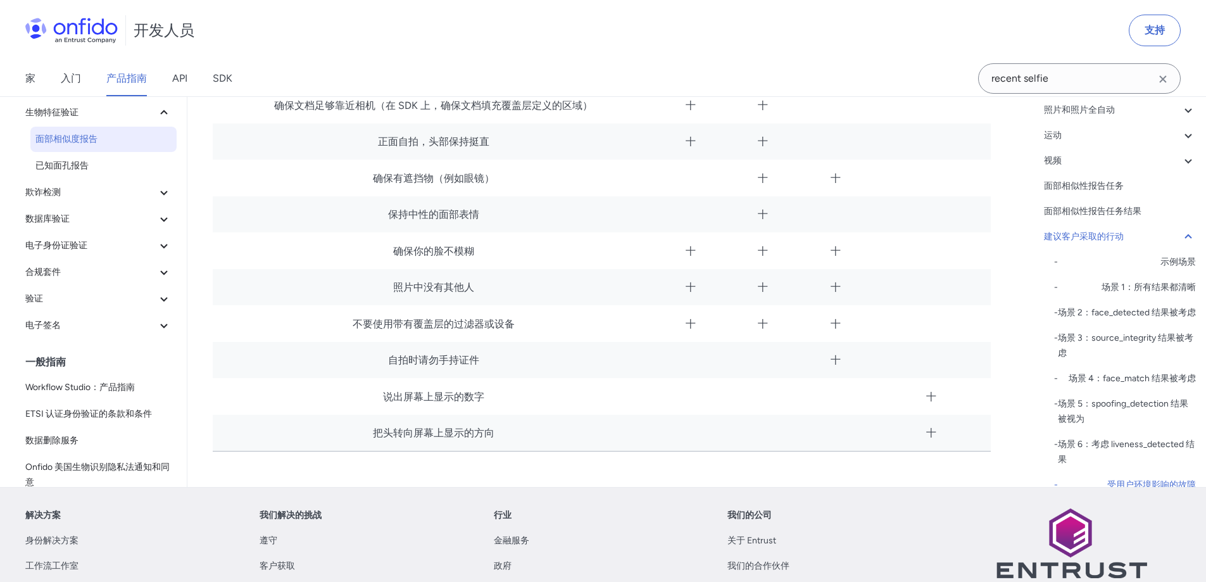
scroll to position [6866, 0]
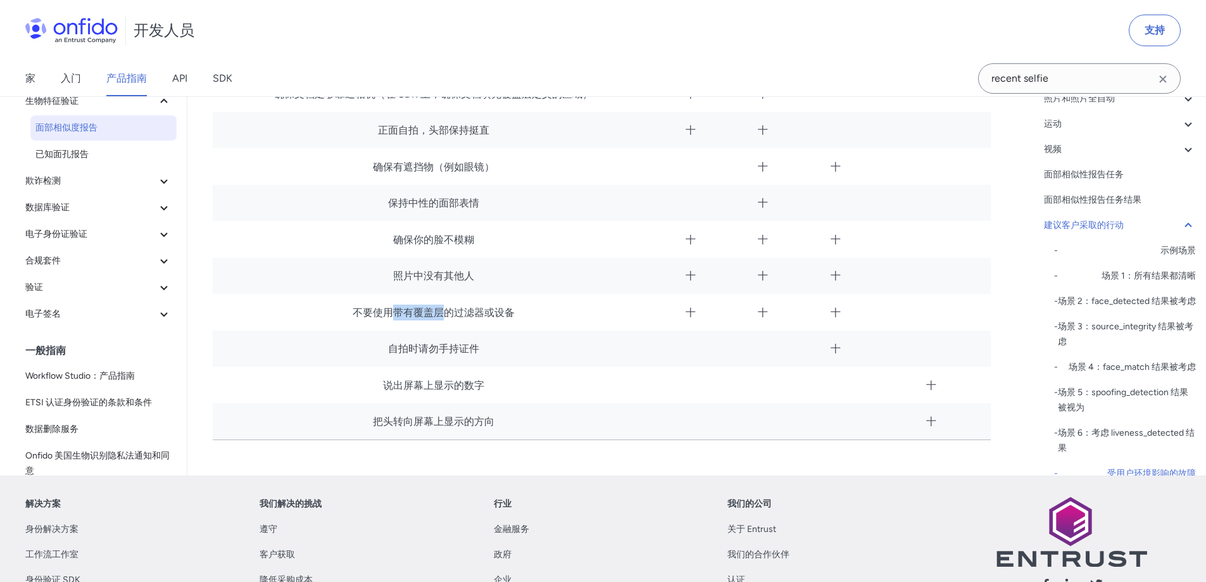
click at [490, 306] on font "不要使用带有覆盖层的过滤器或设备" at bounding box center [434, 312] width 162 height 12
click at [513, 306] on font "不要使用带有覆盖层的过滤器或设备" at bounding box center [434, 312] width 162 height 12
click at [477, 367] on td "说出屏幕上显示的数字" at bounding box center [433, 385] width 441 height 37
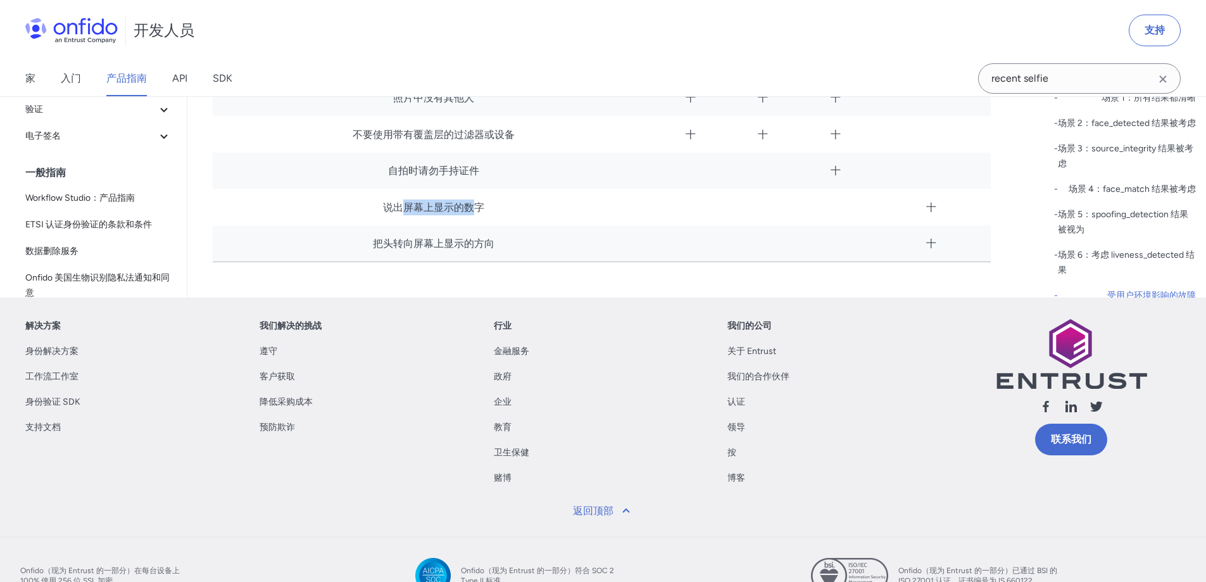
scroll to position [6924, 0]
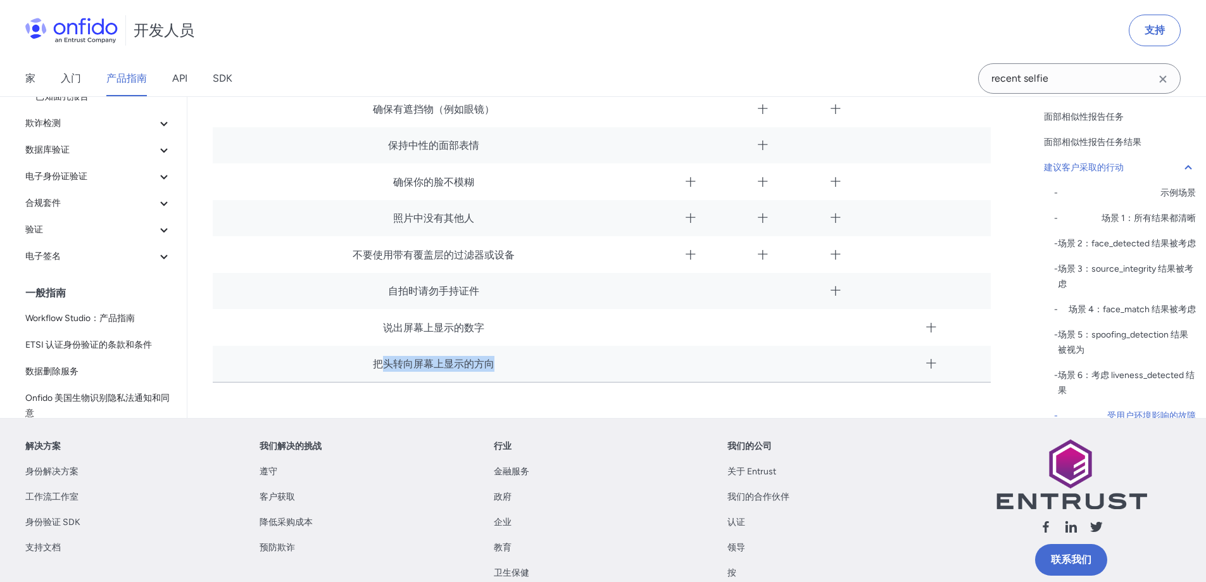
drag, startPoint x: 505, startPoint y: 358, endPoint x: 612, endPoint y: 360, distance: 106.4
click at [612, 360] on td "把头转向屏幕上显示的方向" at bounding box center [433, 364] width 441 height 37
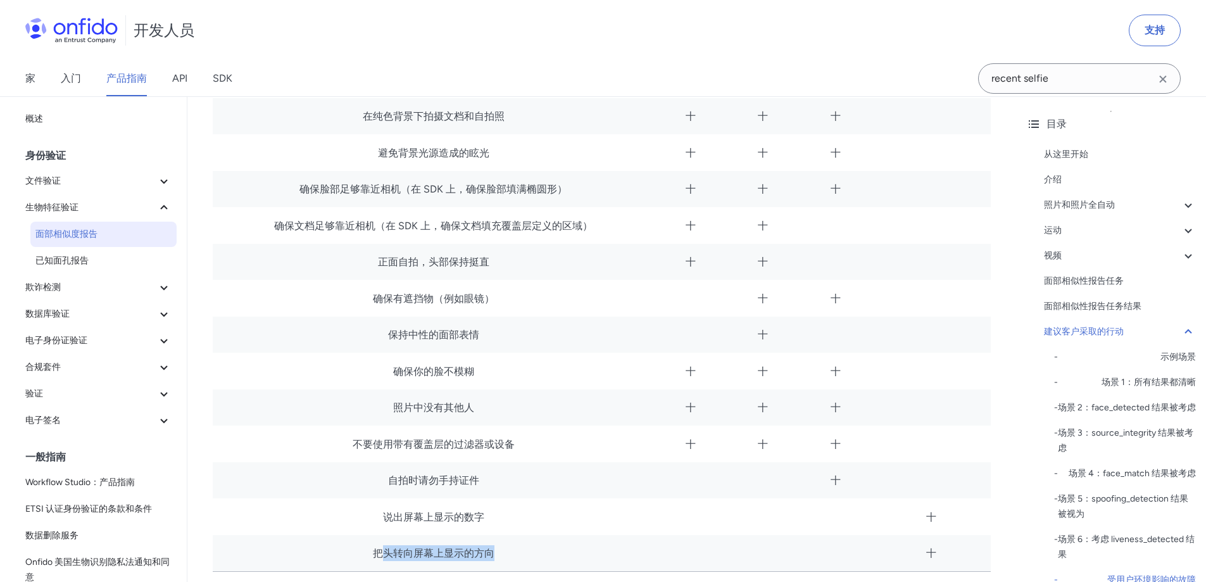
scroll to position [6734, 0]
drag, startPoint x: 394, startPoint y: 425, endPoint x: 443, endPoint y: 432, distance: 48.5
click at [443, 432] on td "不要使用带有覆盖层的过滤器或设备" at bounding box center [433, 444] width 441 height 37
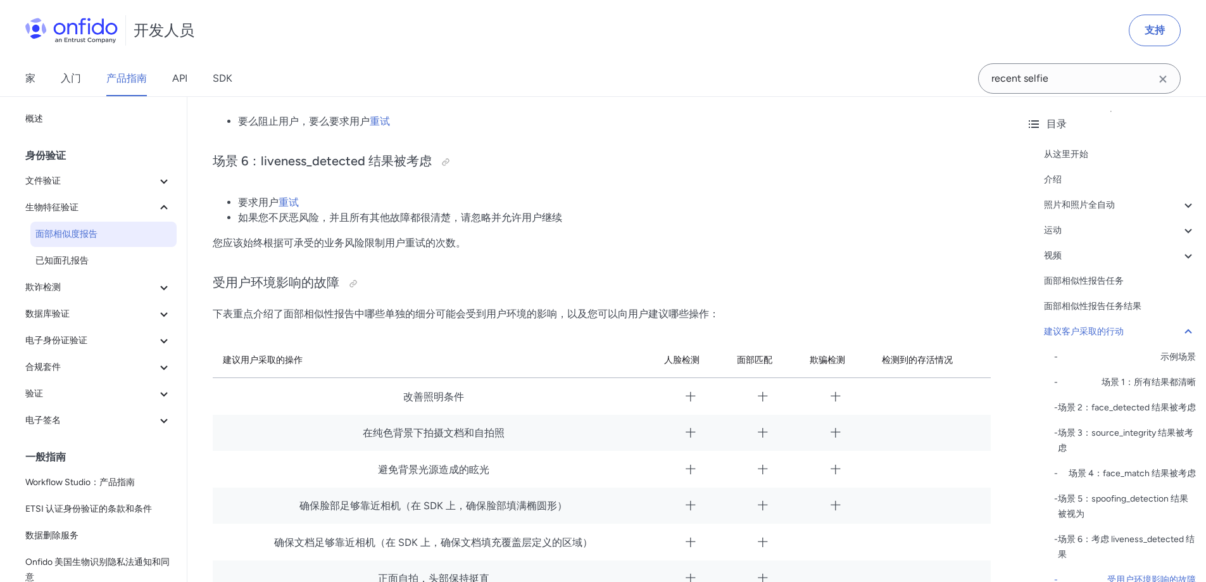
scroll to position [6418, 0]
drag, startPoint x: 310, startPoint y: 297, endPoint x: 475, endPoint y: 298, distance: 165.3
click at [463, 307] on p "下表重点介绍了面部相似性报告中哪些单独的细分可能会受到用户环境的影响，以及您可以向用户建议哪些操作：" at bounding box center [602, 314] width 778 height 15
click at [522, 308] on font "下表重点介绍了面部相似性报告中哪些单独的细分可能会受到用户环境的影响，以及您可以向用户建议哪些操作：" at bounding box center [466, 314] width 507 height 12
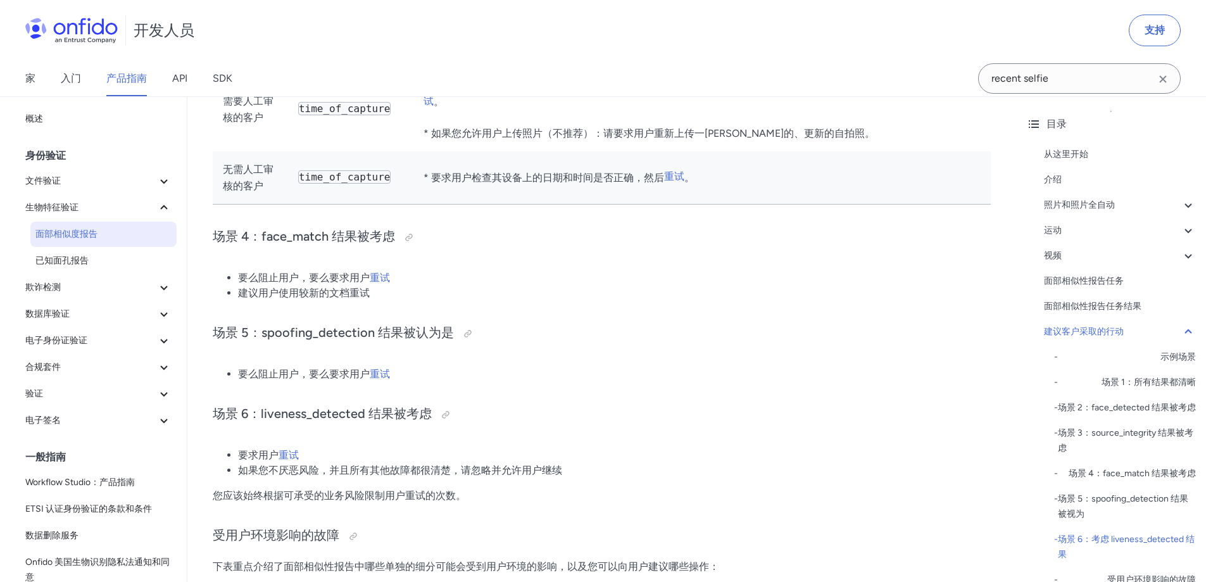
scroll to position [6164, 0]
drag, startPoint x: 283, startPoint y: 368, endPoint x: 339, endPoint y: 367, distance: 55.7
click at [331, 369] on font "要么阻止用户，要么要求用户" at bounding box center [304, 375] width 132 height 12
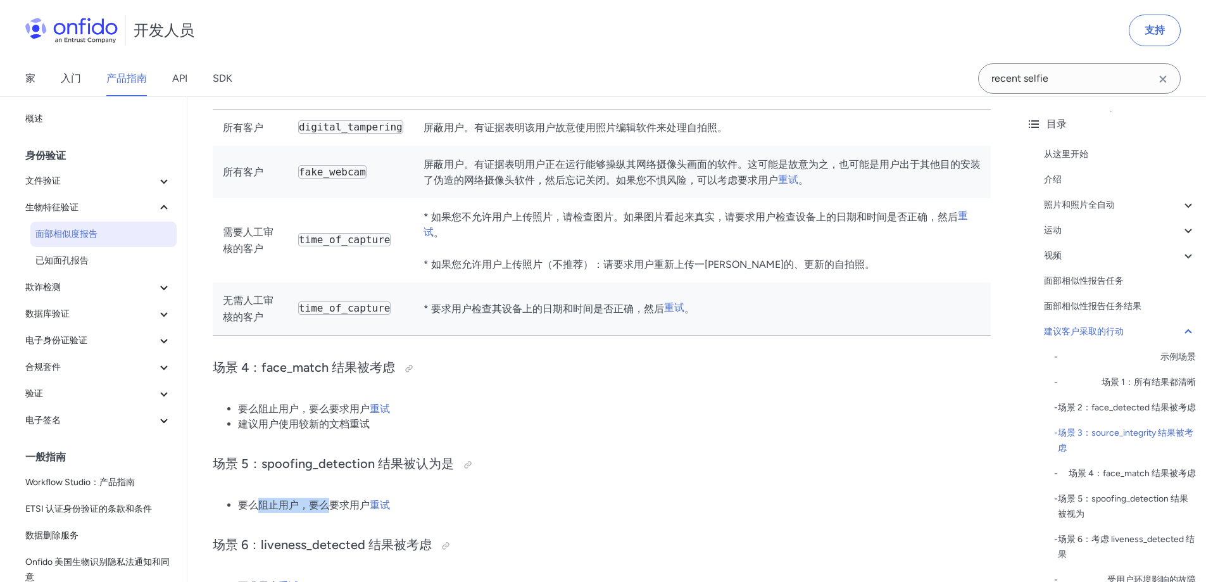
scroll to position [5848, 0]
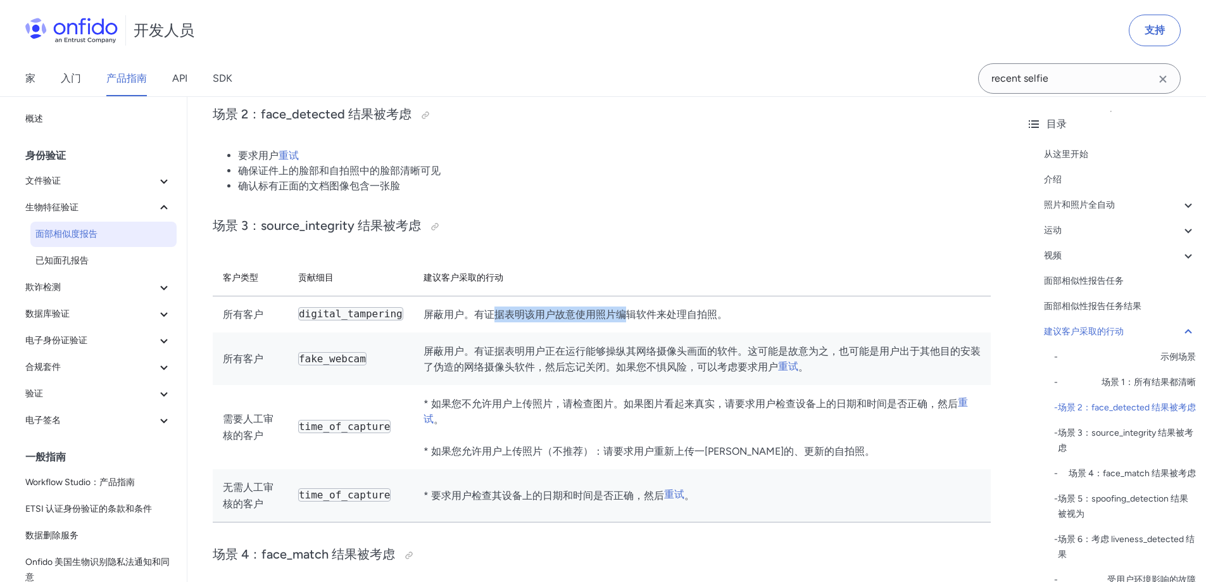
drag, startPoint x: 503, startPoint y: 306, endPoint x: 672, endPoint y: 307, distance: 169.1
click at [657, 307] on td "屏蔽用户。有证据表明该用户故意使用照片编辑软件来处理自拍照。" at bounding box center [701, 314] width 577 height 37
click at [672, 307] on td "屏蔽用户。有证据表明该用户故意使用照片编辑软件来处理自拍照。" at bounding box center [701, 314] width 577 height 37
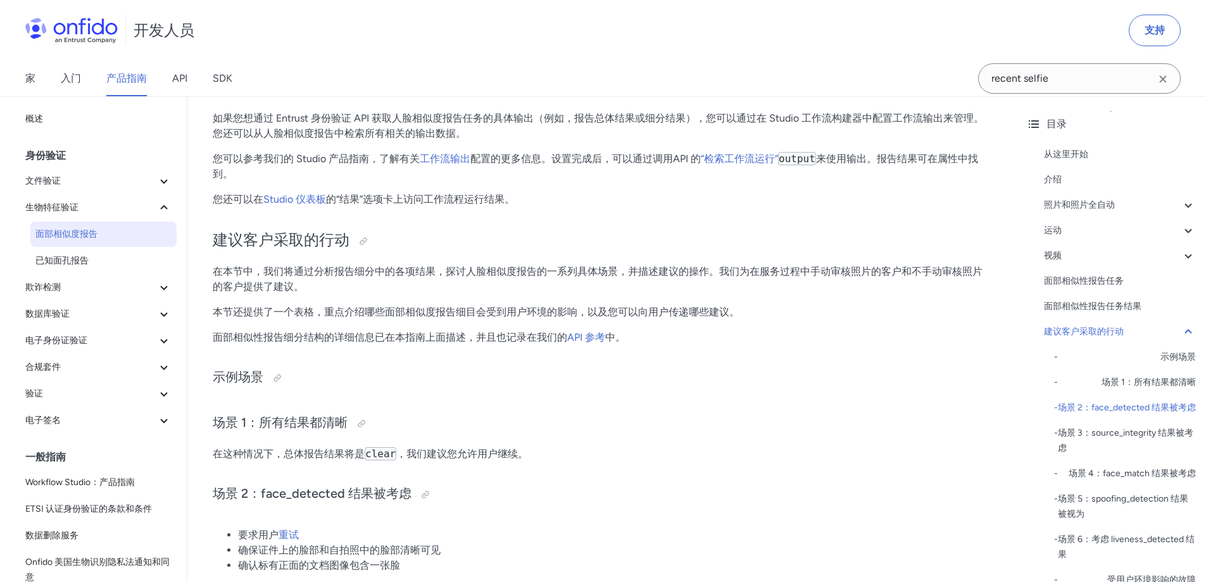
scroll to position [5468, 0]
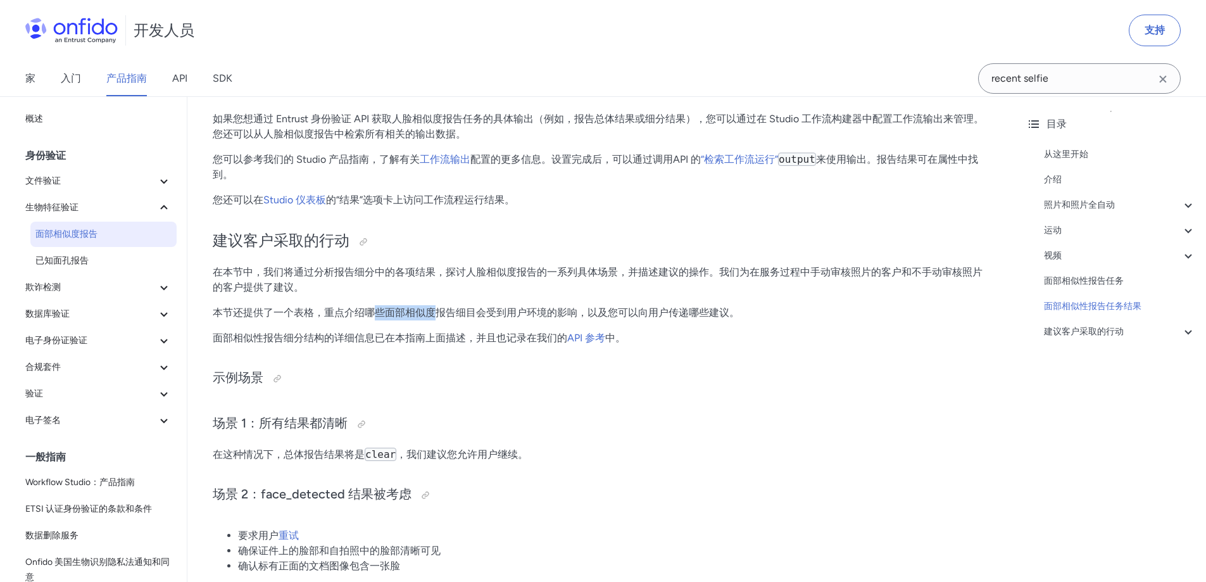
drag, startPoint x: 372, startPoint y: 309, endPoint x: 496, endPoint y: 317, distance: 124.3
click at [503, 317] on font "本节还提供了一个表格，重点介绍哪些面部相似度报告细目会受到用户环境的影响，以及您可以向用户传递哪些建议。" at bounding box center [476, 312] width 527 height 12
drag, startPoint x: 370, startPoint y: 316, endPoint x: 494, endPoint y: 312, distance: 124.2
click at [494, 312] on font "本节还提供了一个表格，重点介绍哪些面部相似度报告细目会受到用户环境的影响，以及您可以向用户传递哪些建议。" at bounding box center [476, 312] width 527 height 12
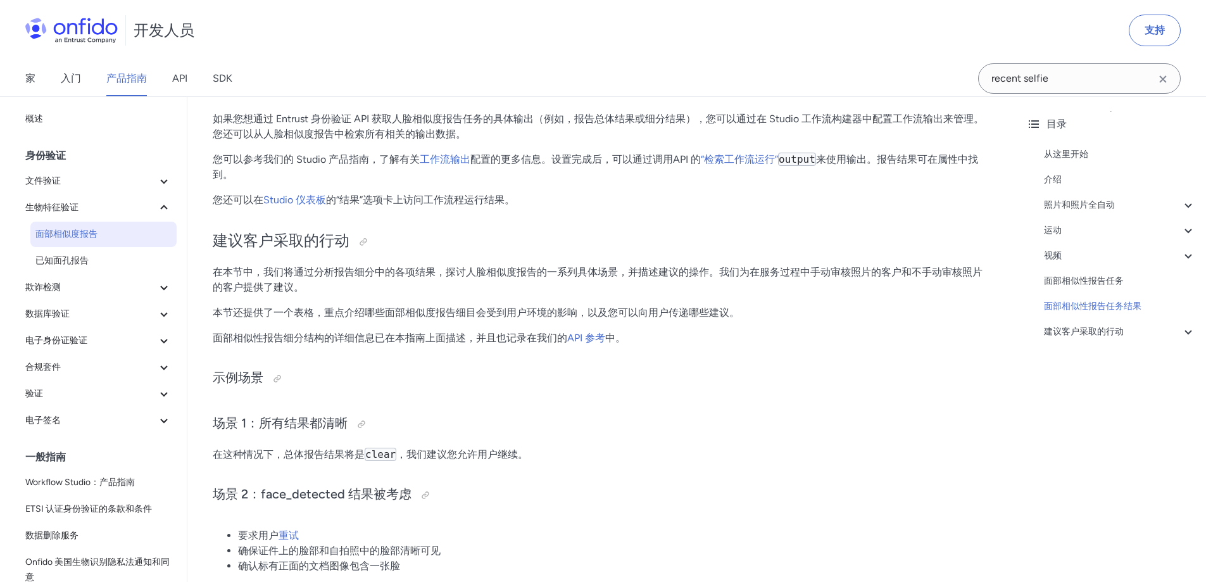
click at [503, 311] on font "本节还提供了一个表格，重点介绍哪些面部相似度报告细目会受到用户环境的影响，以及您可以向用户传递哪些建议。" at bounding box center [476, 312] width 527 height 12
drag, startPoint x: 457, startPoint y: 314, endPoint x: 584, endPoint y: 315, distance: 127.3
click at [580, 316] on font "本节还提供了一个表格，重点介绍哪些面部相似度报告细目会受到用户环境的影响，以及您可以向用户传递哪些建议。" at bounding box center [476, 312] width 527 height 12
click at [587, 315] on font "本节还提供了一个表格，重点介绍哪些面部相似度报告细目会受到用户环境的影响，以及您可以向用户传递哪些建议。" at bounding box center [476, 312] width 527 height 12
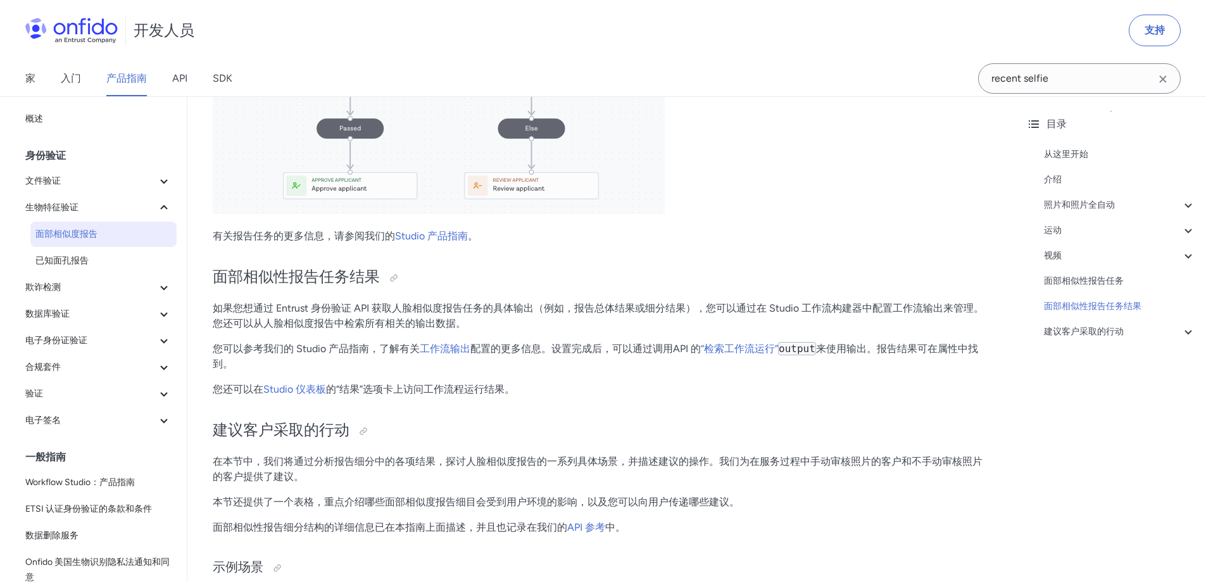
scroll to position [5278, 0]
drag, startPoint x: 420, startPoint y: 310, endPoint x: 570, endPoint y: 312, distance: 150.1
click at [567, 312] on font "如果您想通过 Entrust 身份验证 API 获取人脸相似度报告任务的具体输出（例如，报告总体结果或细分结果），您可以通过在 Studio 工作流构建器中配…" at bounding box center [598, 316] width 771 height 27
click at [570, 312] on font "如果您想通过 Entrust 身份验证 API 获取人脸相似度报告任务的具体输出（例如，报告总体结果或细分结果），您可以通过在 Studio 工作流构建器中配…" at bounding box center [598, 316] width 771 height 27
click at [587, 317] on font "如果您想通过 Entrust 身份验证 API 获取人脸相似度报告任务的具体输出（例如，报告总体结果或细分结果），您可以通过在 Studio 工作流构建器中配…" at bounding box center [598, 316] width 771 height 27
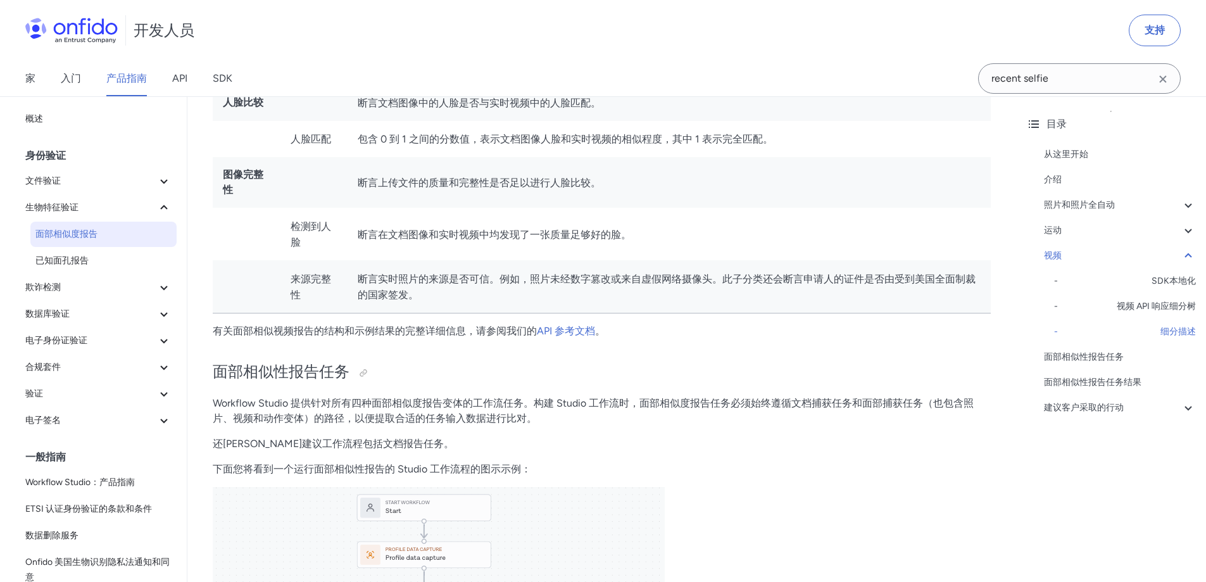
scroll to position [4328, 0]
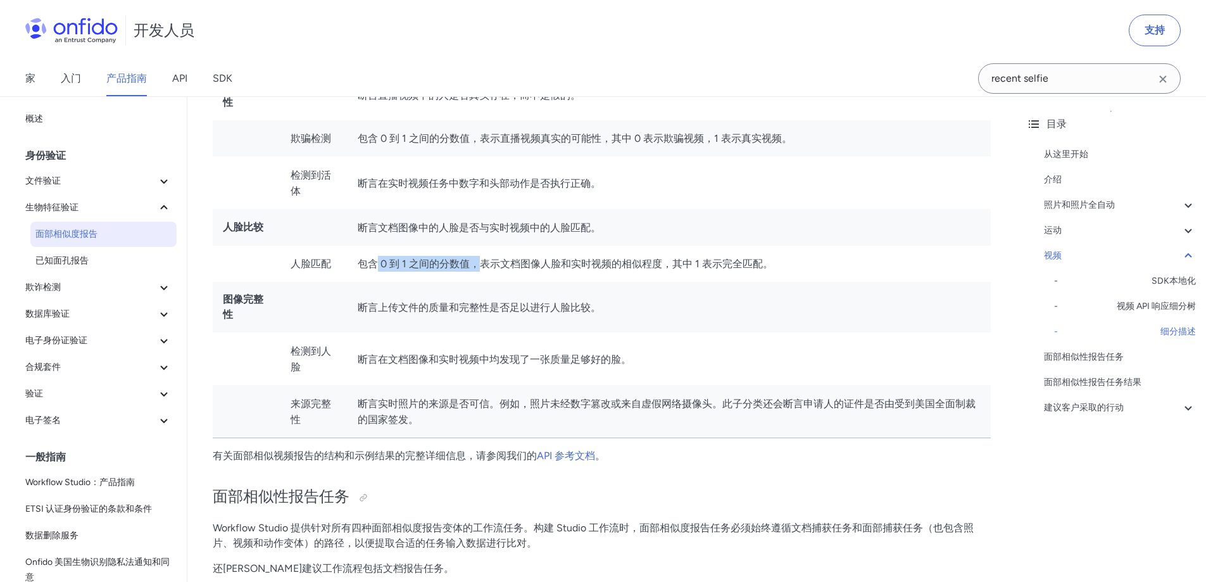
drag, startPoint x: 535, startPoint y: 270, endPoint x: 594, endPoint y: 270, distance: 58.9
click at [567, 270] on font "包含 0 到 1 之间的分数值，表示文档图像人脸和实时视频的相似程度，其中 1 表示完全匹配。" at bounding box center [565, 264] width 415 height 12
click at [594, 270] on font "包含 0 到 1 之间的分数值，表示文档图像人脸和实时视频的相似程度，其中 1 表示完全匹配。" at bounding box center [565, 264] width 415 height 12
drag, startPoint x: 386, startPoint y: 312, endPoint x: 527, endPoint y: 313, distance: 141.2
click at [496, 313] on font "断言上传文件的质量和完整性是否足以进行人脸比较。" at bounding box center [479, 307] width 243 height 12
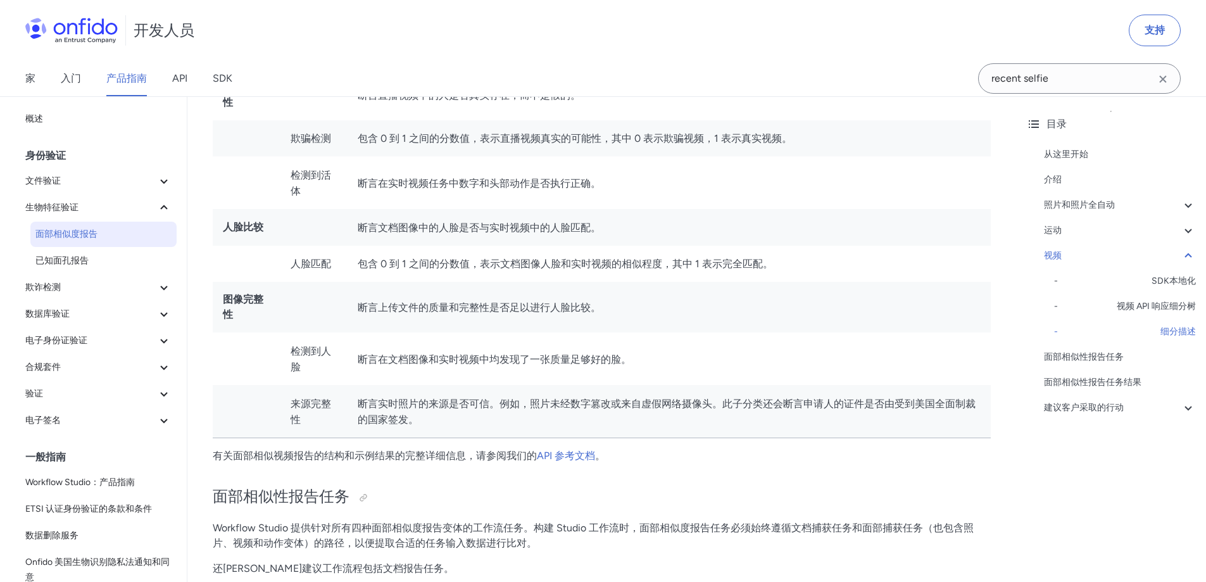
click at [529, 313] on font "断言上传文件的质量和完整性是否足以进行人脸比较。" at bounding box center [479, 307] width 243 height 12
drag, startPoint x: 349, startPoint y: 370, endPoint x: 586, endPoint y: 367, distance: 236.8
click at [581, 367] on tr "检测到人脸 断言在文档图像和实时视频中均发现了一张质量足够好的脸。" at bounding box center [602, 358] width 778 height 53
click at [588, 365] on font "断言在文档图像和实时视频中均发现了一张质量足够好的脸。" at bounding box center [495, 359] width 274 height 12
drag, startPoint x: 546, startPoint y: 410, endPoint x: 679, endPoint y: 410, distance: 133.0
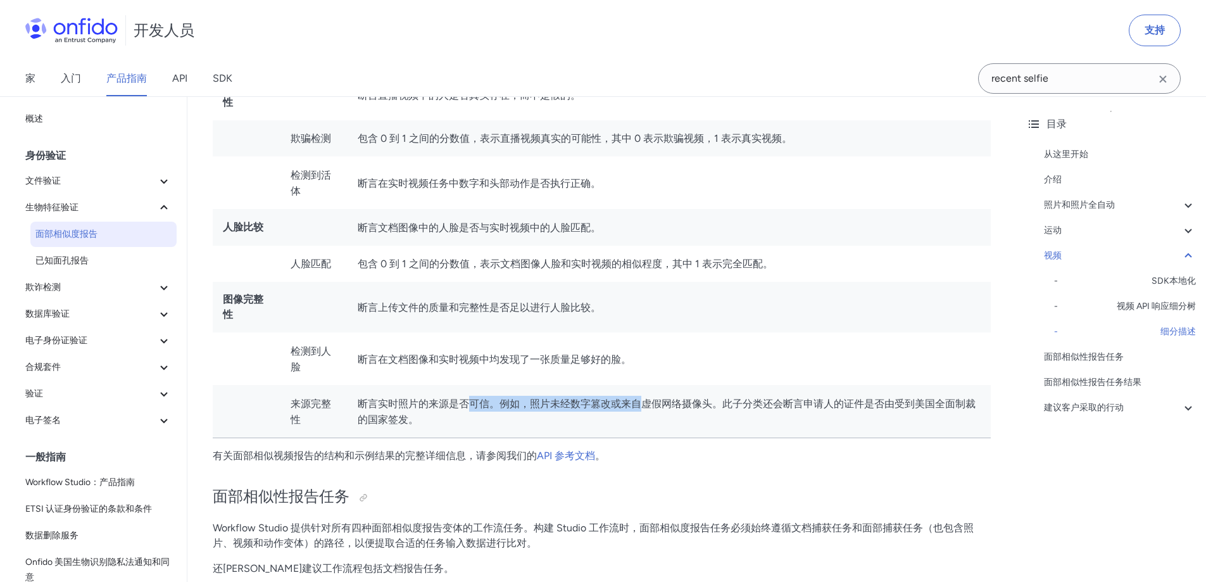
click at [653, 410] on font "断言实时照片的来源是否可信。例如，照片未经数字篡改或来自虚假网络摄像头。此子分类还会断言申请人的证件是否由受到美国全面制裁的国家签发。" at bounding box center [667, 412] width 618 height 28
click at [689, 411] on font "断言实时照片的来源是否可信。例如，照片未经数字篡改或来自虚假网络摄像头。此子分类还会断言申请人的证件是否由受到美国全面制裁的国家签发。" at bounding box center [667, 412] width 618 height 28
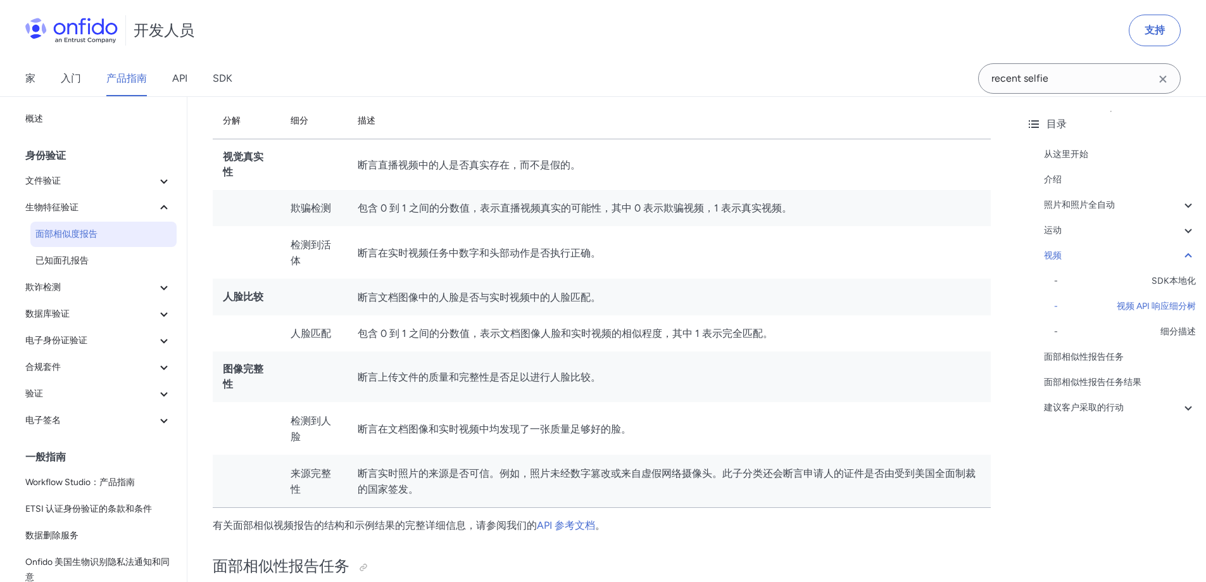
scroll to position [4265, 0]
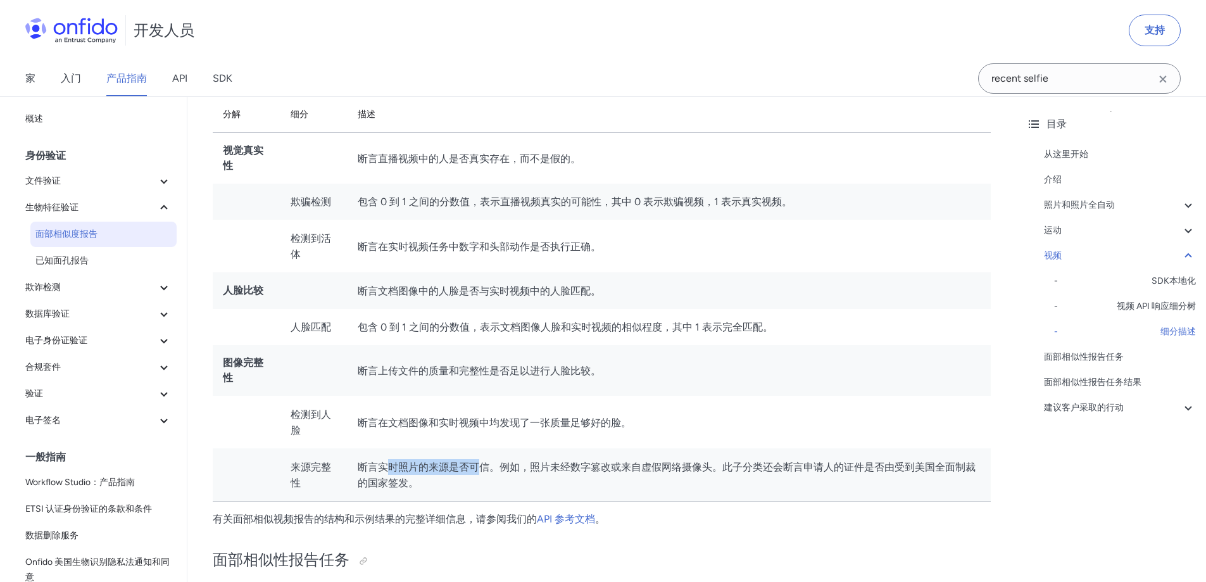
drag, startPoint x: 525, startPoint y: 455, endPoint x: 592, endPoint y: 455, distance: 67.1
click at [560, 455] on td "断言实时照片的来源是否可信。例如，照片未经数字篡改或来自虚假网络摄像头。此子分类还会断言申请人的证件是否由受到美国全面制裁的国家签发。" at bounding box center [669, 474] width 643 height 53
click at [603, 455] on td "断言实时照片的来源是否可信。例如，照片未经数字篡改或来自虚假网络摄像头。此子分类还会断言申请人的证件是否由受到美国全面制裁的国家签发。" at bounding box center [669, 474] width 643 height 53
drag, startPoint x: 534, startPoint y: 472, endPoint x: 664, endPoint y: 469, distance: 129.2
click at [639, 470] on font "断言实时照片的来源是否可信。例如，照片未经数字篡改或来自虚假网络摄像头。此子分类还会断言申请人的证件是否由受到美国全面制裁的国家签发。" at bounding box center [667, 475] width 618 height 28
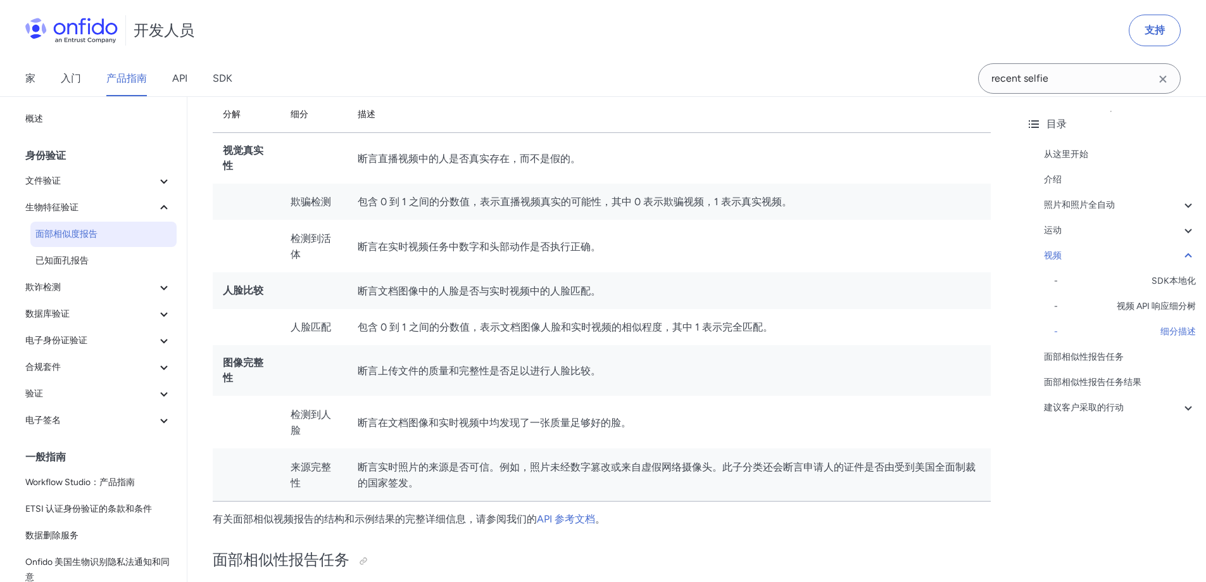
click at [664, 469] on font "断言实时照片的来源是否可信。例如，照片未经数字篡改或来自虚假网络摄像头。此子分类还会断言申请人的证件是否由受到美国全面制裁的国家签发。" at bounding box center [667, 475] width 618 height 28
drag, startPoint x: 593, startPoint y: 478, endPoint x: 752, endPoint y: 477, distance: 158.9
click at [737, 477] on td "断言实时照片的来源是否可信。例如，照片未经数字篡改或来自虚假网络摄像头。此子分类还会断言申请人的证件是否由受到美国全面制裁的国家签发。" at bounding box center [669, 474] width 643 height 53
click at [752, 477] on td "断言实时照片的来源是否可信。例如，照片未经数字篡改或来自虚假网络摄像头。此子分类还会断言申请人的证件是否由受到美国全面制裁的国家签发。" at bounding box center [669, 474] width 643 height 53
drag, startPoint x: 639, startPoint y: 475, endPoint x: 700, endPoint y: 474, distance: 60.8
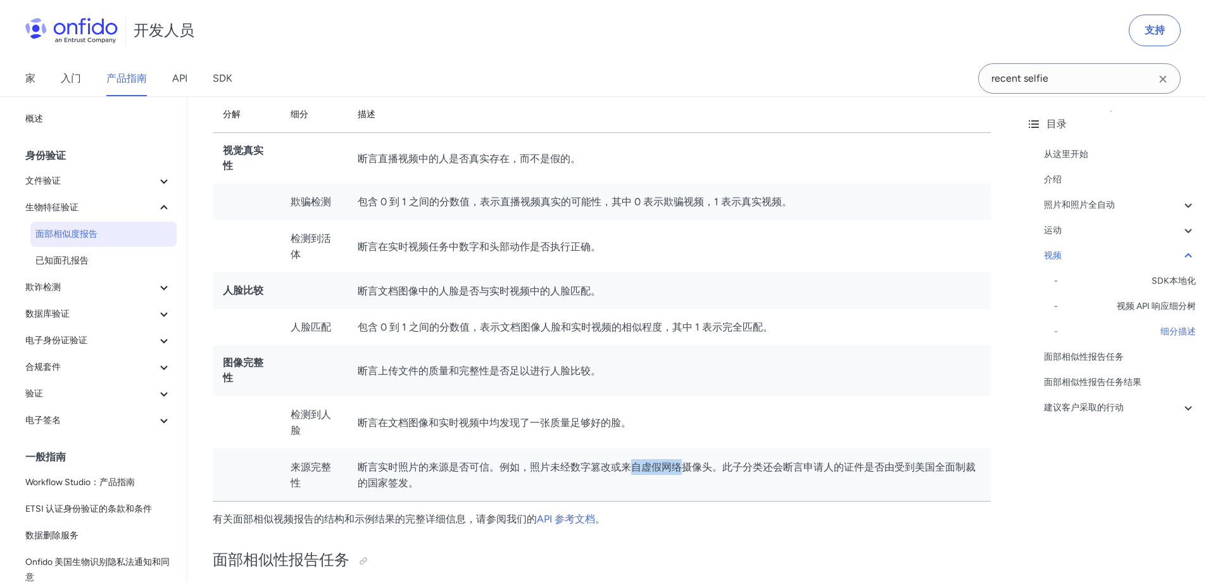
click at [693, 474] on font "断言实时照片的来源是否可信。例如，照片未经数字篡改或来自虚假网络摄像头。此子分类还会断言申请人的证件是否由受到美国全面制裁的国家签发。" at bounding box center [667, 475] width 618 height 28
click at [706, 474] on font "断言实时照片的来源是否可信。例如，照片未经数字篡改或来自虚假网络摄像头。此子分类还会断言申请人的证件是否由受到美国全面制裁的国家签发。" at bounding box center [667, 475] width 618 height 28
drag, startPoint x: 706, startPoint y: 474, endPoint x: 890, endPoint y: 474, distance: 184.2
click at [890, 474] on font "断言实时照片的来源是否可信。例如，照片未经数字篡改或来自虚假网络摄像头。此子分类还会断言申请人的证件是否由受到美国全面制裁的国家签发。" at bounding box center [667, 475] width 618 height 28
click at [891, 474] on font "断言实时照片的来源是否可信。例如，照片未经数字篡改或来自虚假网络摄像头。此子分类还会断言申请人的证件是否由受到美国全面制裁的国家签发。" at bounding box center [667, 475] width 618 height 28
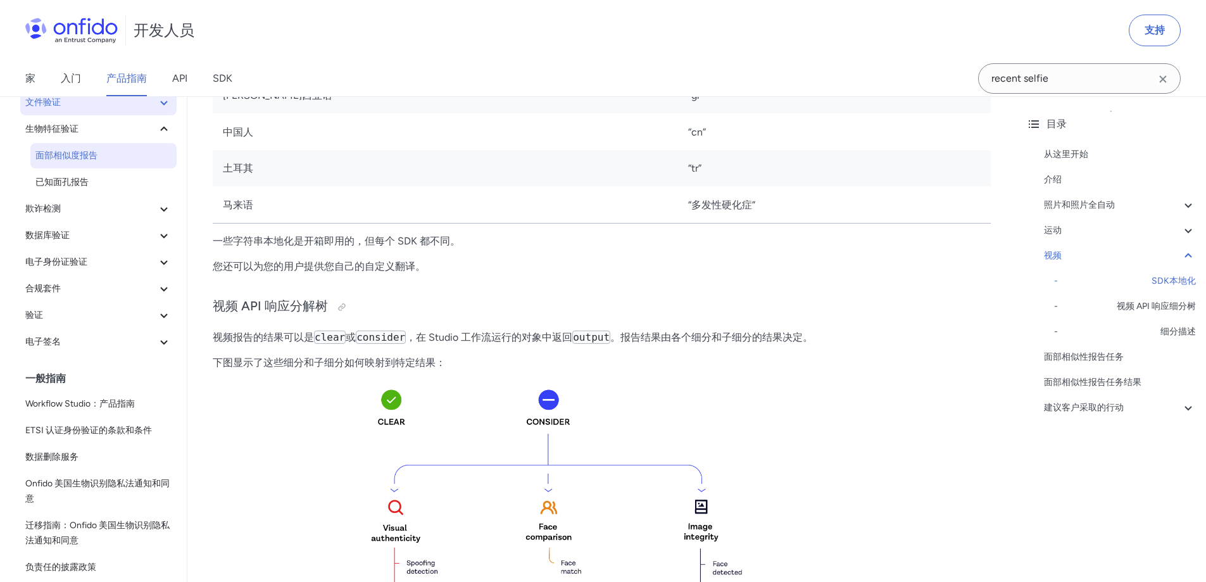
scroll to position [12, 0]
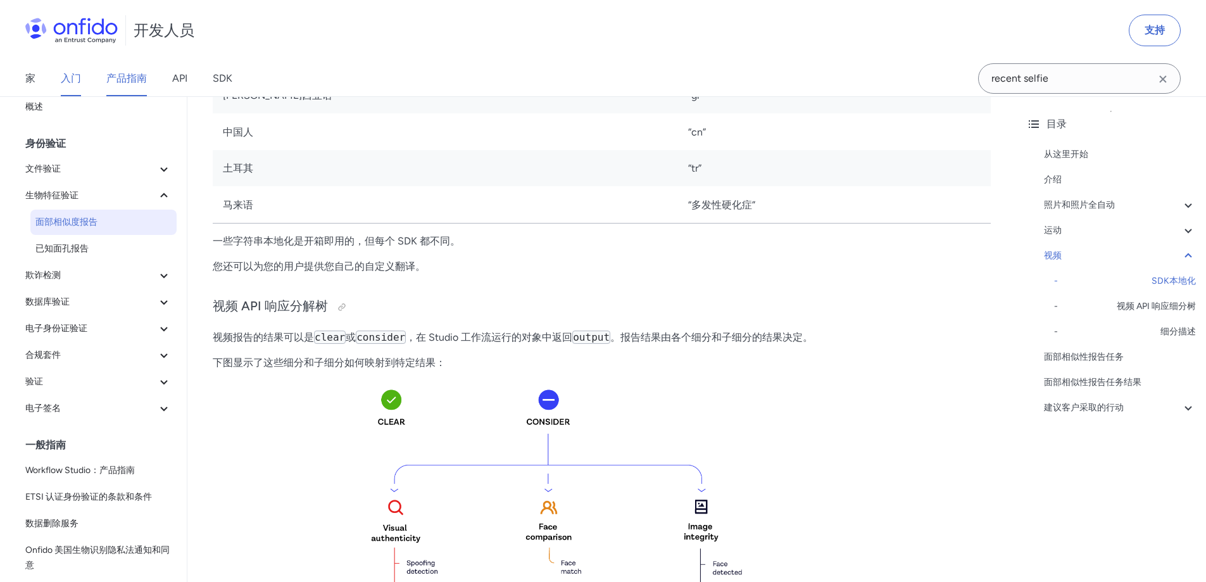
click at [75, 74] on font "入门" at bounding box center [71, 78] width 20 height 12
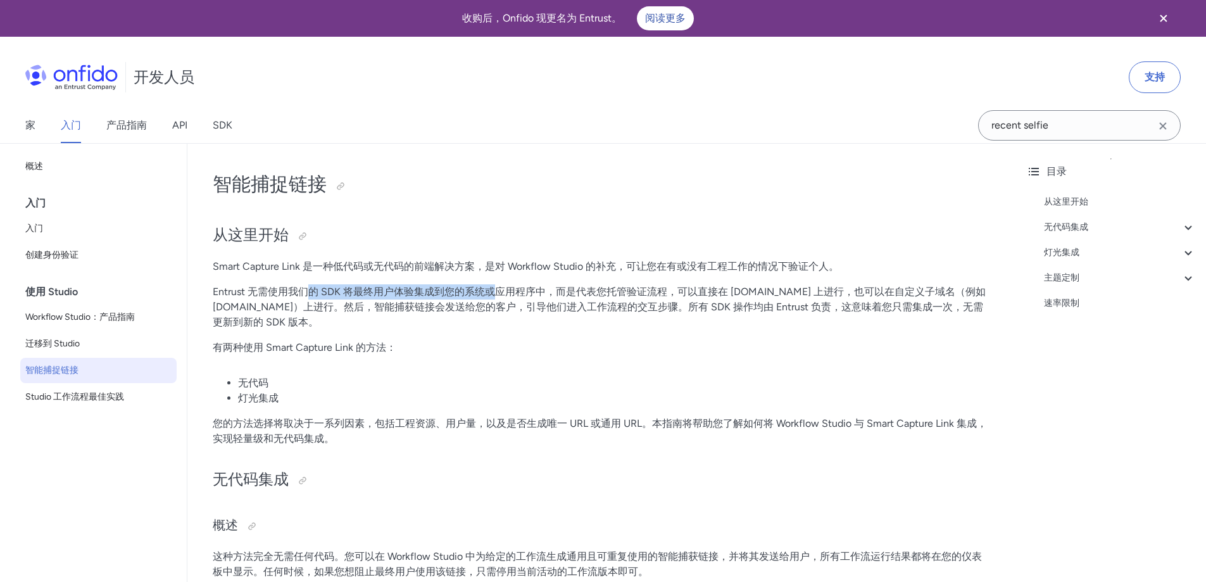
drag, startPoint x: 312, startPoint y: 290, endPoint x: 543, endPoint y: 293, distance: 231.1
click at [508, 292] on font "Entrust 无需使用我们的 SDK 将最终用户体验集成到您的系统或应用程序中，而是代表您托管验证流程，可以直接在 onfido.app 上进行，也可以在自…" at bounding box center [599, 307] width 773 height 42
click at [557, 293] on font "Entrust 无需使用我们的 SDK 将最终用户体验集成到您的系统或应用程序中，而是代表您托管验证流程，可以直接在 onfido.app 上进行，也可以在自…" at bounding box center [599, 307] width 773 height 42
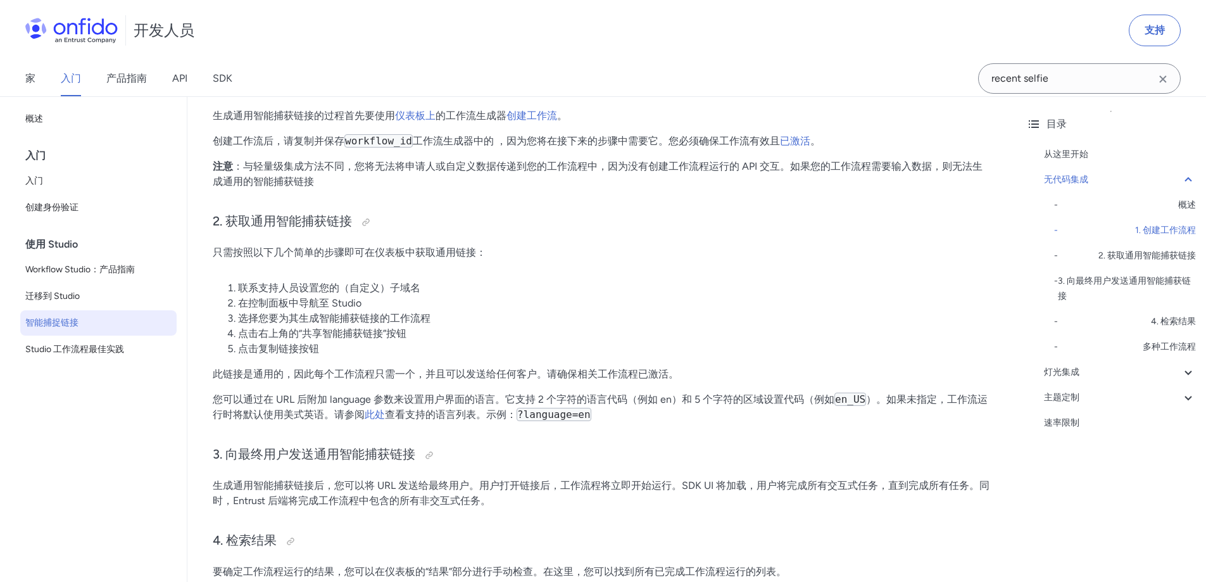
scroll to position [760, 0]
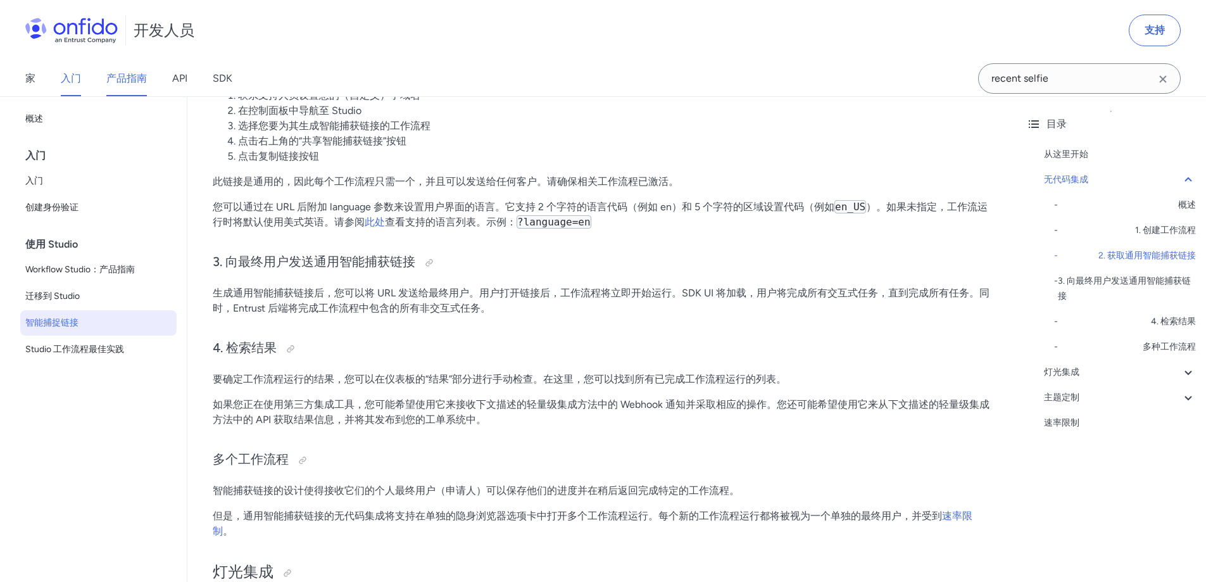
click at [121, 77] on font "产品指南" at bounding box center [126, 78] width 41 height 12
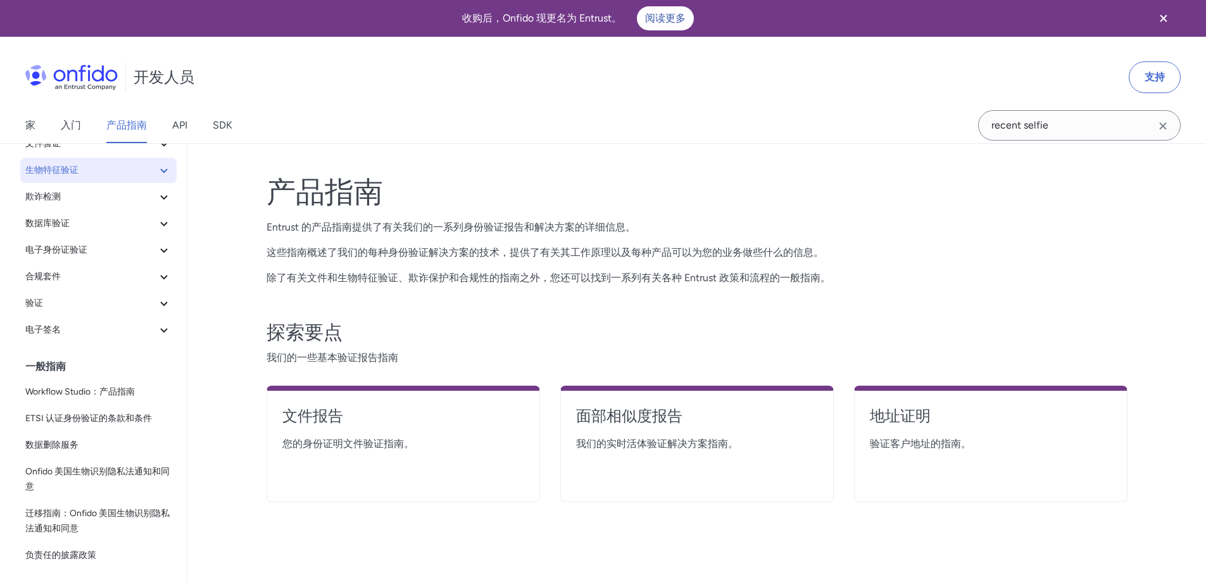
scroll to position [85, 0]
click at [119, 198] on span "欺诈检测" at bounding box center [90, 196] width 131 height 15
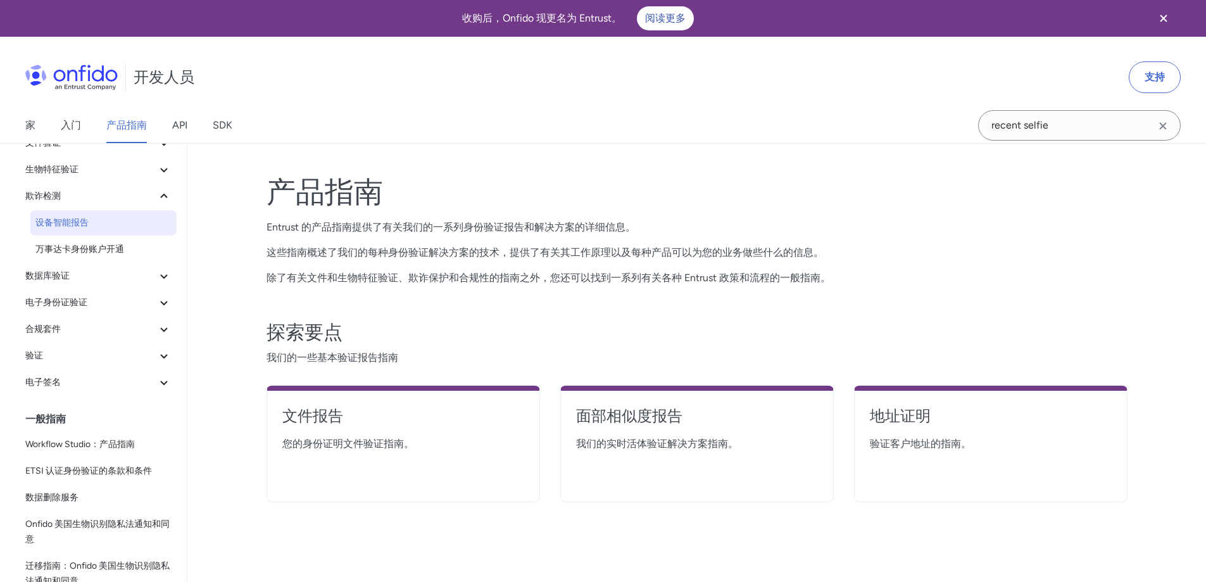
click at [80, 225] on font "设备智能报告" at bounding box center [61, 222] width 53 height 11
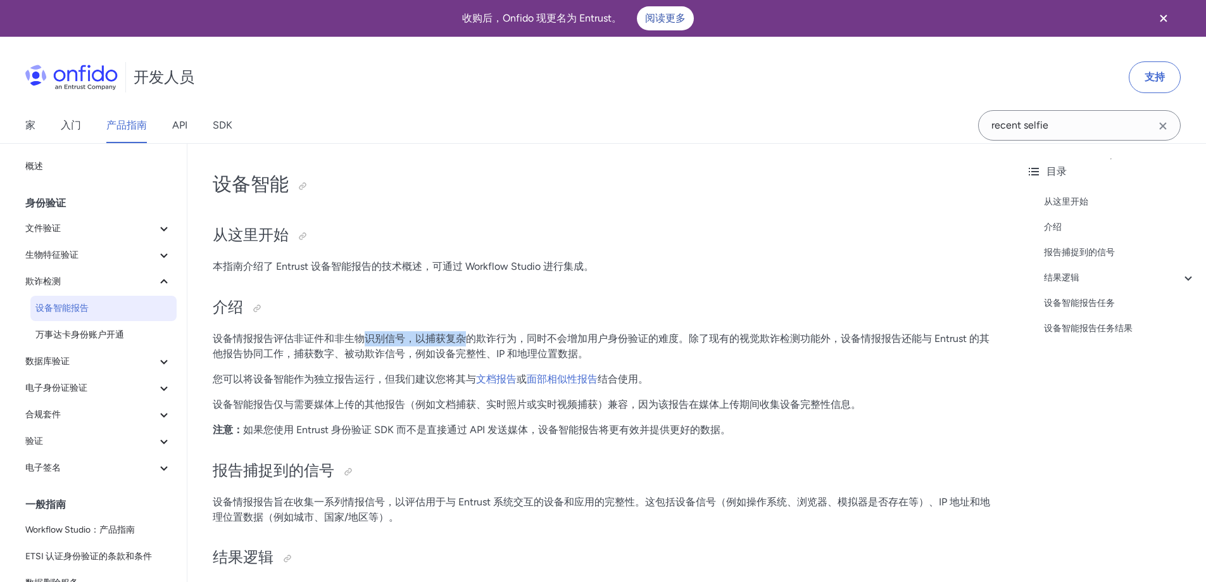
drag, startPoint x: 374, startPoint y: 329, endPoint x: 574, endPoint y: 337, distance: 200.2
click at [574, 337] on font "设备情报报告评估非证件和非生物识别信号，以捕获复杂的欺诈行为，同时不会增加用户身份验证的难度。除了现有的视觉欺诈检测功能外，设备情报报告还能与 Entrust…" at bounding box center [601, 345] width 777 height 27
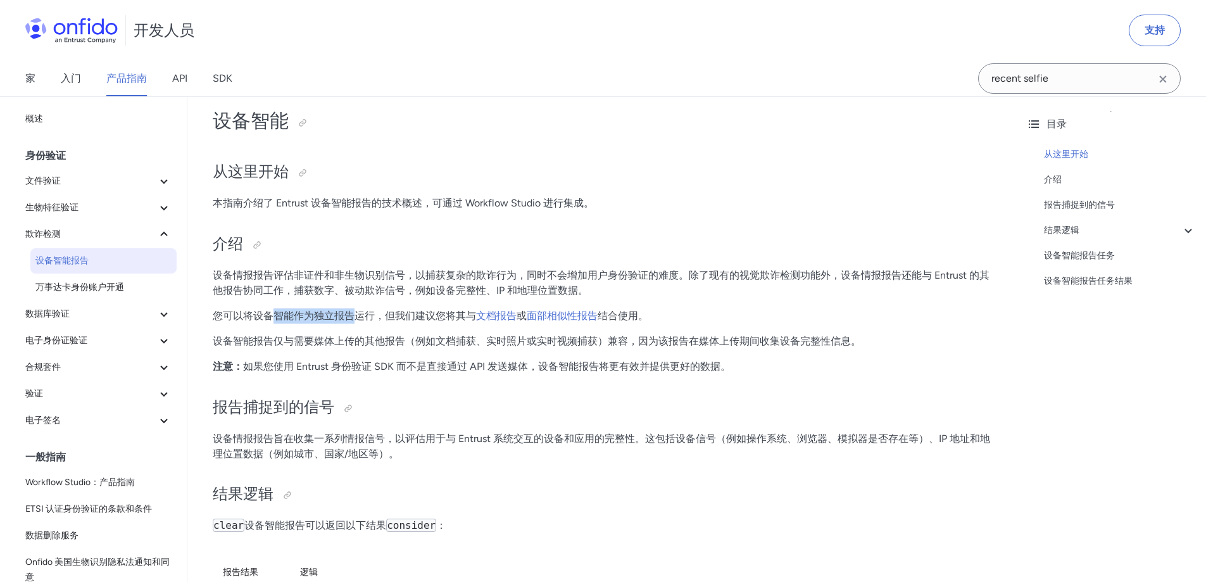
drag, startPoint x: 277, startPoint y: 311, endPoint x: 359, endPoint y: 323, distance: 83.2
click at [359, 323] on p "您可以将设备智能作为独立报告运行，但我们建议您将其与 文档报告 或 面部相似性报告 结合使用。" at bounding box center [602, 315] width 778 height 15
drag, startPoint x: 409, startPoint y: 345, endPoint x: 532, endPoint y: 353, distance: 123.7
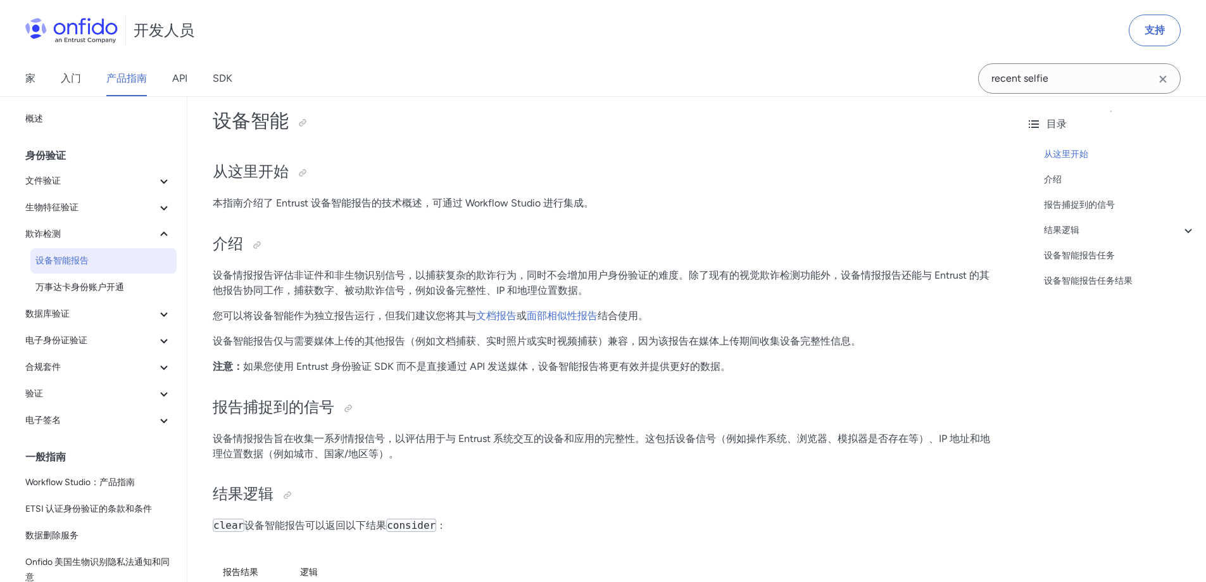
drag, startPoint x: 404, startPoint y: 364, endPoint x: 561, endPoint y: 372, distance: 157.2
click at [549, 372] on p "注意： 如果您使用 Entrust 身份验证 SDK 而不是直接通过 API 发送媒体，设备智能报告将更有效并提供更好的数据。" at bounding box center [602, 366] width 778 height 15
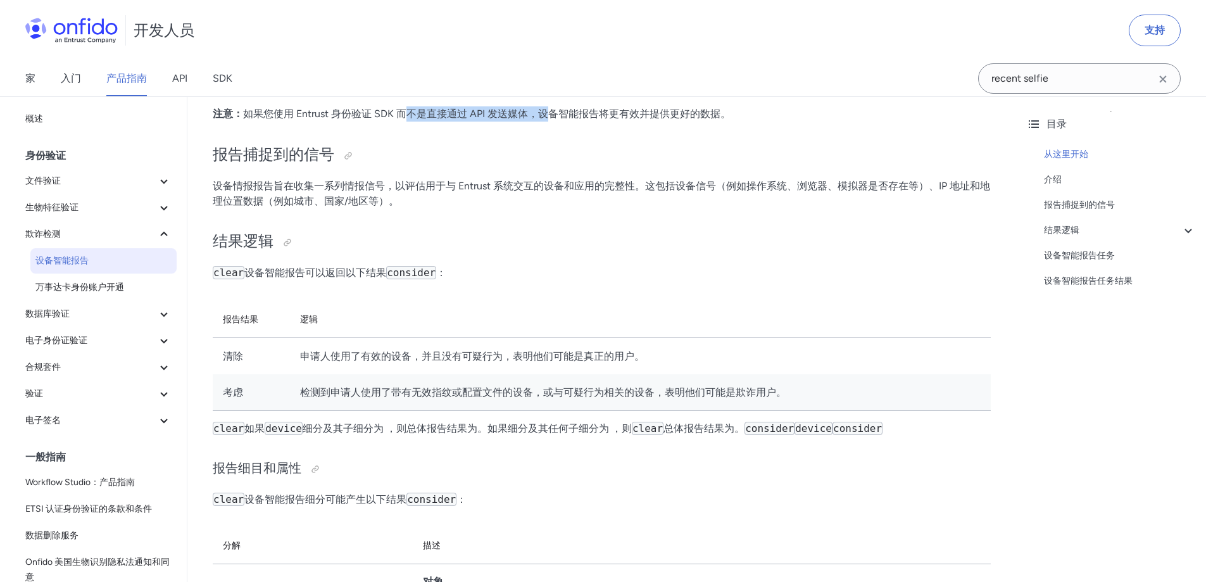
scroll to position [317, 0]
drag, startPoint x: 319, startPoint y: 346, endPoint x: 570, endPoint y: 350, distance: 251.4
click at [550, 349] on td "申请人使用了有效的设备，并且没有可疑行为，表明他们可能是真正的用户。" at bounding box center [640, 355] width 701 height 37
click at [596, 351] on font "申请人使用了有效的设备，并且没有可疑行为，表明他们可能是真正的用户。" at bounding box center [472, 355] width 344 height 12
drag, startPoint x: 334, startPoint y: 332, endPoint x: 527, endPoint y: 336, distance: 193.2
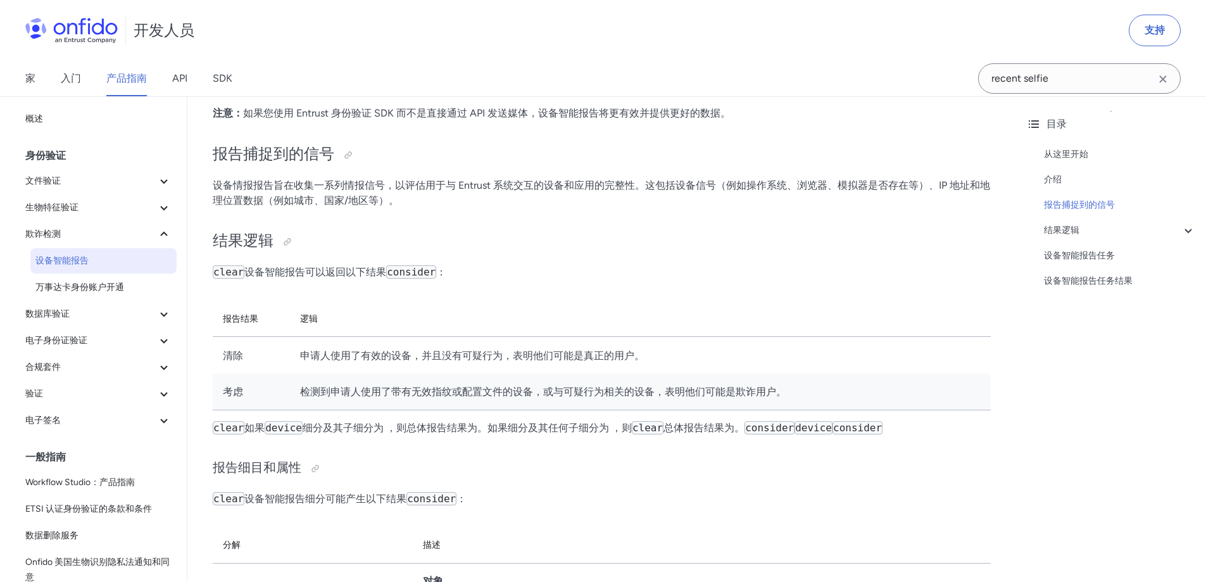
click at [506, 336] on th "逻辑" at bounding box center [640, 318] width 701 height 36
click at [528, 336] on th "逻辑" at bounding box center [640, 318] width 701 height 36
drag, startPoint x: 367, startPoint y: 392, endPoint x: 612, endPoint y: 386, distance: 245.1
click at [600, 386] on font "检测到申请人使用了带有无效指纹或配置文件的设备，或与可疑行为相关的设备，表明他们可能是欺诈用户。" at bounding box center [543, 391] width 486 height 12
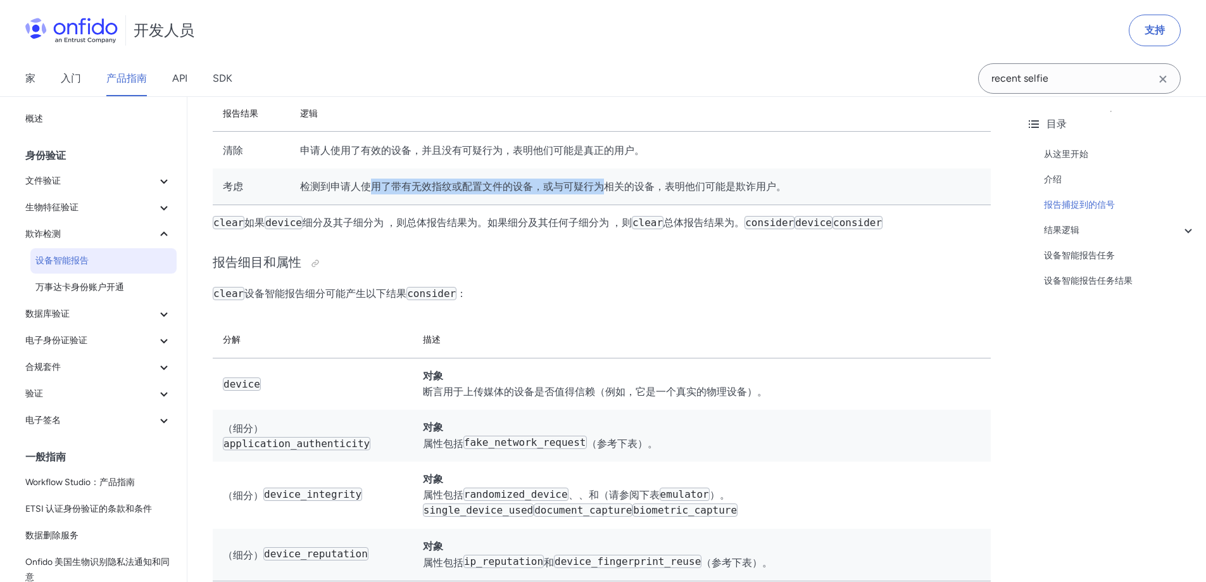
scroll to position [570, 0]
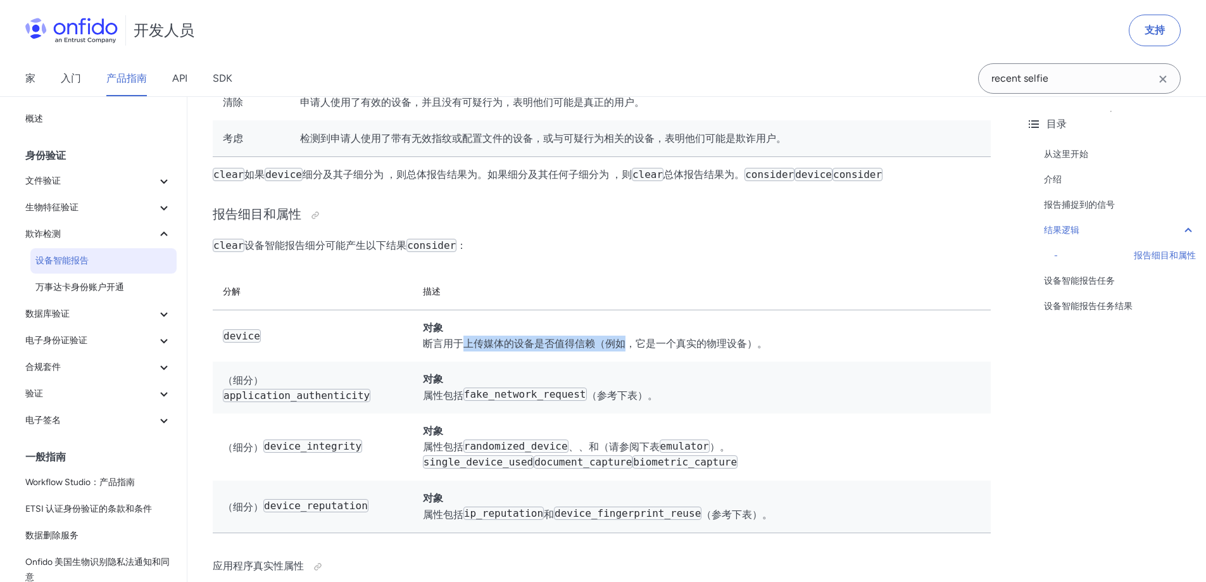
drag, startPoint x: 544, startPoint y: 349, endPoint x: 641, endPoint y: 353, distance: 96.9
click at [637, 353] on td "对象 断言用于上传媒体的设备是否值得信赖（例如，它是一个真实的物理设备）。" at bounding box center [702, 336] width 578 height 52
click at [641, 353] on td "对象 断言用于上传媒体的设备是否值得信赖（例如，它是一个真实的物理设备）。" at bounding box center [702, 336] width 578 height 52
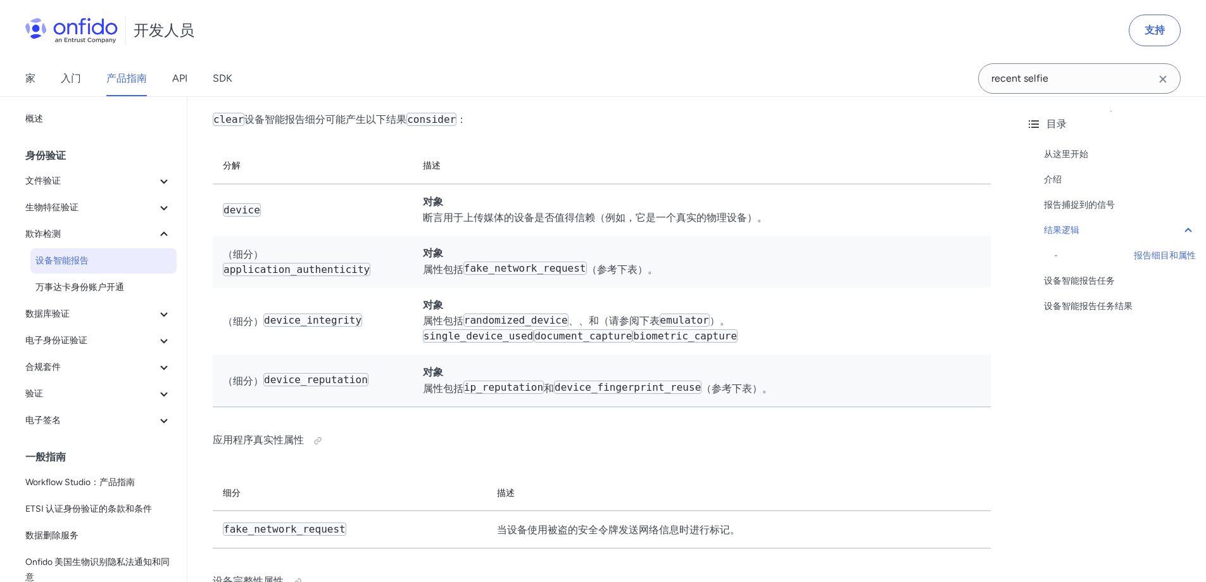
scroll to position [696, 0]
drag, startPoint x: 429, startPoint y: 270, endPoint x: 635, endPoint y: 271, distance: 206.4
click at [628, 271] on td "对象 属性包括 fake_network_request （参考下表）。" at bounding box center [702, 261] width 578 height 52
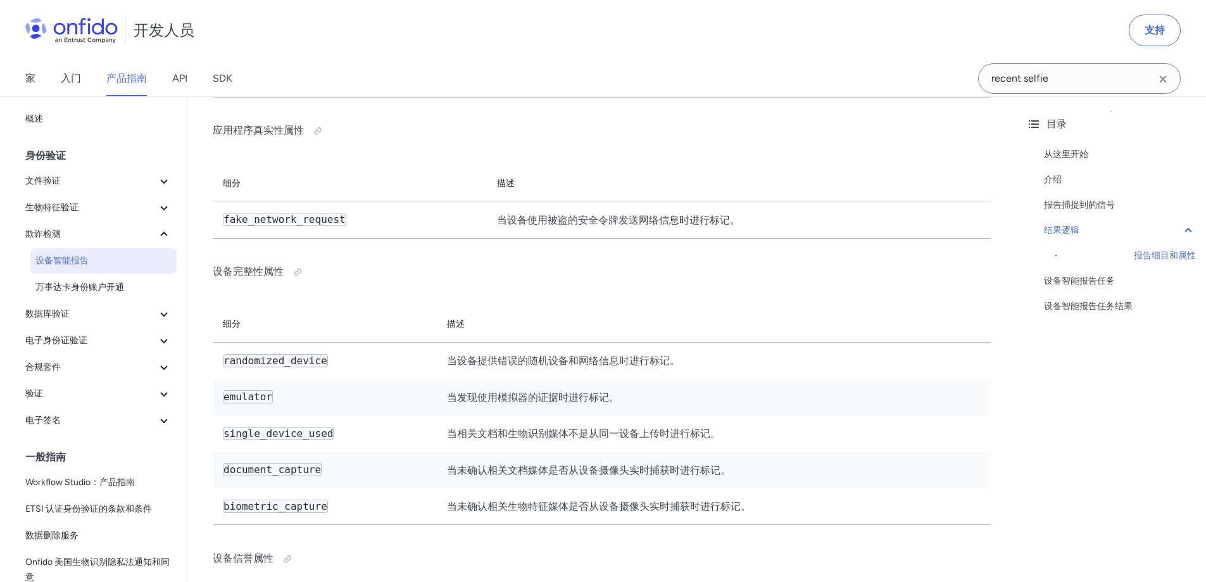
scroll to position [1013, 0]
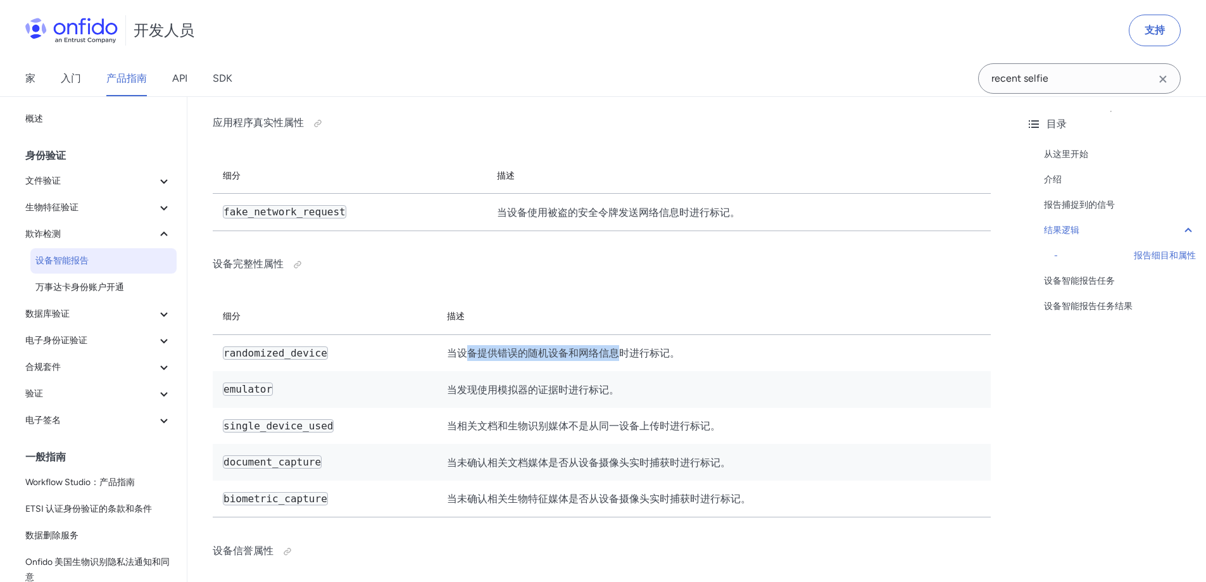
drag, startPoint x: 550, startPoint y: 337, endPoint x: 691, endPoint y: 342, distance: 141.3
click at [685, 341] on td "当设备提供错误的随机设备和网络信息时进行标记。" at bounding box center [714, 352] width 554 height 37
click at [691, 342] on td "当设备提供错误的随机设备和网络信息时进行标记。" at bounding box center [714, 352] width 554 height 37
drag, startPoint x: 456, startPoint y: 372, endPoint x: 530, endPoint y: 374, distance: 73.5
click at [528, 384] on font "当发现使用模拟器的证据时进行标记。" at bounding box center [533, 390] width 172 height 12
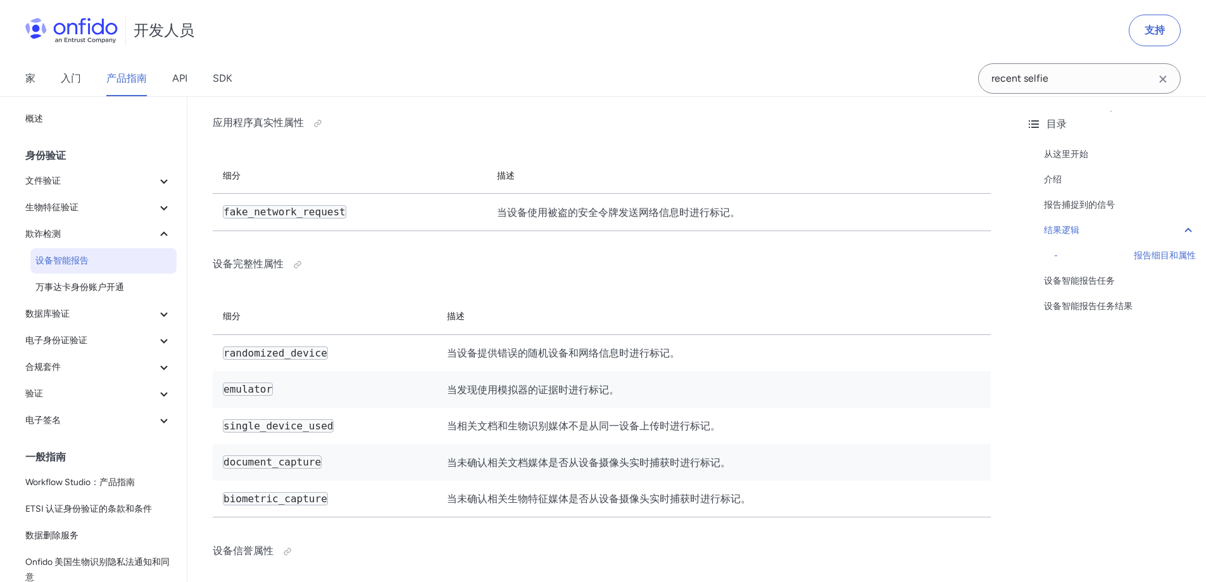
click at [531, 384] on font "当发现使用模拟器的证据时进行标记。" at bounding box center [533, 390] width 172 height 12
drag, startPoint x: 459, startPoint y: 387, endPoint x: 598, endPoint y: 387, distance: 139.3
click at [567, 387] on td "当发现使用模拟器的证据时进行标记。" at bounding box center [714, 389] width 554 height 37
click at [598, 387] on td "当发现使用模拟器的证据时进行标记。" at bounding box center [714, 389] width 554 height 37
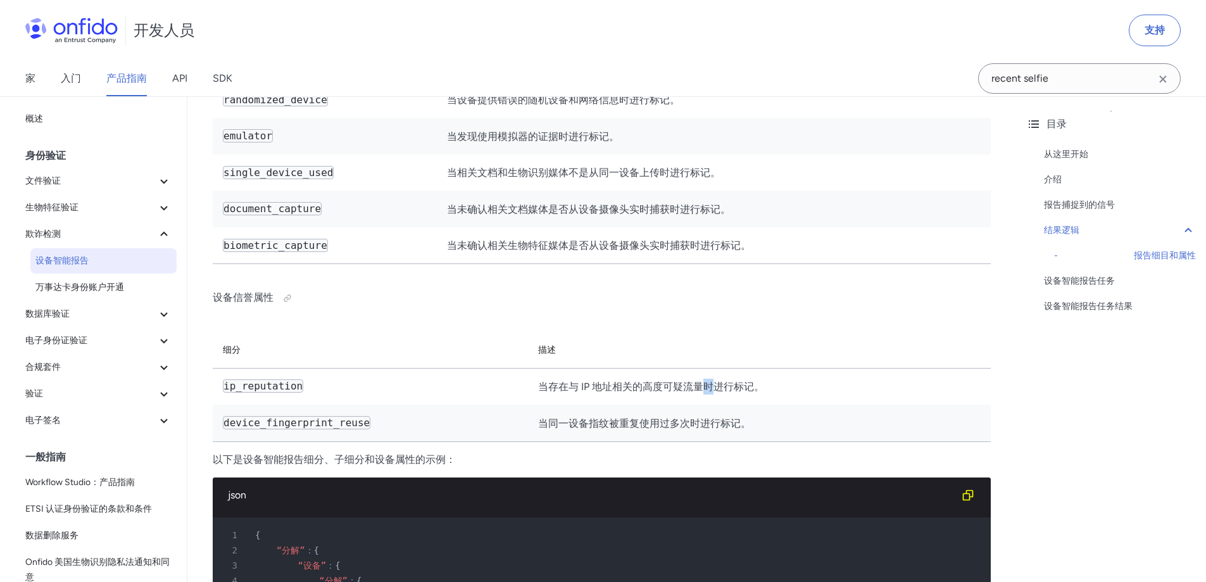
drag, startPoint x: 674, startPoint y: 374, endPoint x: 735, endPoint y: 374, distance: 61.4
click at [727, 381] on font "当存在与 IP 地址相关的高度可疑流量时进行标记。" at bounding box center [651, 387] width 226 height 12
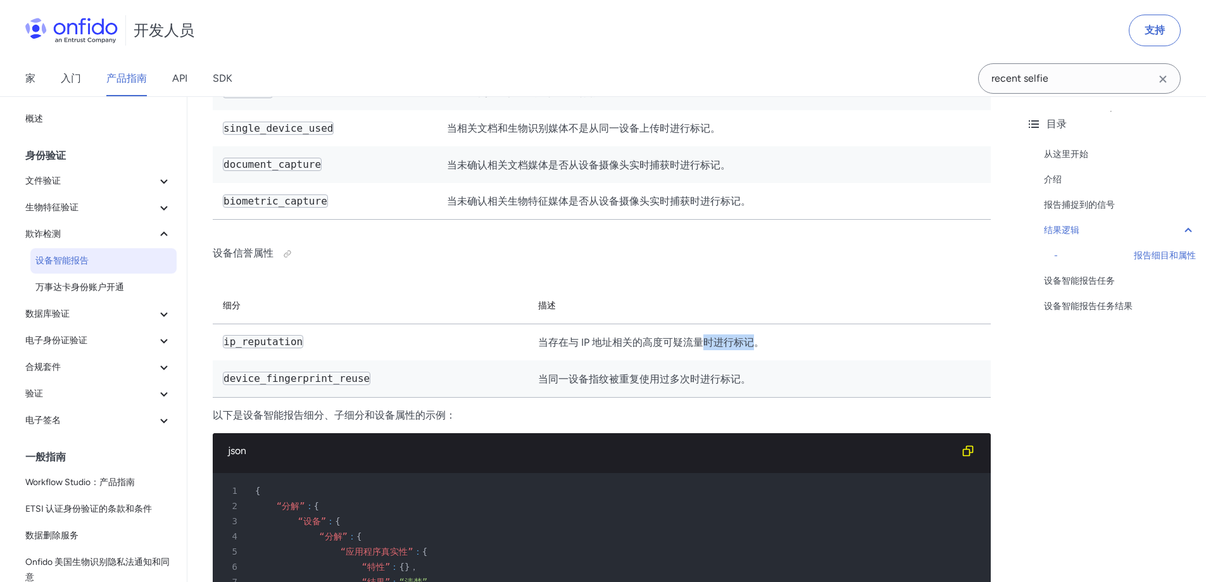
scroll to position [1456, 0]
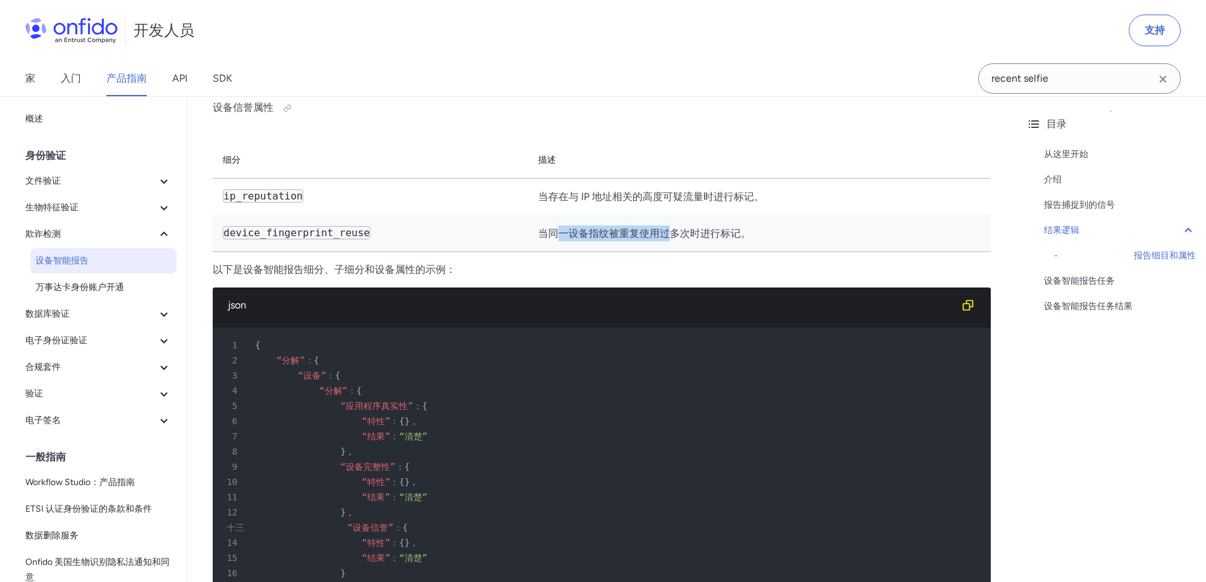
drag, startPoint x: 531, startPoint y: 214, endPoint x: 651, endPoint y: 220, distance: 119.8
click at [649, 220] on td "当同一设备指纹被重复使用过多次时进行标记。" at bounding box center [759, 233] width 463 height 37
click at [656, 227] on font "当同一设备指纹被重复使用过多次时进行标记。" at bounding box center [644, 233] width 213 height 12
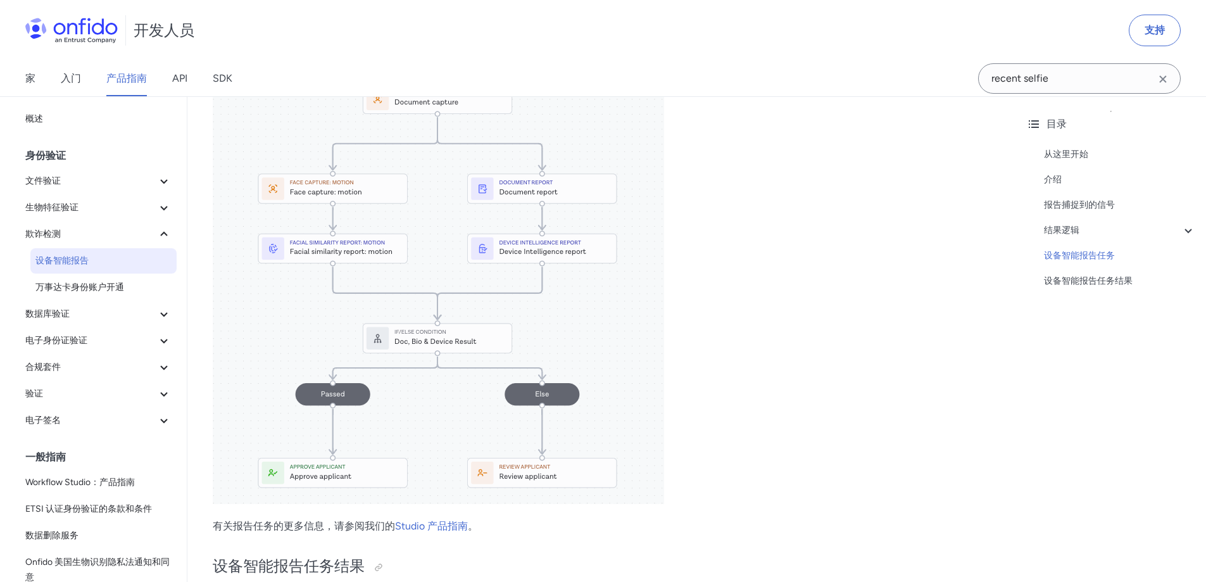
scroll to position [3166, 0]
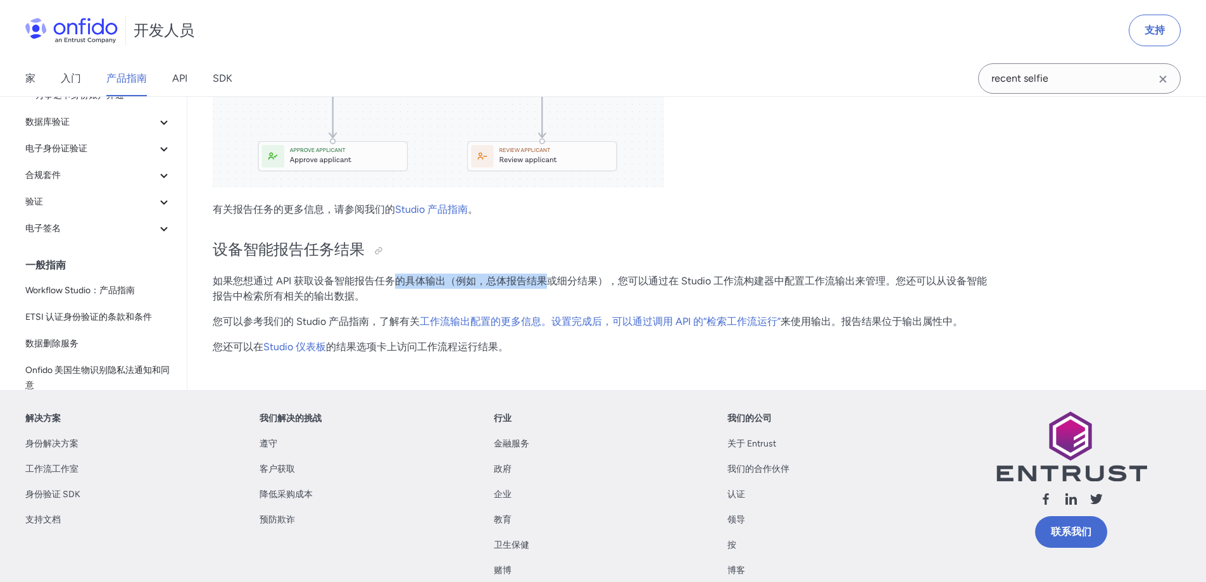
drag, startPoint x: 572, startPoint y: 280, endPoint x: 606, endPoint y: 280, distance: 34.2
click at [603, 280] on font "如果您想通过 API 获取设备智能报告任务的具体输出（例如，总体报告结果或细分结果），您可以通过在 Studio 工作流构建器中配置工作流输出来管理。您还可以…" at bounding box center [600, 288] width 774 height 27
click at [607, 280] on font "如果您想通过 API 获取设备智能报告任务的具体输出（例如，总体报告结果或细分结果），您可以通过在 Studio 工作流构建器中配置工作流输出来管理。您还可以…" at bounding box center [600, 288] width 774 height 27
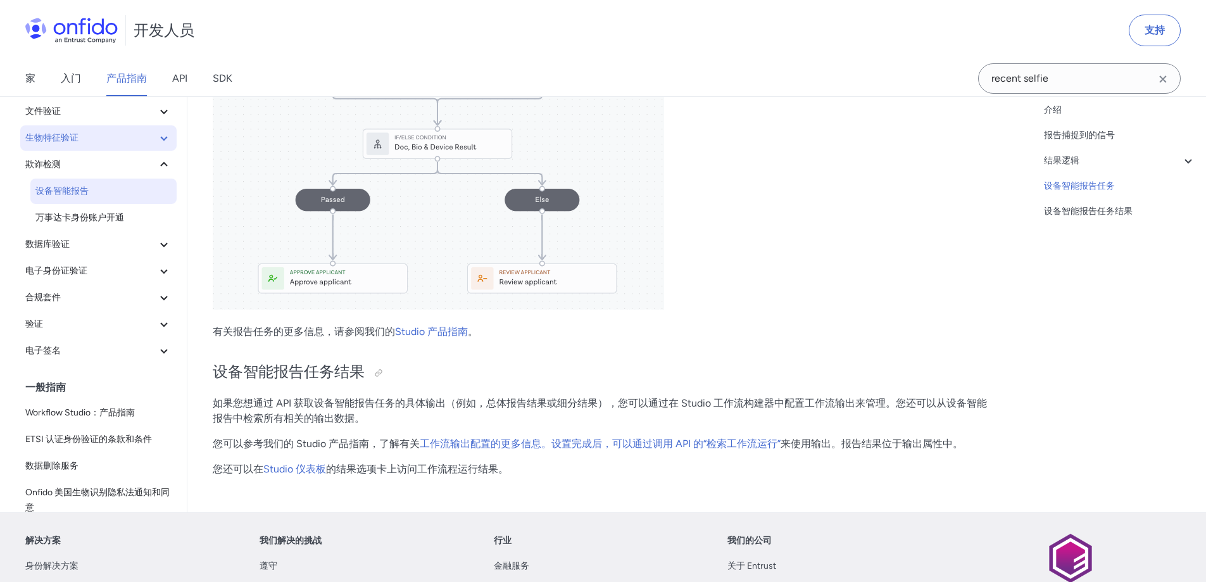
scroll to position [2849, 0]
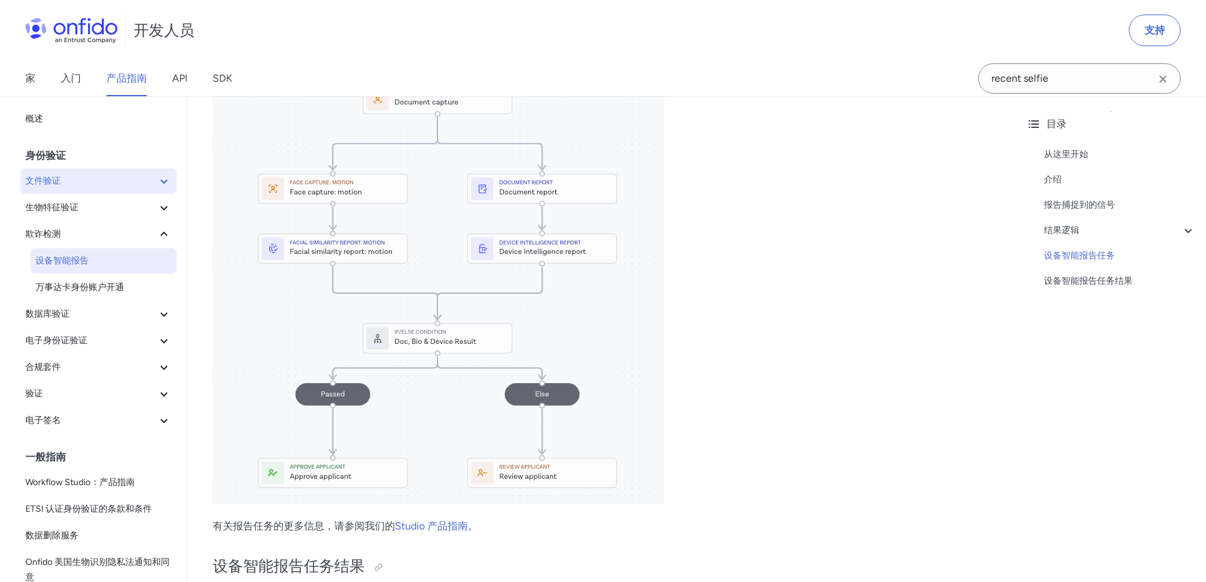
click at [111, 182] on span "文件验证" at bounding box center [90, 180] width 131 height 15
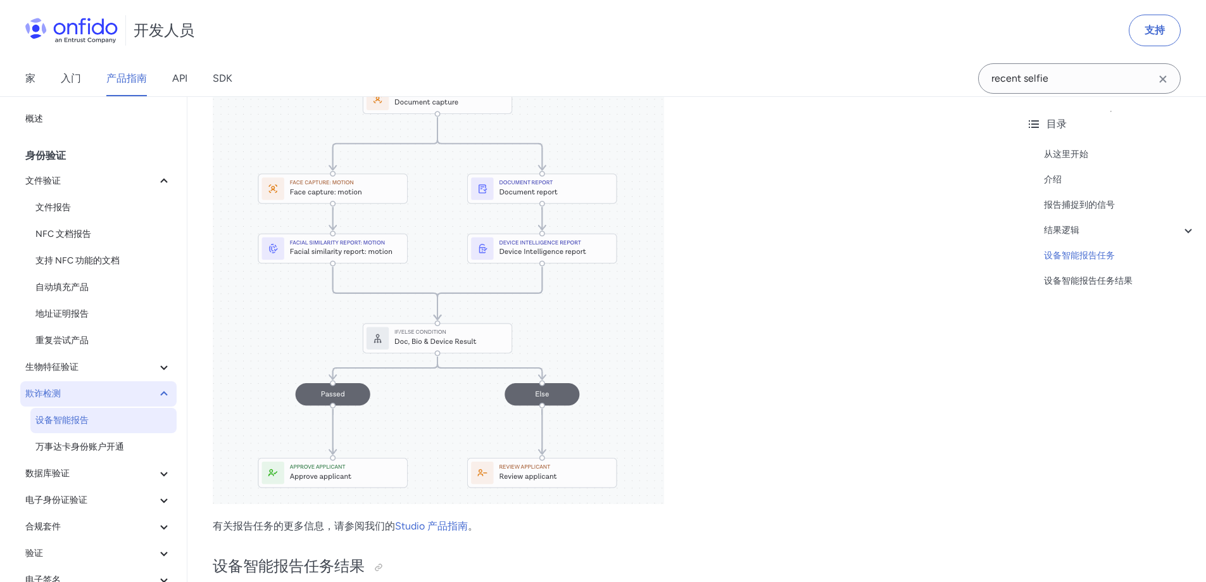
click at [107, 391] on span "欺诈检测" at bounding box center [90, 393] width 131 height 15
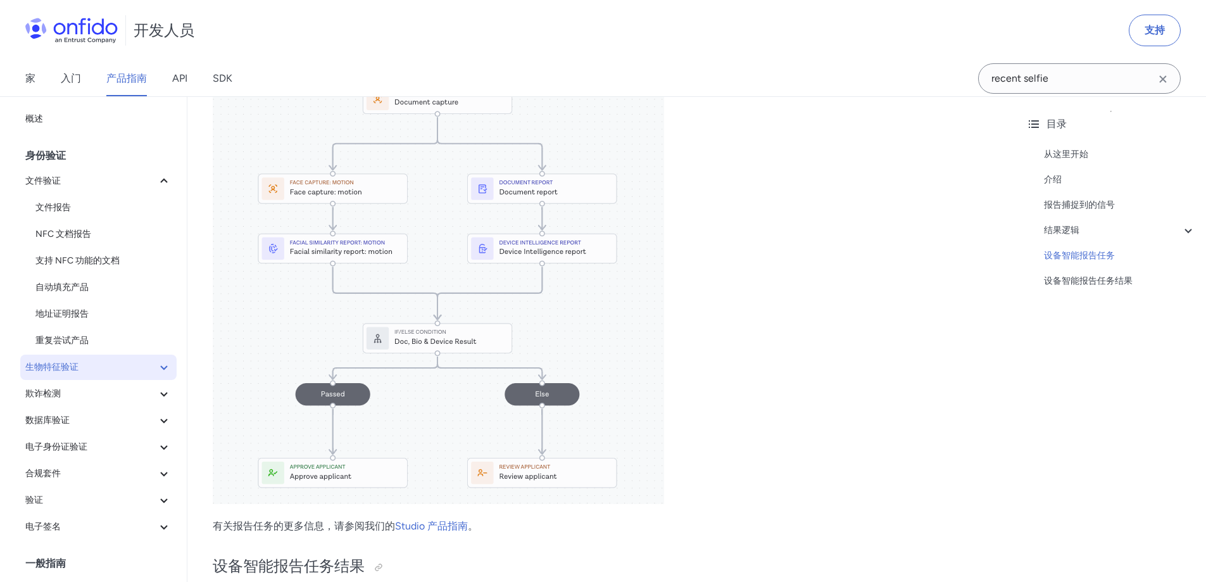
click at [120, 370] on span "生物特征验证" at bounding box center [90, 367] width 131 height 15
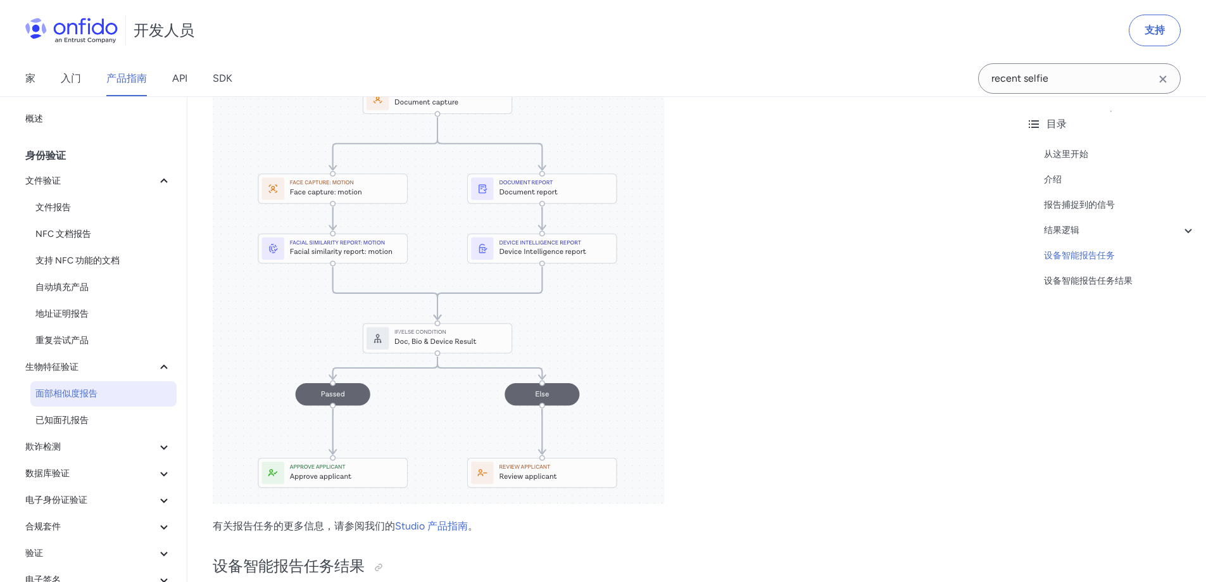
click at [107, 387] on span "面部相似度报告" at bounding box center [103, 393] width 136 height 15
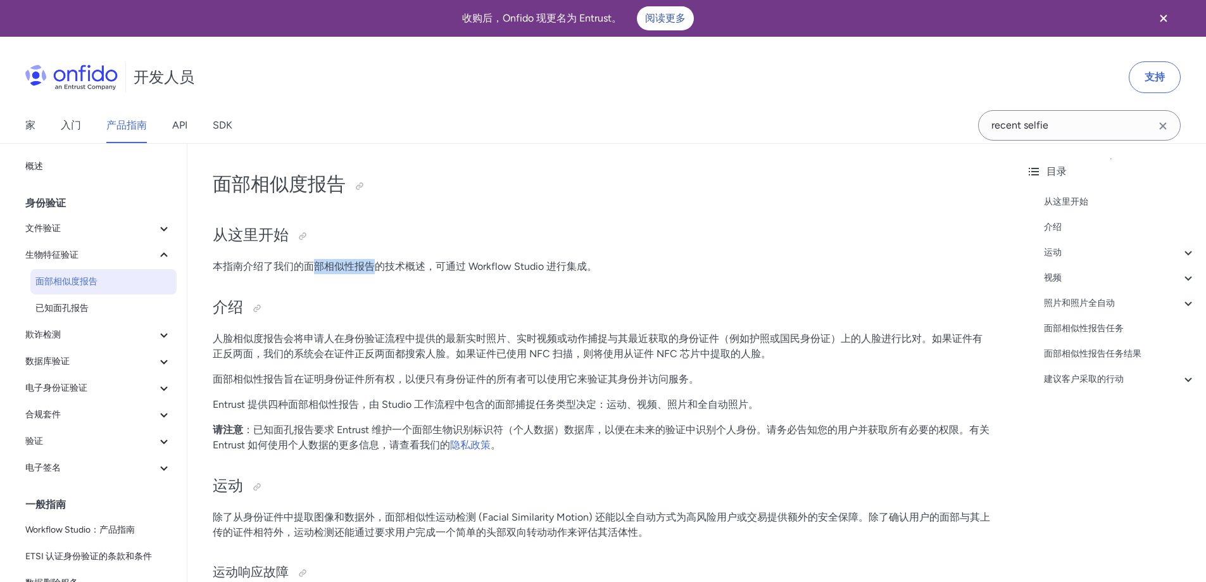
drag, startPoint x: 335, startPoint y: 264, endPoint x: 513, endPoint y: 265, distance: 178.6
click at [494, 265] on font "本指南介绍了我们的面部相似性报告的技术概述，可通过 Workflow Studio 进行集成。" at bounding box center [405, 266] width 384 height 12
drag, startPoint x: 514, startPoint y: 265, endPoint x: 859, endPoint y: 8, distance: 430.3
drag, startPoint x: 553, startPoint y: 271, endPoint x: 695, endPoint y: 270, distance: 141.8
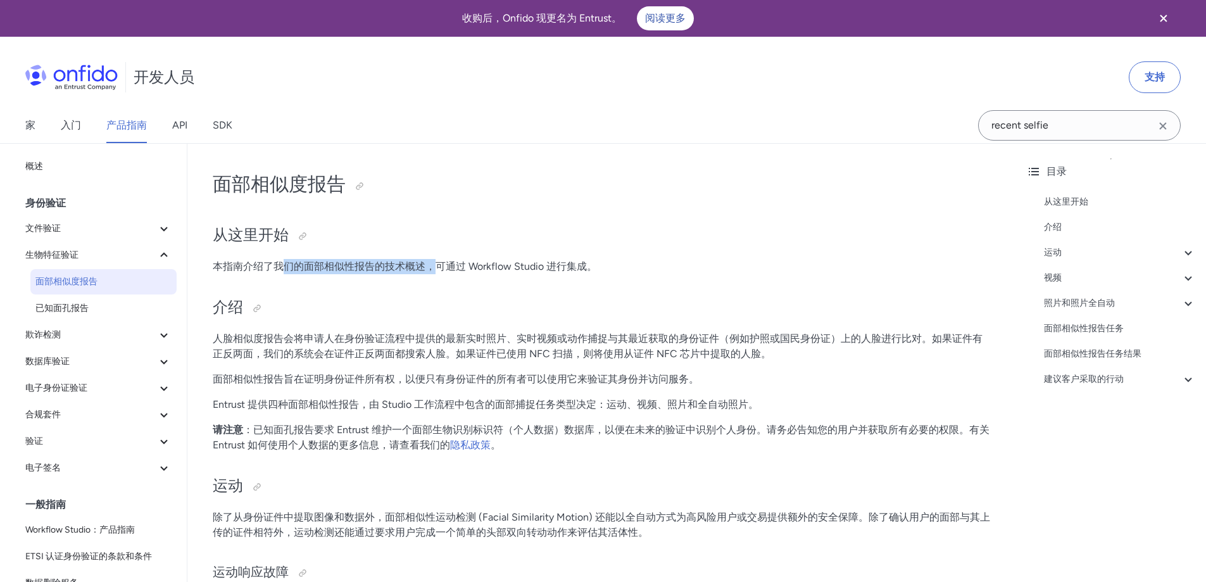
click at [608, 270] on p "本指南介绍了我们的面部相似性报告的技术概述，可通过 Workflow Studio 进行集成。" at bounding box center [602, 266] width 778 height 15
click at [717, 270] on p "本指南介绍了我们的面部相似性报告的技术概述，可通过 Workflow Studio 进行集成。" at bounding box center [602, 266] width 778 height 15
drag, startPoint x: 348, startPoint y: 261, endPoint x: 528, endPoint y: 265, distance: 179.9
click at [538, 265] on font "本指南介绍了我们的面部相似性报告的技术概述，可通过 Workflow Studio 进行集成。" at bounding box center [405, 266] width 384 height 12
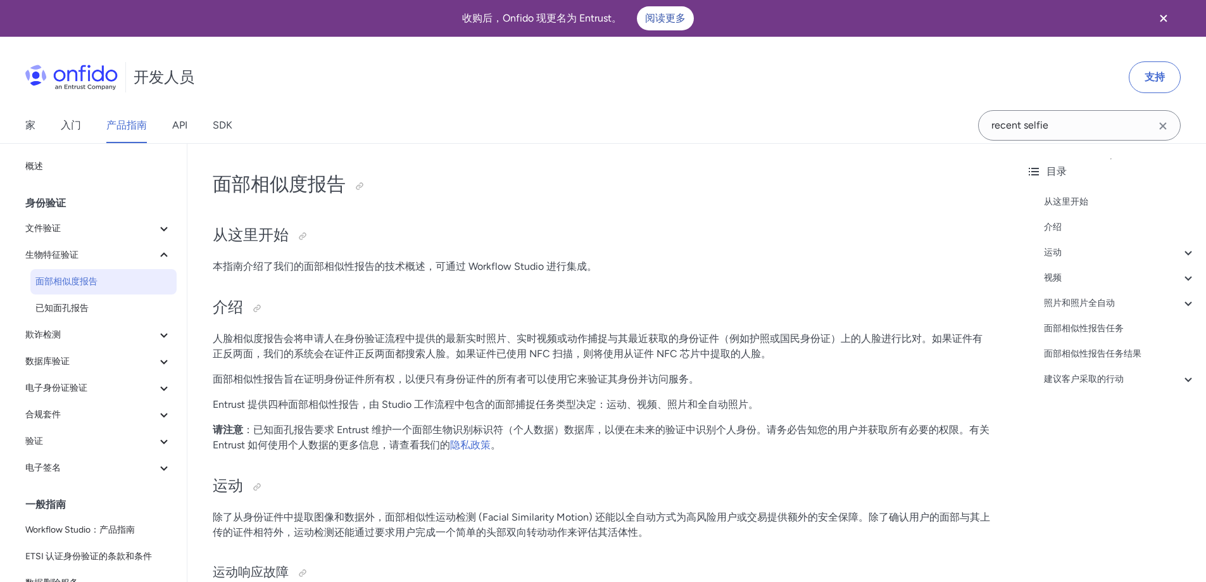
click at [167, 125] on div "家 入门 产品指南 API SDK" at bounding box center [141, 125] width 283 height 35
click at [222, 124] on font "SDK" at bounding box center [223, 125] width 20 height 12
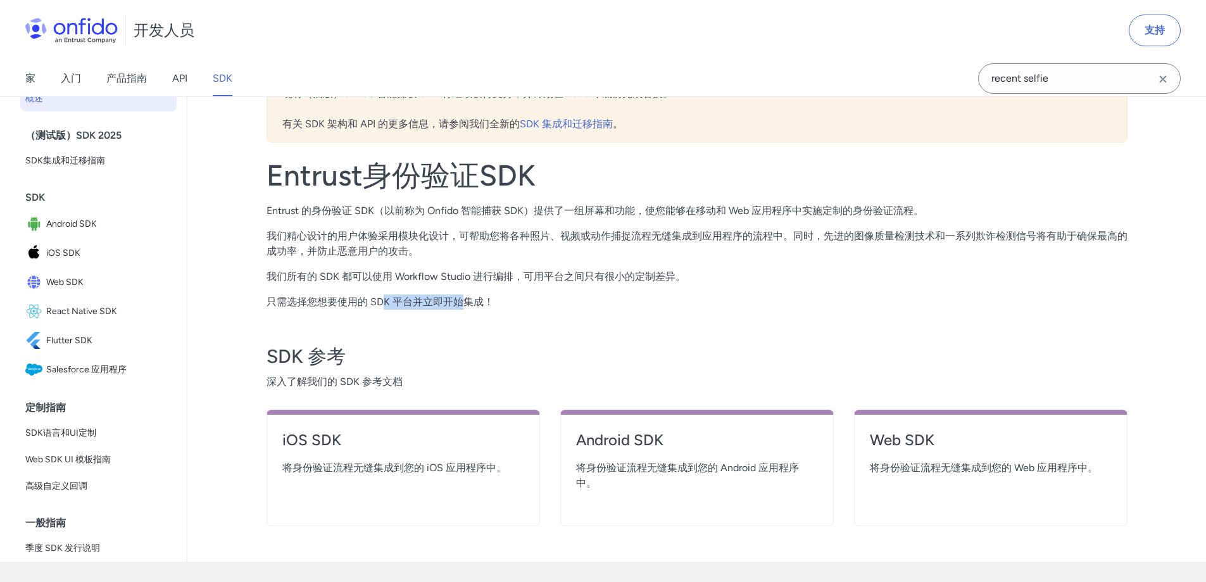
drag, startPoint x: 459, startPoint y: 292, endPoint x: 609, endPoint y: 294, distance: 150.1
click at [513, 292] on div "Entrust身份验证SDK Entrust 的身份验证 SDK（以前称为 Onfido 智能捕获 SDK）提供了一组屏幕和功能，使您能够在移动和 Web 应…" at bounding box center [697, 234] width 861 height 152
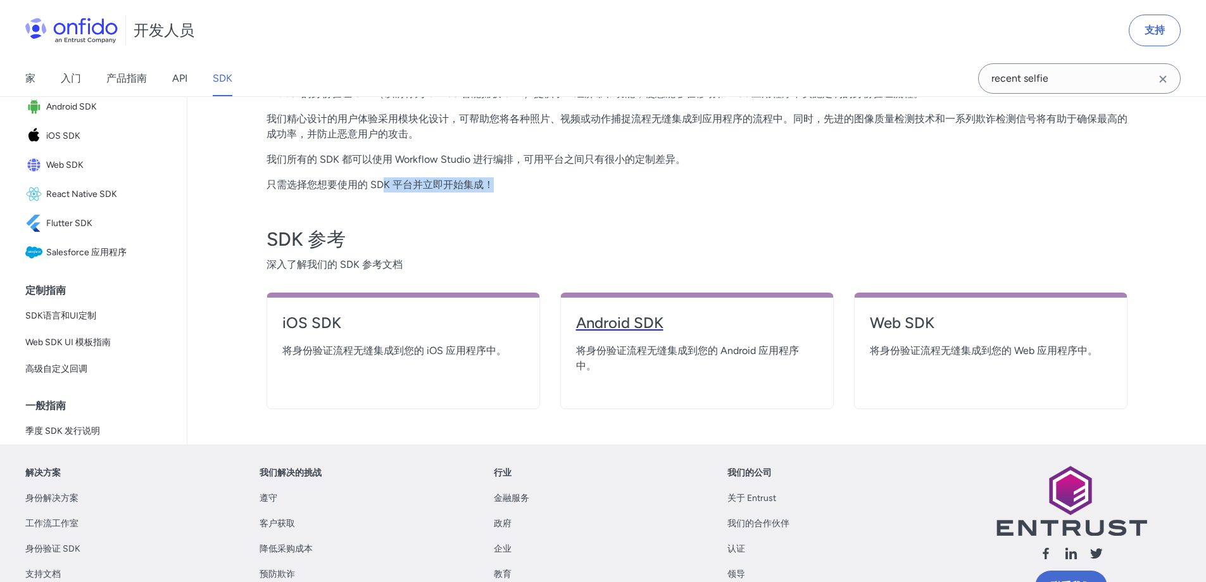
scroll to position [317, 0]
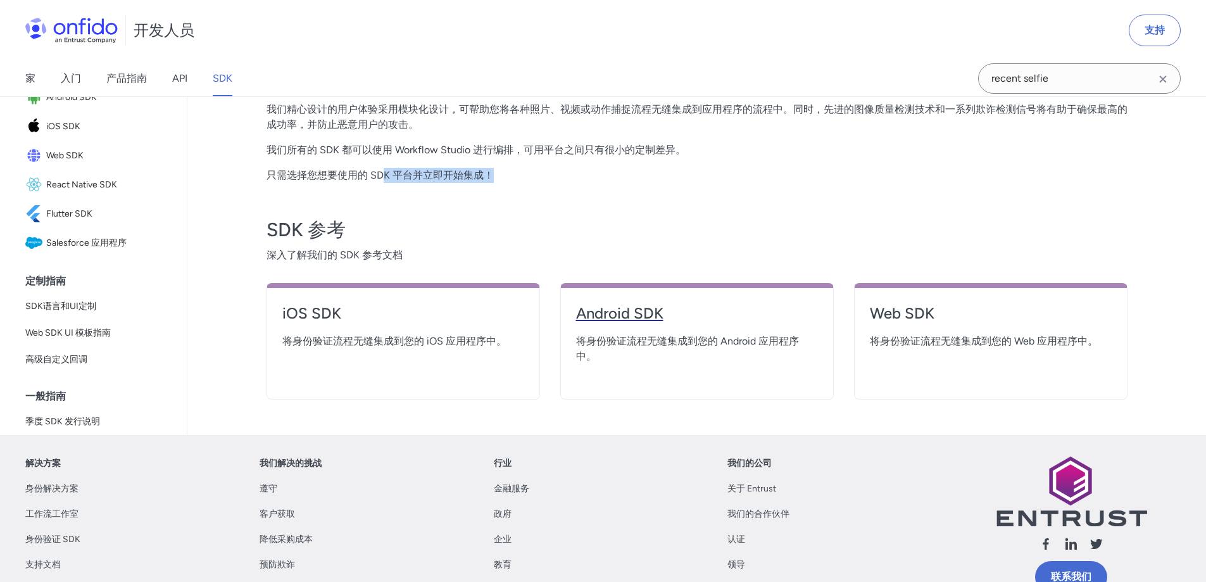
click at [689, 318] on h4 "Android SDK" at bounding box center [697, 313] width 242 height 20
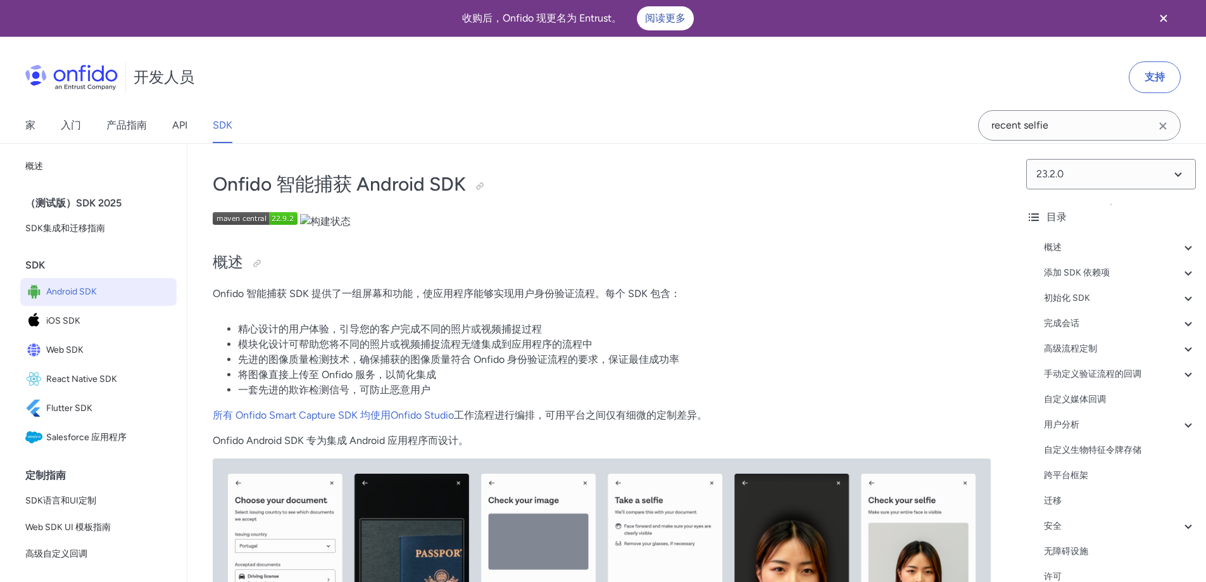
scroll to position [127, 0]
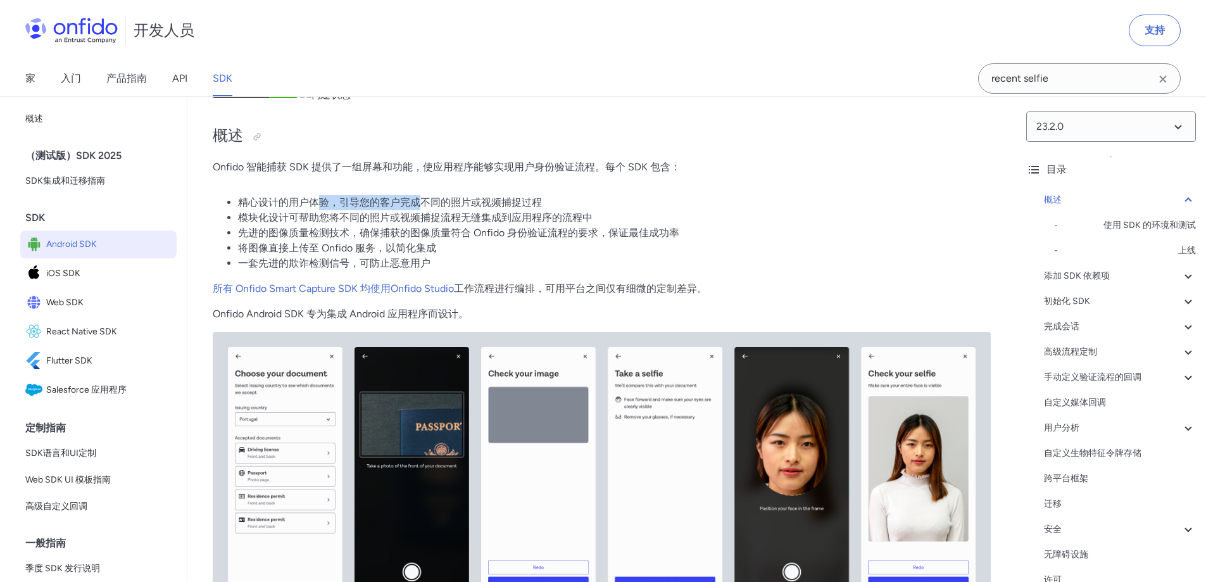
drag, startPoint x: 341, startPoint y: 198, endPoint x: 487, endPoint y: 207, distance: 146.5
click at [438, 202] on font "精心设计的用户体验，引导您的客户完成不同的照片或视频捕捉过程" at bounding box center [390, 202] width 304 height 12
drag, startPoint x: 487, startPoint y: 207, endPoint x: 481, endPoint y: 223, distance: 16.8
click at [487, 207] on font "精心设计的用户体验，引导您的客户完成不同的照片或视频捕捉过程" at bounding box center [390, 202] width 304 height 12
drag, startPoint x: 578, startPoint y: 296, endPoint x: 634, endPoint y: 301, distance: 55.9
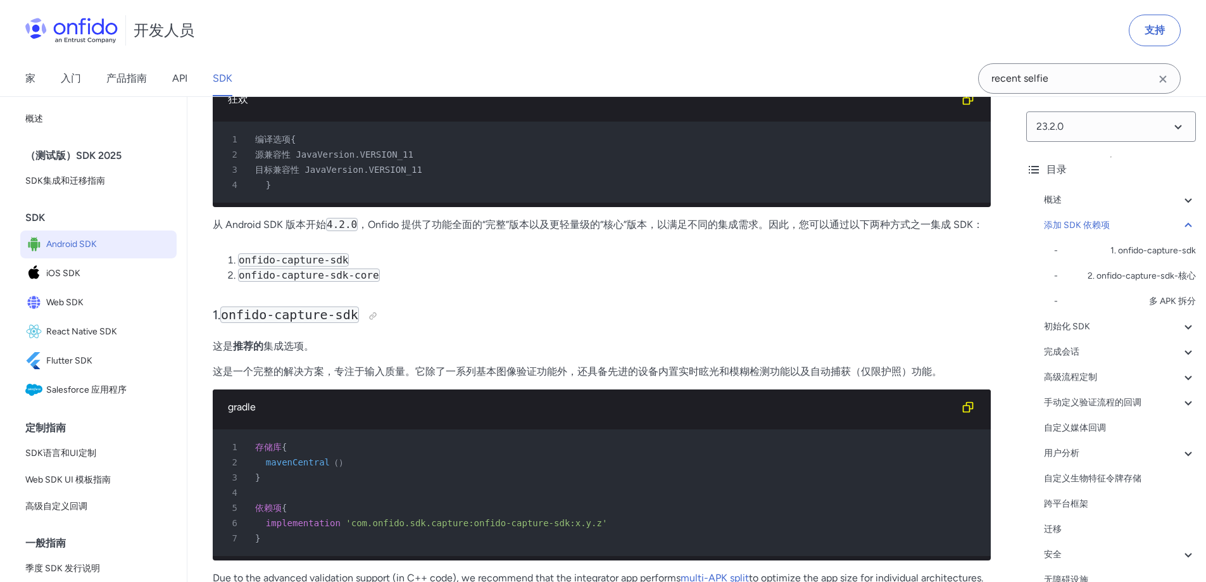
scroll to position [1140, 0]
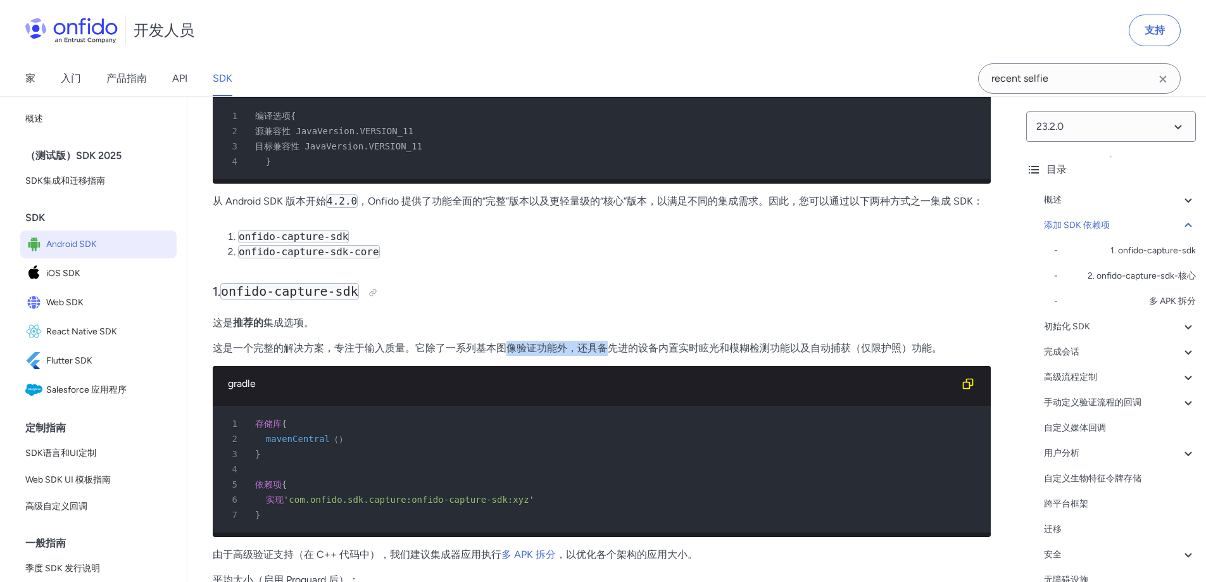
drag, startPoint x: 520, startPoint y: 359, endPoint x: 685, endPoint y: 363, distance: 165.3
click at [645, 354] on font "这是一个完整的解决方案，专注于输入质量。它除了一系列基本图像验证功能外，还具备先进的设备内置实时眩光和模糊检测功能以及自动捕获（仅限护照）功能。" at bounding box center [577, 348] width 729 height 12
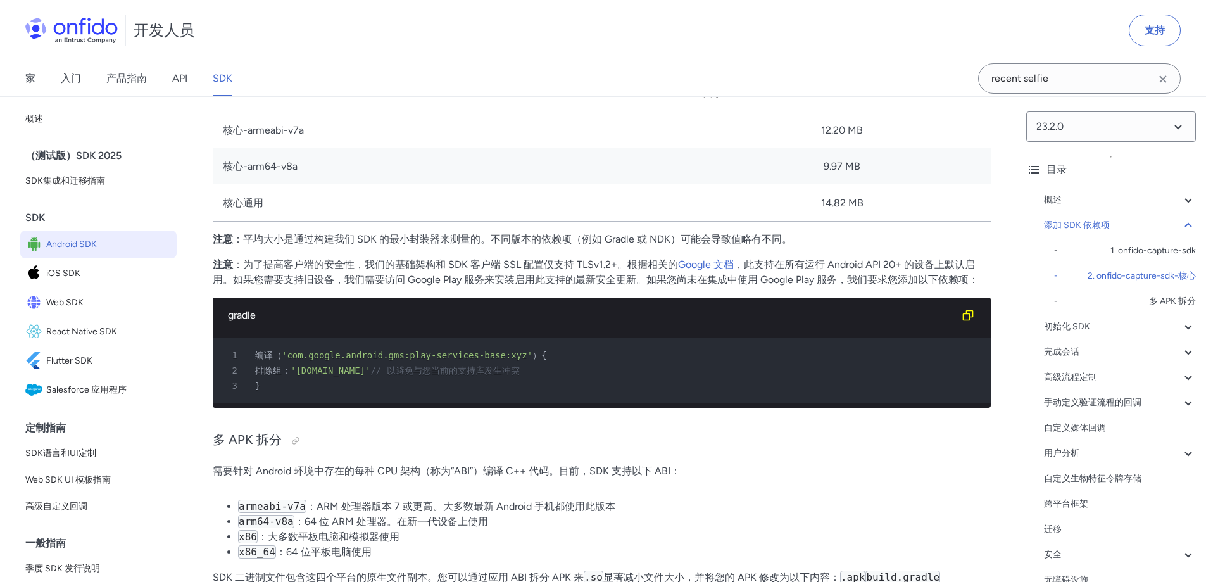
scroll to position [2153, 0]
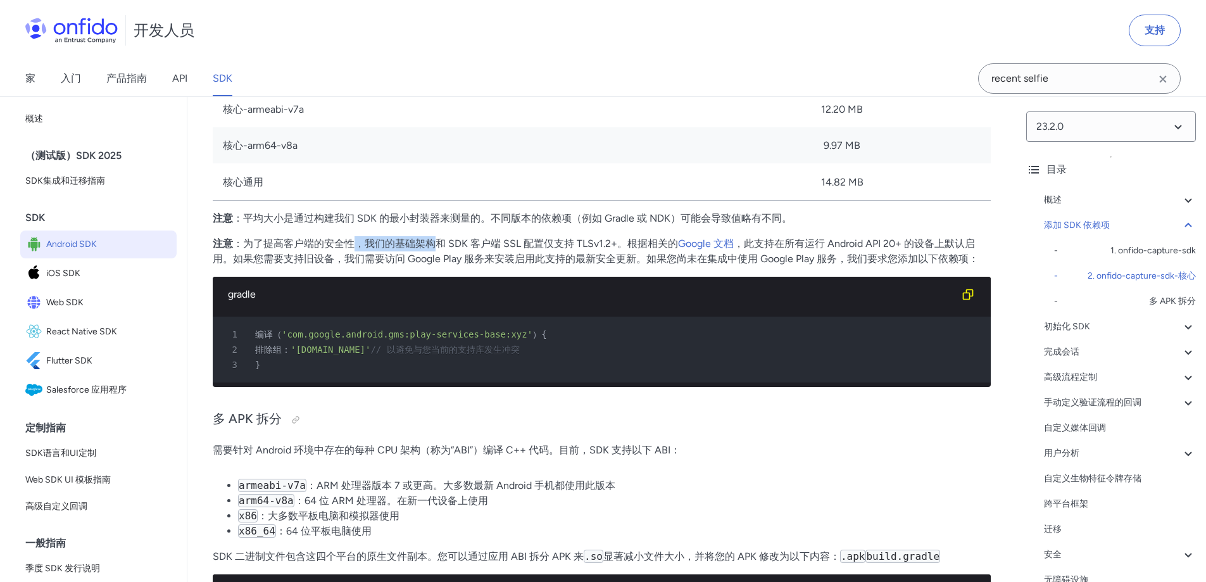
drag, startPoint x: 351, startPoint y: 274, endPoint x: 503, endPoint y: 274, distance: 151.3
click at [469, 249] on font "：为了提高客户端的安全性，我们的基础架构和 SDK 客户端 SSL 配置仅支持 TLSv1.2+。根据相关的" at bounding box center [455, 243] width 445 height 12
click at [503, 249] on font "：为了提高客户端的安全性，我们的基础架构和 SDK 客户端 SSL 配置仅支持 TLSv1.2+。根据相关的" at bounding box center [455, 243] width 445 height 12
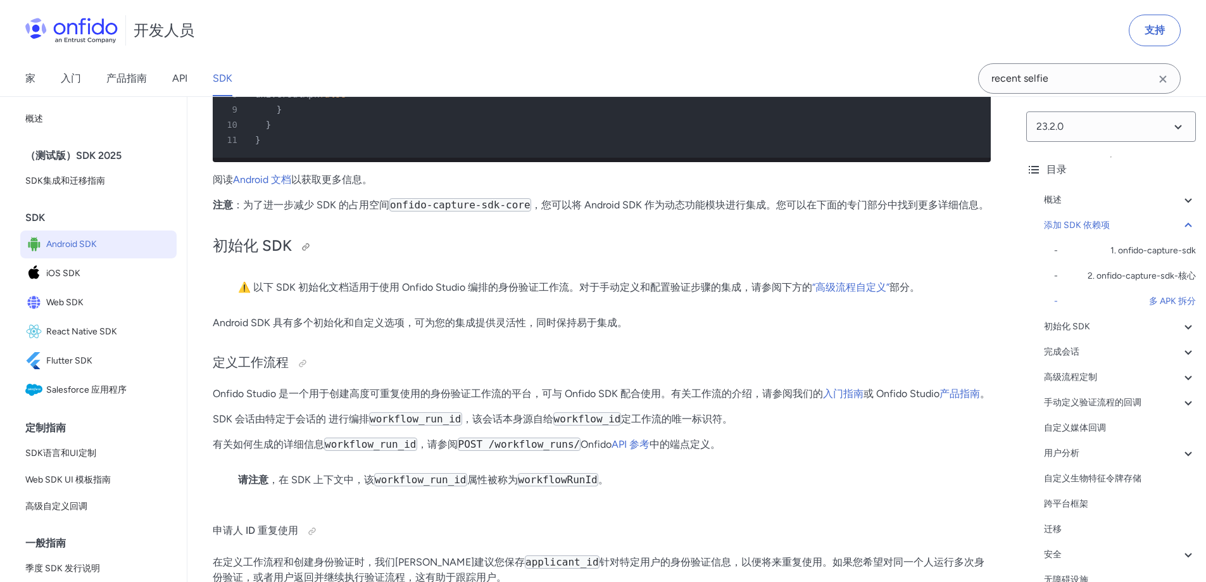
scroll to position [2976, 0]
